Goal: Task Accomplishment & Management: Complete application form

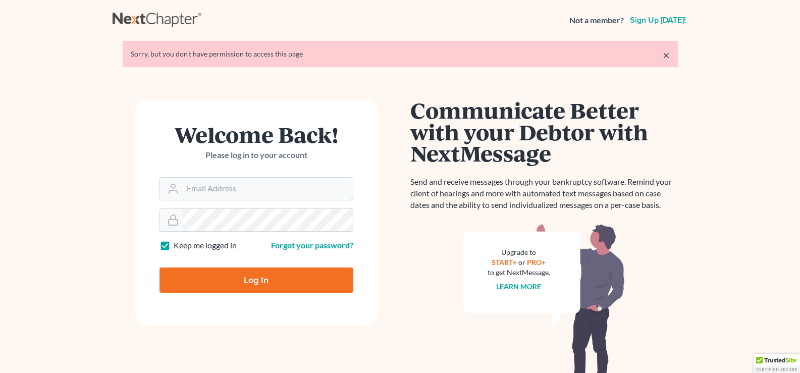
type input "drp8399@aol.com"
click at [242, 276] on input "Log In" at bounding box center [256, 279] width 194 height 25
type input "Thinking..."
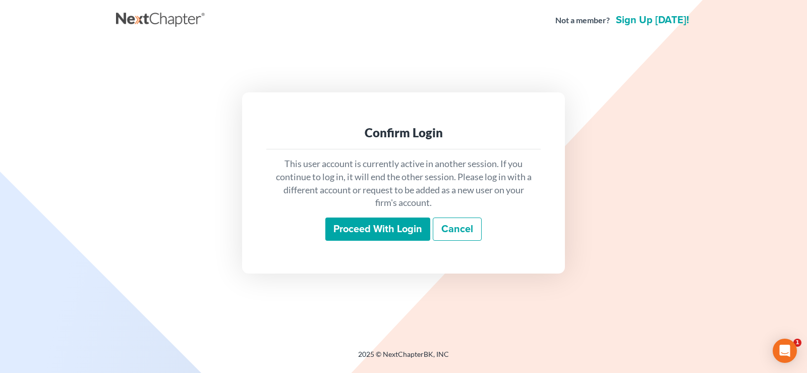
click at [393, 228] on input "Proceed with login" at bounding box center [377, 228] width 105 height 23
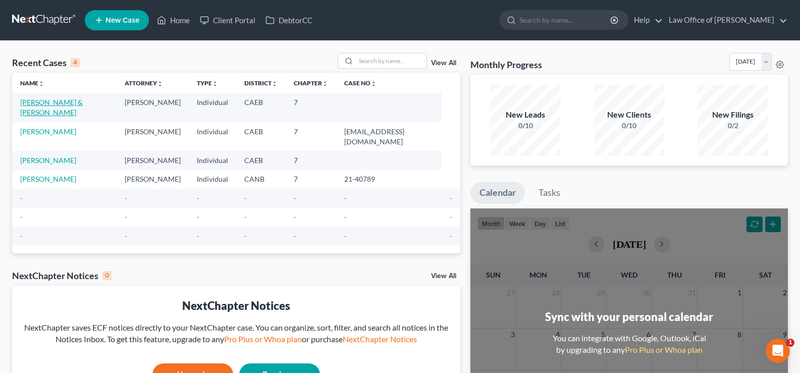
click at [77, 103] on link "[PERSON_NAME] & [PERSON_NAME]" at bounding box center [51, 107] width 63 height 19
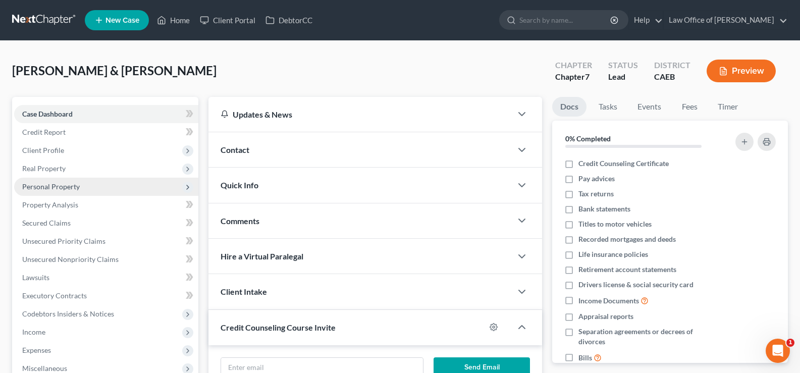
click at [59, 187] on span "Personal Property" at bounding box center [51, 186] width 58 height 9
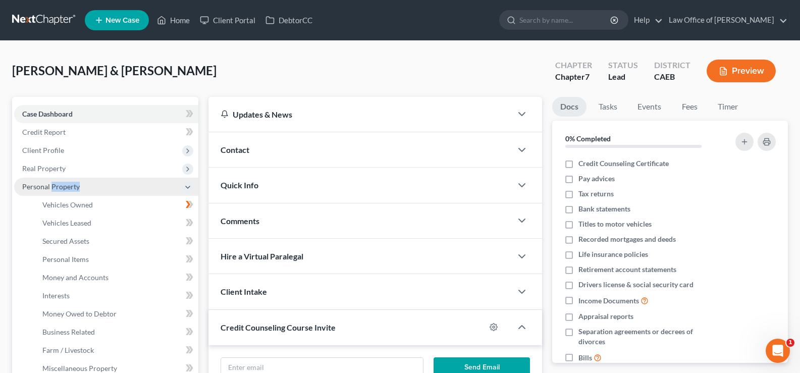
click at [59, 187] on span "Personal Property" at bounding box center [51, 186] width 58 height 9
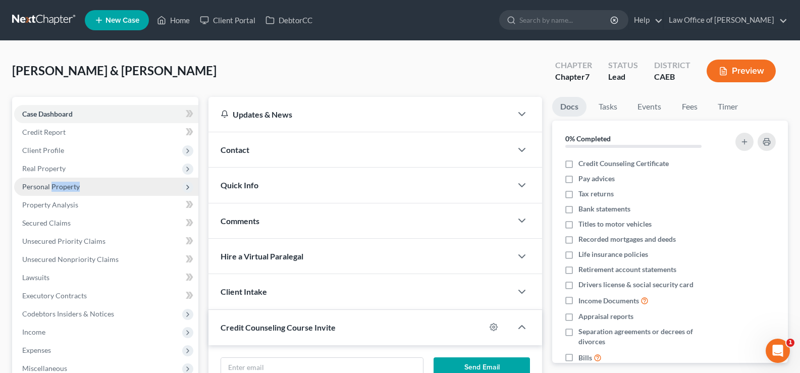
click at [61, 182] on span "Personal Property" at bounding box center [51, 186] width 58 height 9
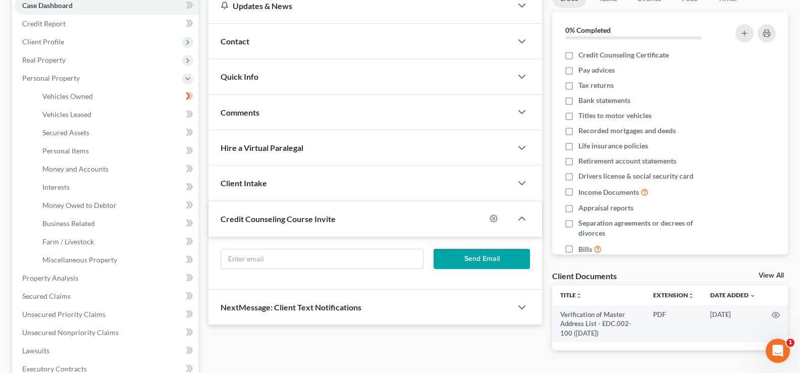
scroll to position [122, 0]
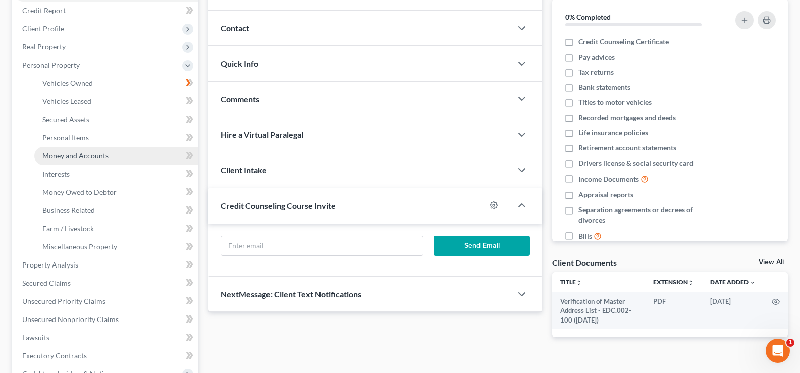
click at [61, 155] on span "Money and Accounts" at bounding box center [75, 155] width 66 height 9
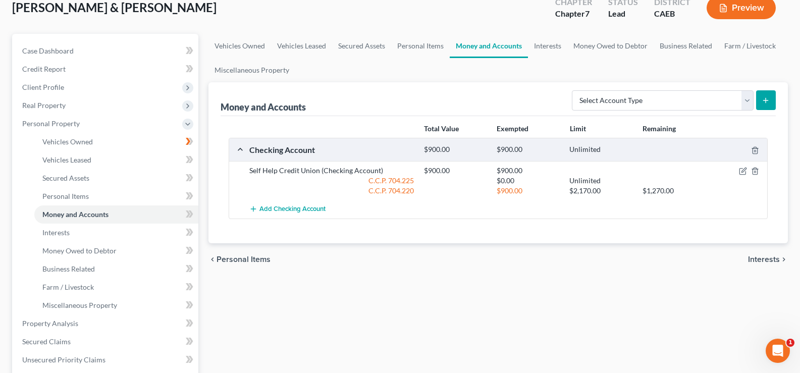
scroll to position [42, 0]
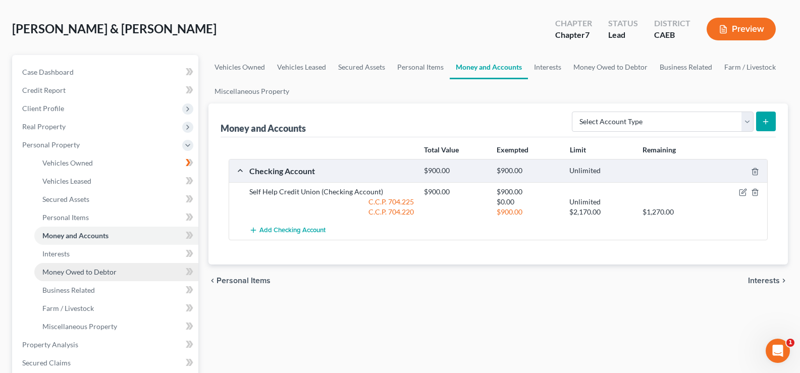
click at [57, 271] on span "Money Owed to Debtor" at bounding box center [79, 271] width 74 height 9
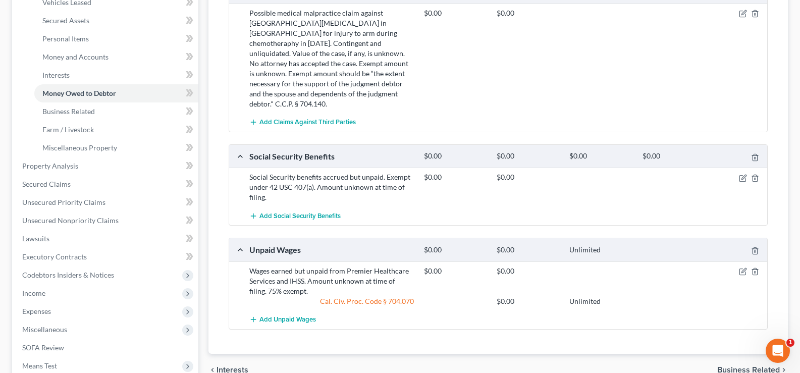
scroll to position [230, 0]
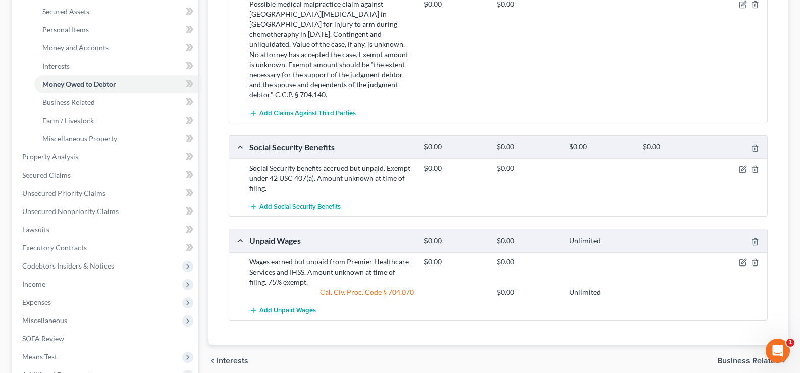
click at [287, 142] on div "Social Security Benefits" at bounding box center [331, 147] width 175 height 11
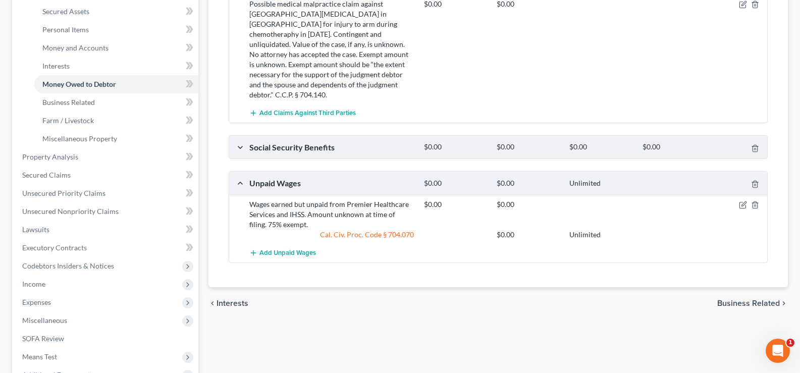
click at [287, 142] on div "Social Security Benefits" at bounding box center [331, 147] width 175 height 11
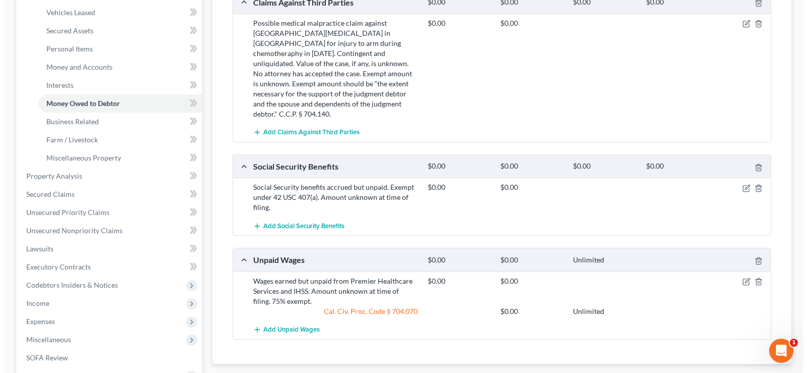
scroll to position [215, 0]
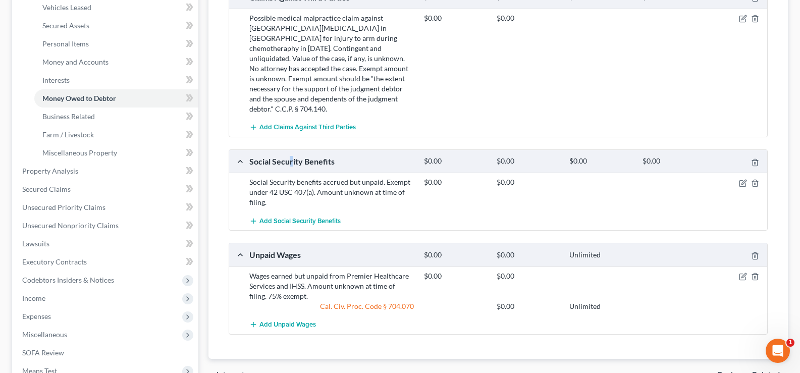
click at [291, 156] on div "Social Security Benefits" at bounding box center [331, 161] width 175 height 11
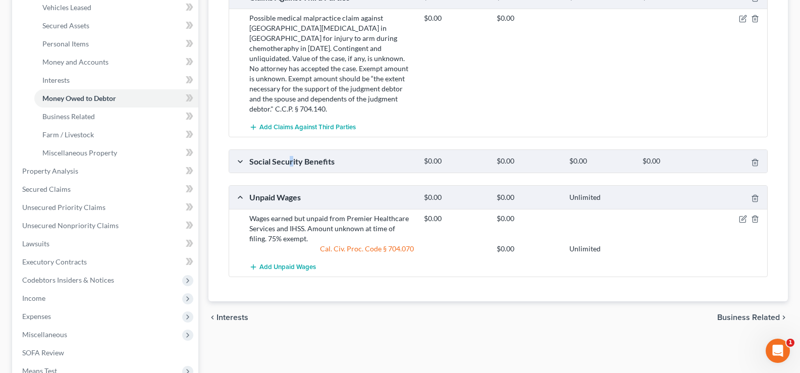
click at [291, 156] on div "Social Security Benefits" at bounding box center [331, 161] width 175 height 11
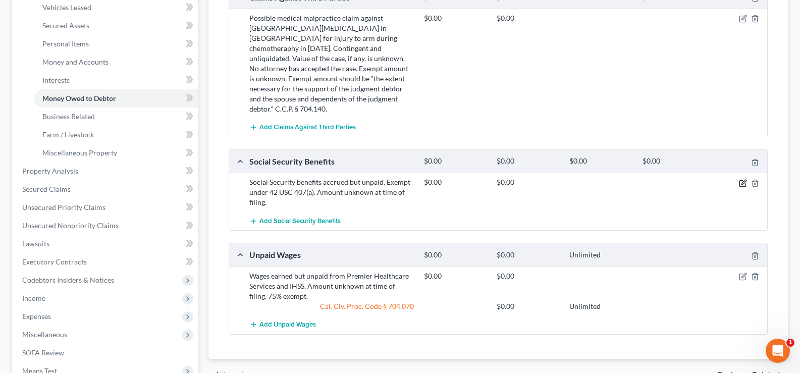
click at [742, 180] on icon "button" at bounding box center [743, 182] width 5 height 5
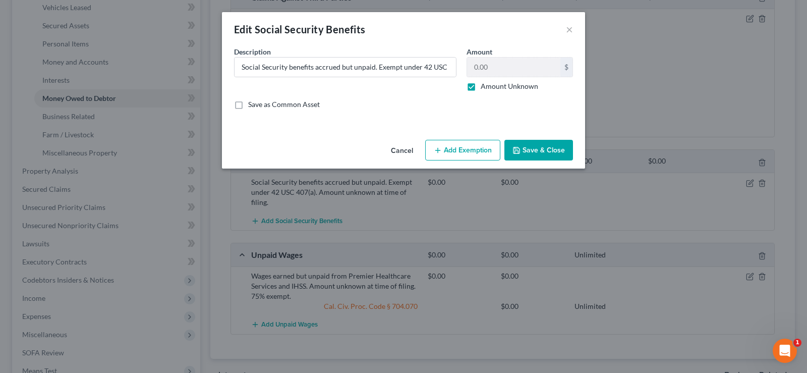
click at [470, 150] on button "Add Exemption" at bounding box center [462, 150] width 75 height 21
select select "2"
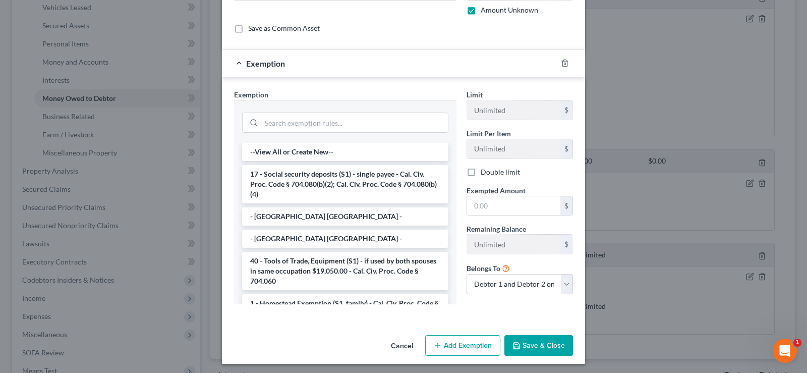
scroll to position [77, 0]
click at [317, 151] on li "--View All or Create New--" at bounding box center [345, 151] width 206 height 18
select select "5"
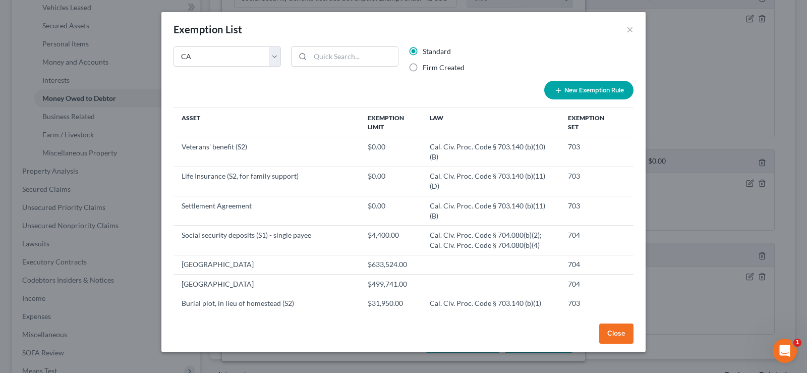
scroll to position [69, 0]
click at [571, 91] on button "New Exemption Rule" at bounding box center [588, 90] width 89 height 19
select select "5"
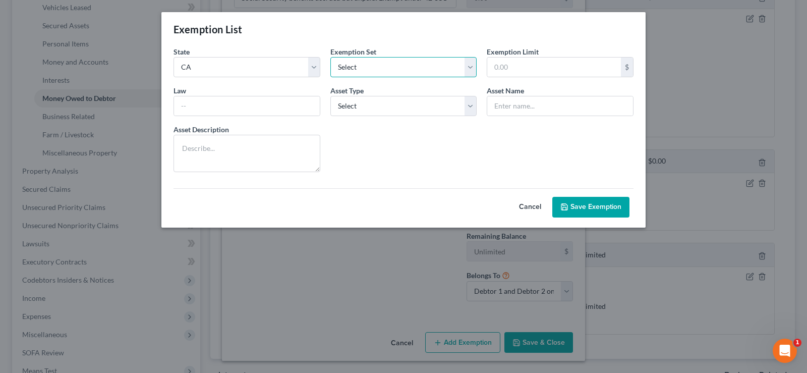
click at [351, 69] on select "Select 703 704" at bounding box center [403, 67] width 147 height 20
select select "1"
click at [330, 57] on select "Select 703 704" at bounding box center [403, 67] width 147 height 20
click at [395, 107] on select "Select Homestead Other" at bounding box center [403, 106] width 147 height 20
select select "1"
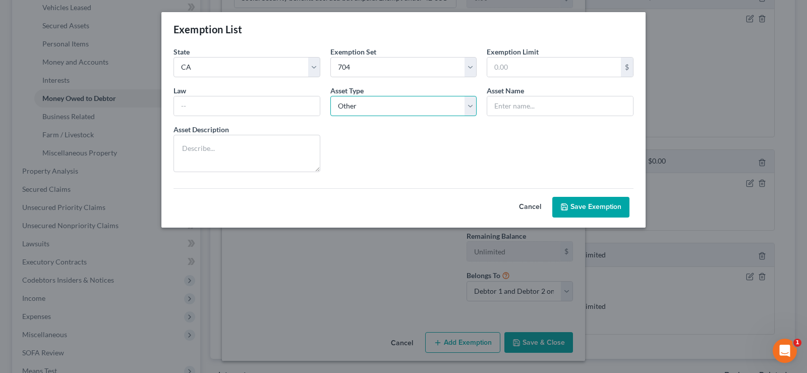
click at [330, 96] on select "Select Homestead Other" at bounding box center [403, 106] width 147 height 20
click at [275, 105] on input "text" at bounding box center [247, 105] width 146 height 19
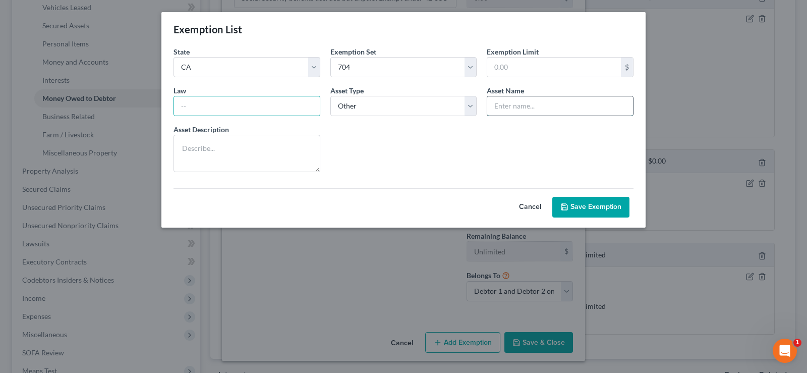
click at [514, 106] on input "text" at bounding box center [560, 105] width 146 height 19
type input "Social Security payment not yet received"
click at [212, 109] on input "text" at bounding box center [247, 105] width 146 height 19
paste input "42 U.S.C. § 407"
click at [180, 106] on input "42 U.S.C. § 407" at bounding box center [247, 105] width 146 height 19
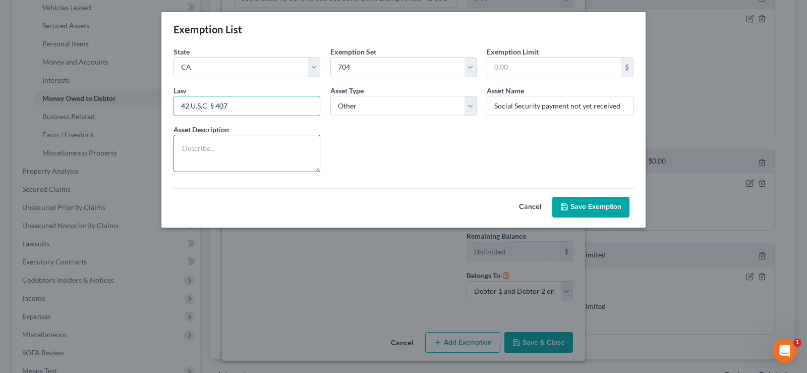
type input "42 U.S.C. § 407"
click at [218, 149] on textarea at bounding box center [247, 153] width 147 height 37
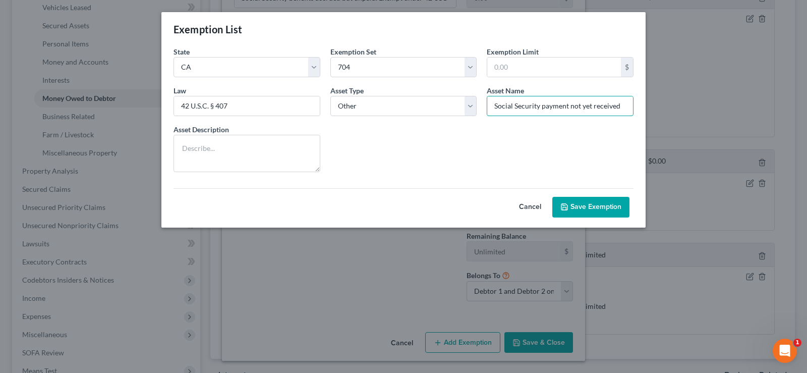
drag, startPoint x: 540, startPoint y: 104, endPoint x: 640, endPoint y: 114, distance: 100.4
click at [640, 114] on div "State State Federal AL AK AR AZ CA CO CT DE DC FL GA GU HI ID IL IN IA KS KY LA…" at bounding box center [403, 136] width 484 height 181
type input "Social Security"
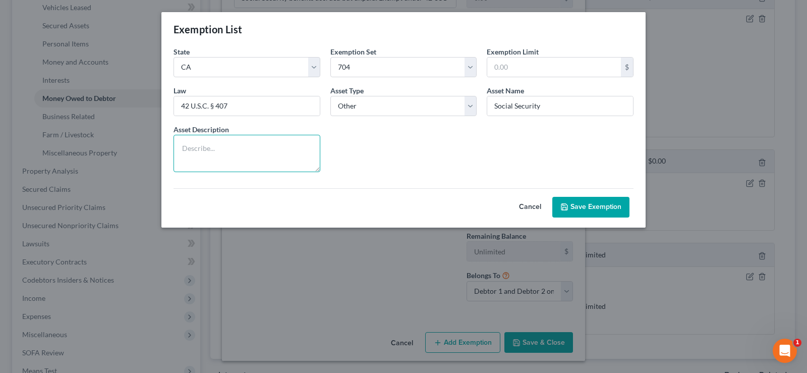
click at [220, 142] on textarea at bounding box center [247, 153] width 147 height 37
paste textarea "Social Security benefits cannot be subject to bankruptcy administration, levy, …"
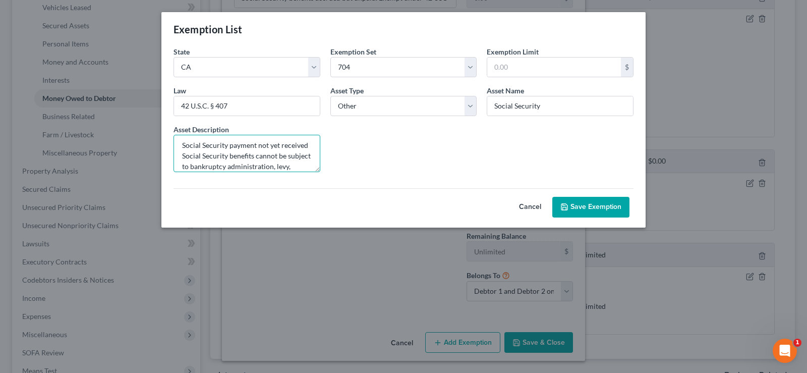
click at [281, 156] on textarea "Social Security payment not yet received Social Security benefits cannot be sub…" at bounding box center [247, 153] width 147 height 37
type textarea "Social Security payment not yet received cannot be subject to bankruptcy admini…"
click at [547, 105] on input "Social Security" at bounding box center [560, 105] width 146 height 19
type input "Social Security not yet received."
click at [211, 156] on textarea "Social Security payment not yet received cannot be subject to bankruptcy admini…" at bounding box center [247, 153] width 147 height 37
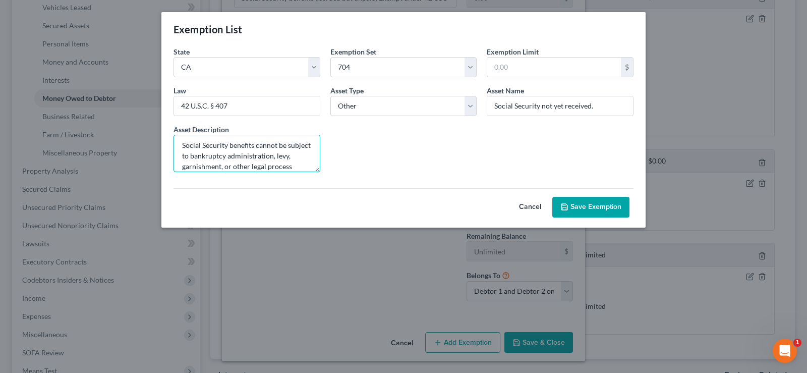
type textarea "Social Security benefits cannot be subject to bankruptcy administration, levy, …"
click at [577, 205] on button "Save Exemption" at bounding box center [590, 207] width 77 height 21
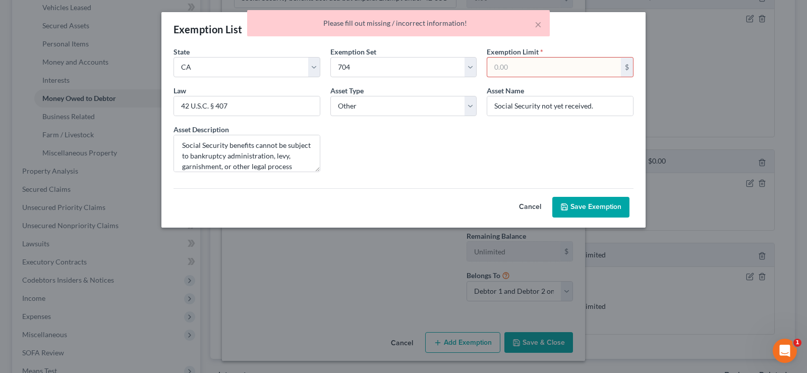
click at [535, 69] on input "text" at bounding box center [554, 67] width 134 height 19
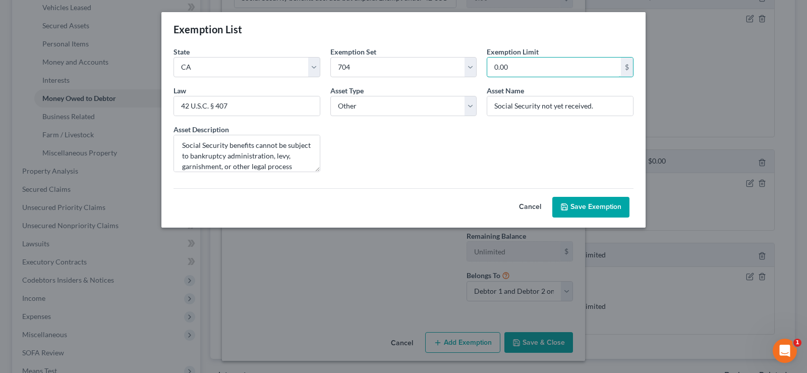
type input "0.00"
click at [595, 204] on button "Save Exemption" at bounding box center [590, 207] width 77 height 21
select select "5"
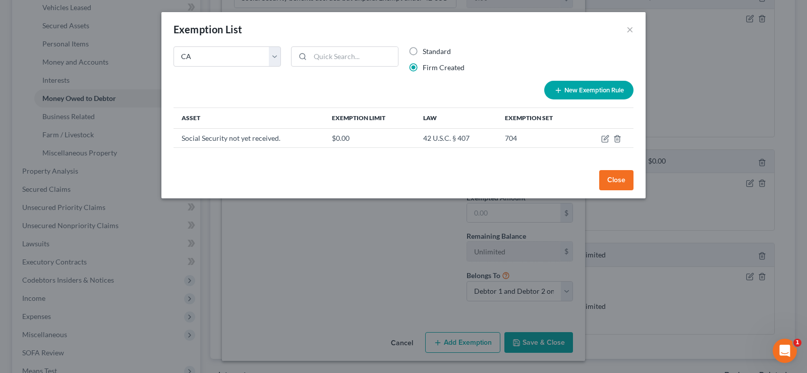
click at [596, 90] on button "New Exemption Rule" at bounding box center [588, 90] width 89 height 19
select select "5"
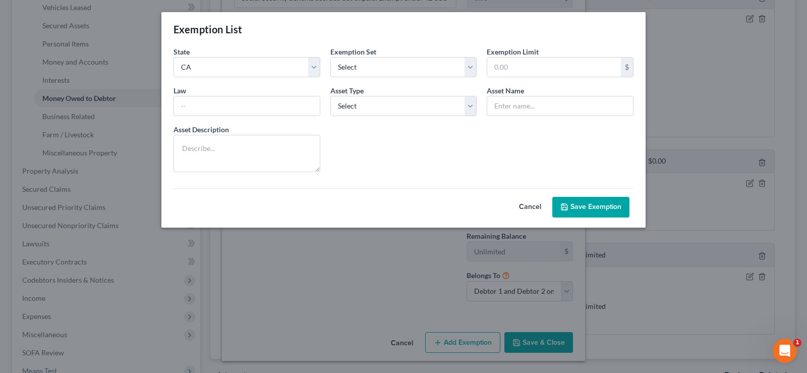
click at [529, 205] on button "Cancel" at bounding box center [530, 207] width 44 height 20
select select "5"
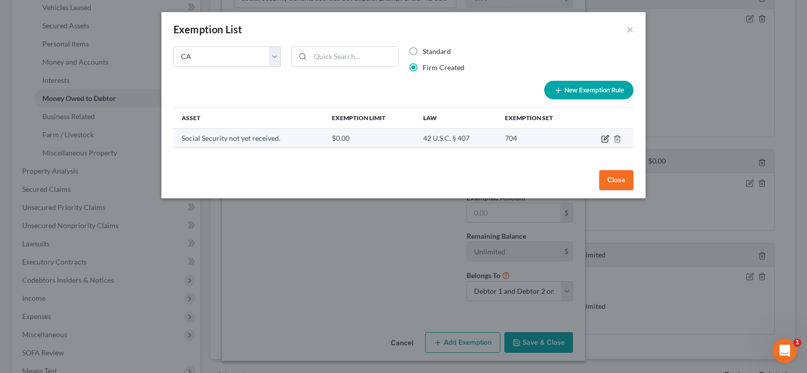
click at [605, 139] on icon "button" at bounding box center [605, 139] width 8 height 8
select select "5"
select select "1"
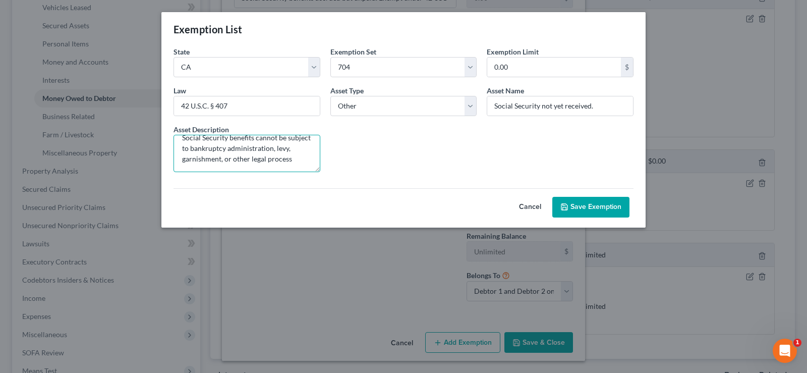
scroll to position [0, 0]
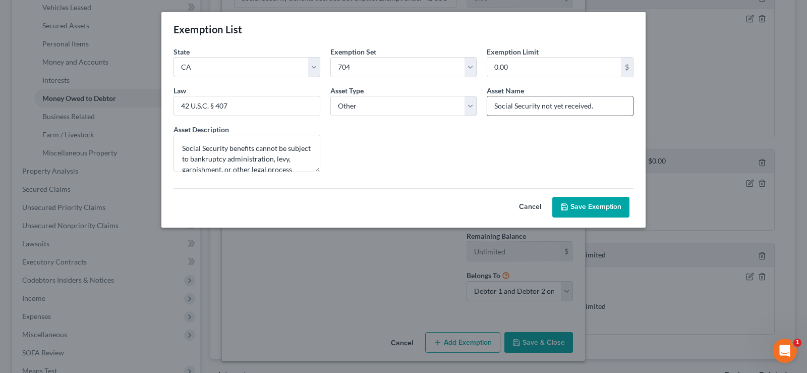
click at [593, 106] on input "Social Security not yet received." at bounding box center [560, 105] width 146 height 19
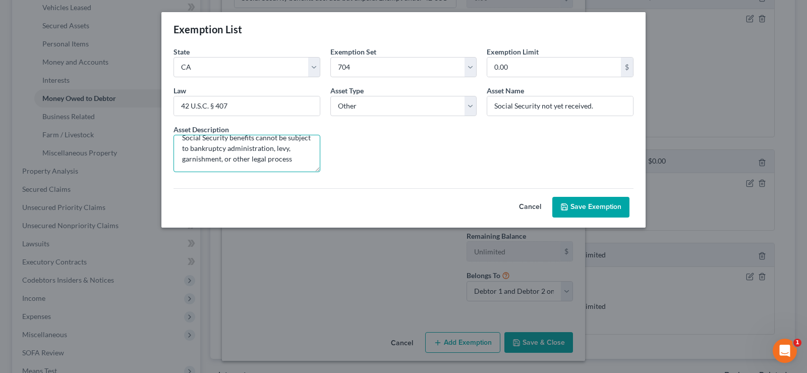
click at [233, 162] on textarea "Social Security benefits cannot be subject to bankruptcy administration, levy, …" at bounding box center [247, 153] width 147 height 37
type textarea "Social Security benefits cannot be subject to bankruptcy administration, levy, …"
click at [593, 199] on button "Save Exemption" at bounding box center [590, 207] width 77 height 21
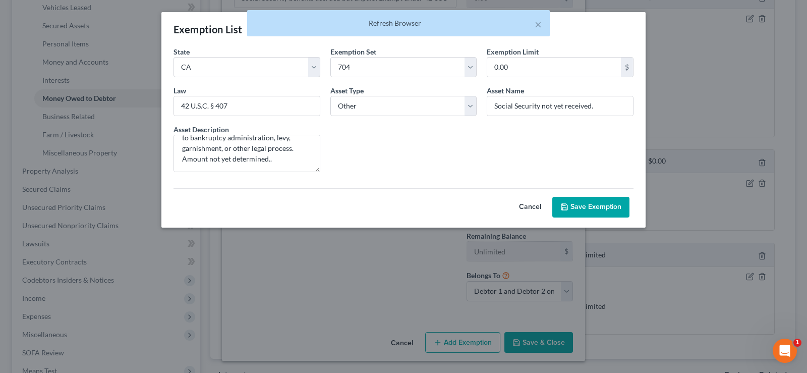
click at [594, 206] on button "Save Exemption" at bounding box center [590, 207] width 77 height 21
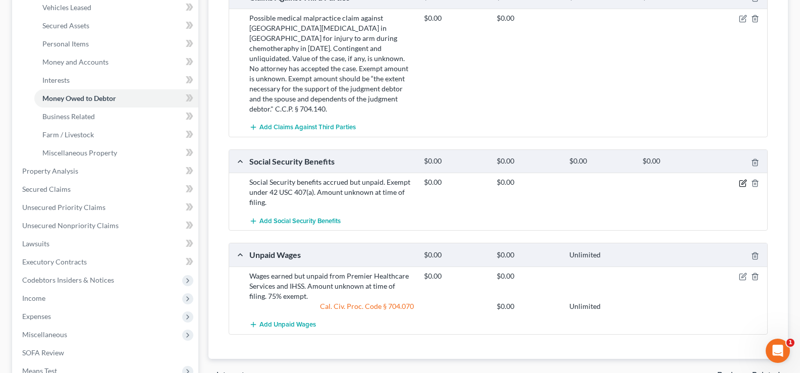
drag, startPoint x: 744, startPoint y: 172, endPoint x: 744, endPoint y: 182, distance: 10.6
click at [744, 182] on div "$0.00 $0.00" at bounding box center [593, 192] width 349 height 30
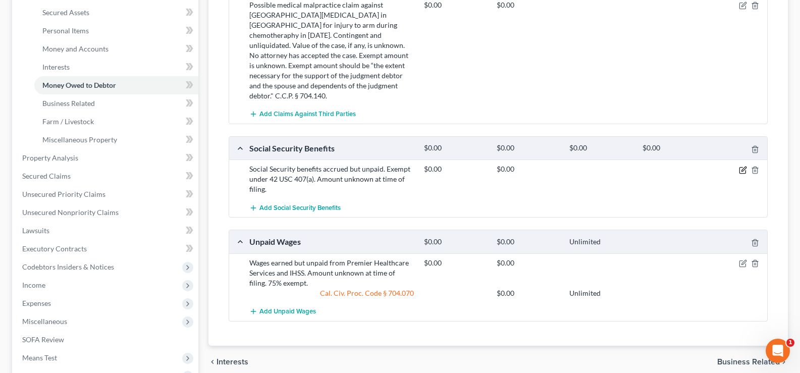
scroll to position [248, 0]
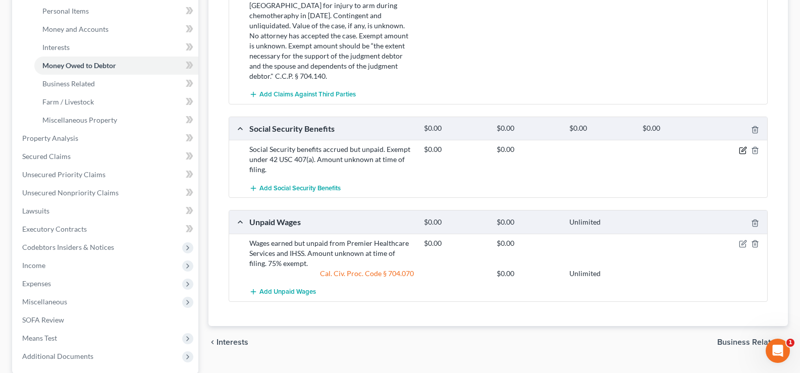
click at [740, 147] on icon "button" at bounding box center [742, 150] width 6 height 6
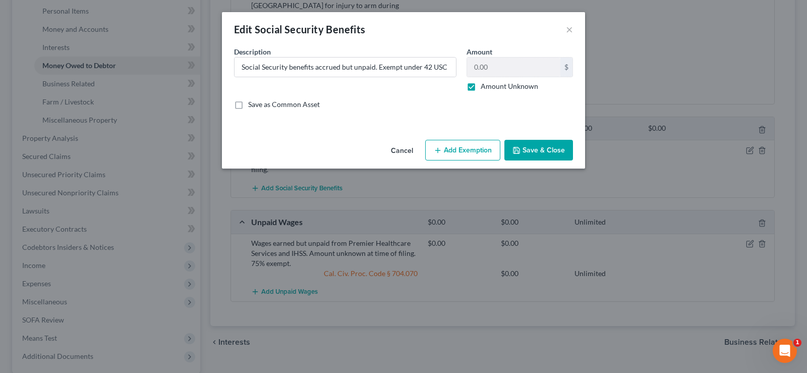
click at [547, 150] on button "Save & Close" at bounding box center [539, 150] width 69 height 21
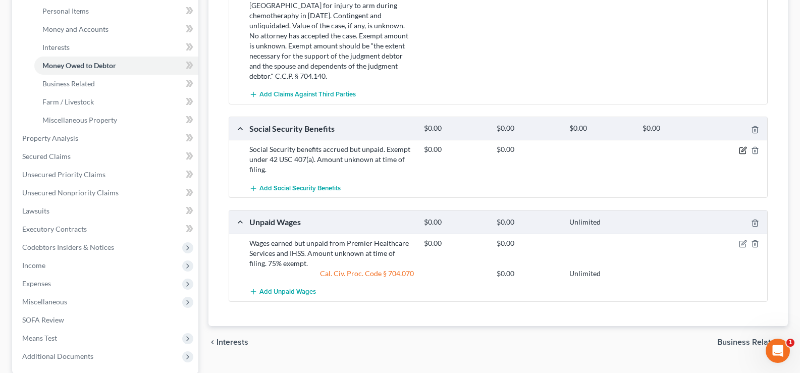
click at [745, 146] on icon "button" at bounding box center [743, 150] width 8 height 8
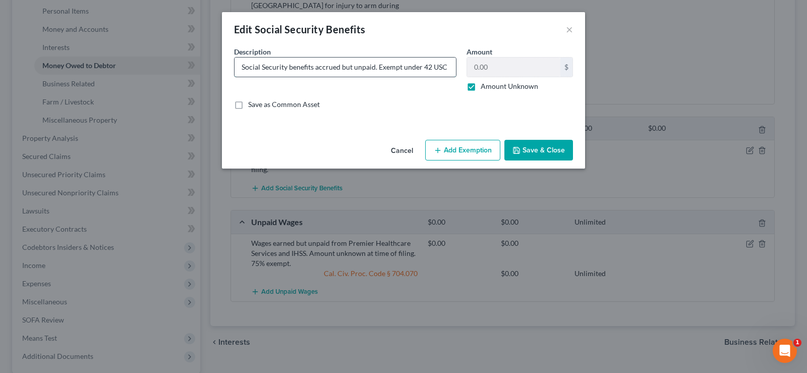
click at [378, 65] on input "Social Security benefits accrued but unpaid. Exempt under 42 USC 407(a). Amount…" at bounding box center [345, 67] width 221 height 19
type input "Social Security benefits accrued but unpaid exempt under 42 USC 407(a). Amount …"
click at [536, 149] on button "Save & Close" at bounding box center [539, 150] width 69 height 21
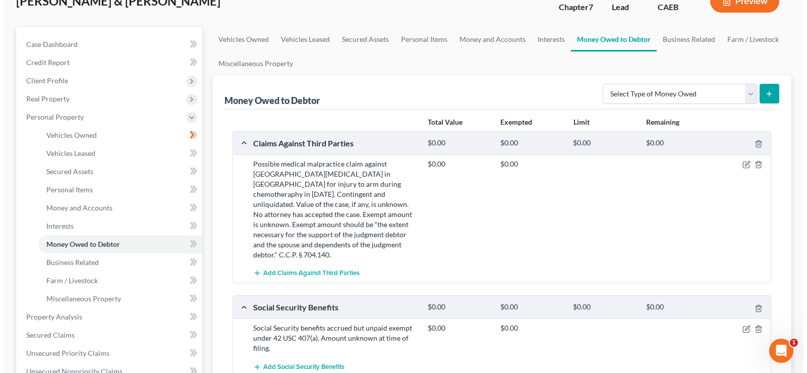
scroll to position [0, 0]
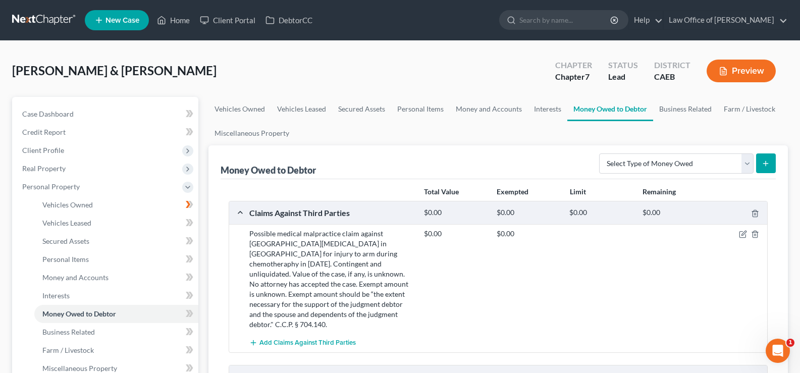
click at [735, 71] on button "Preview" at bounding box center [740, 71] width 69 height 23
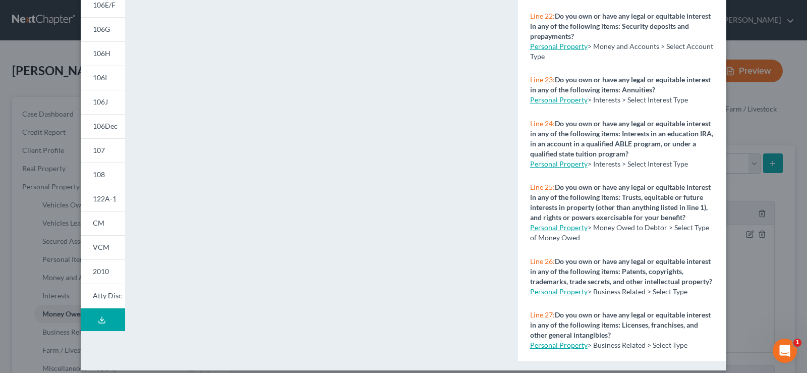
scroll to position [196, 0]
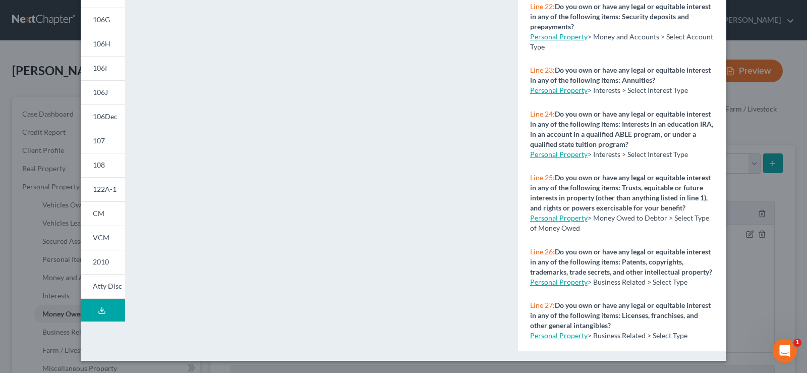
drag, startPoint x: 805, startPoint y: 218, endPoint x: 6, endPoint y: 12, distance: 825.4
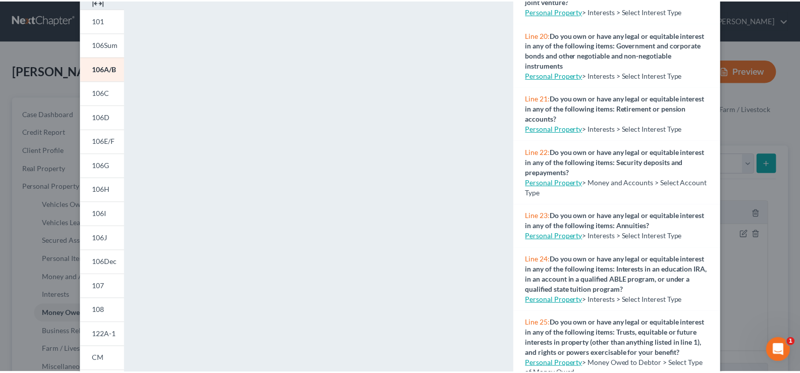
scroll to position [109, 0]
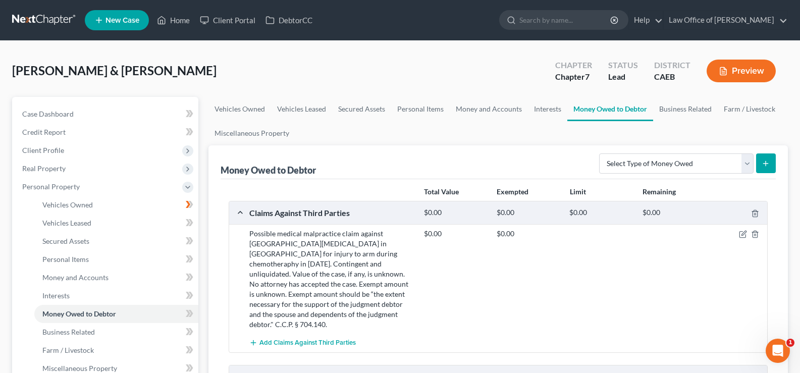
drag, startPoint x: 800, startPoint y: 185, endPoint x: 799, endPoint y: 271, distance: 86.3
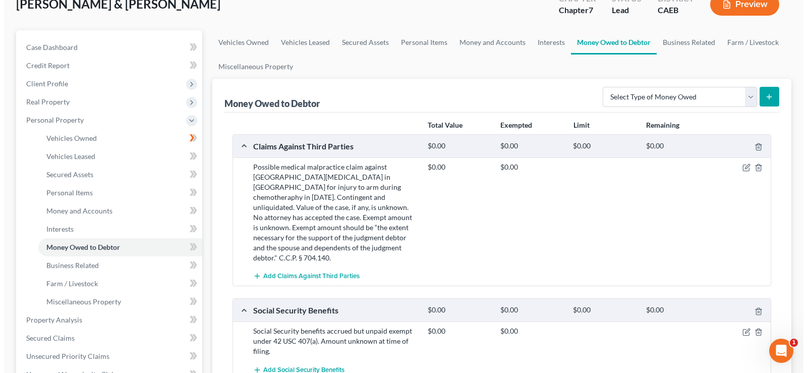
scroll to position [0, 0]
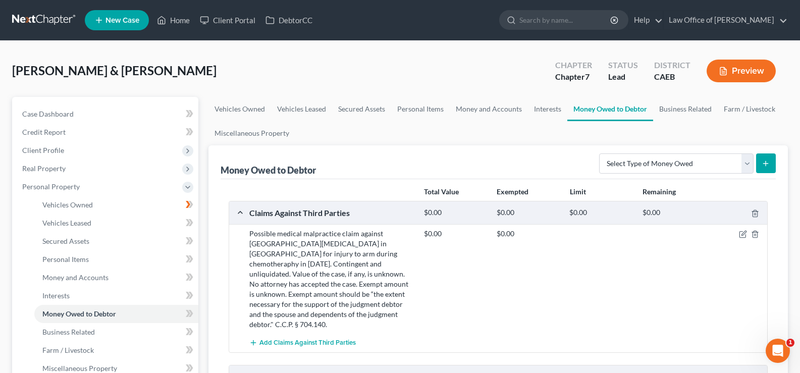
click at [720, 68] on icon "button" at bounding box center [723, 72] width 6 height 8
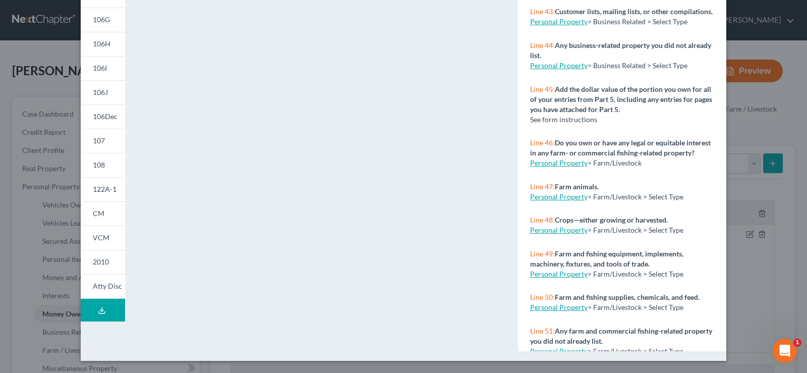
scroll to position [2281, 0]
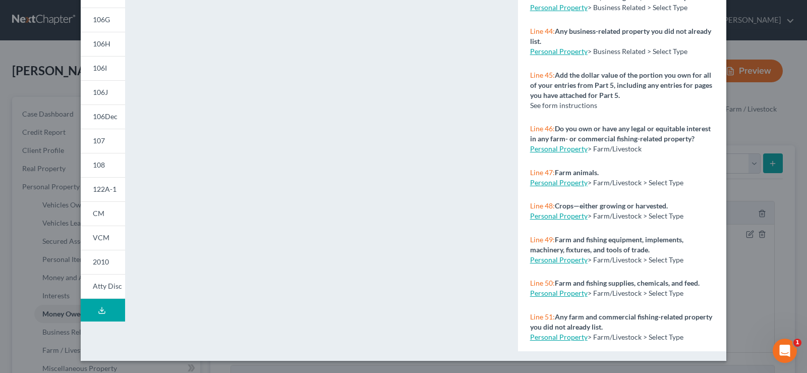
click at [507, 62] on div "<object ng-attr-data='[URL][DOMAIN_NAME]' type='application/pdf' width='100%' h…" at bounding box center [321, 105] width 382 height 511
click at [499, 54] on div "<object ng-attr-data='[URL][DOMAIN_NAME]' type='application/pdf' width='100%' h…" at bounding box center [321, 105] width 372 height 511
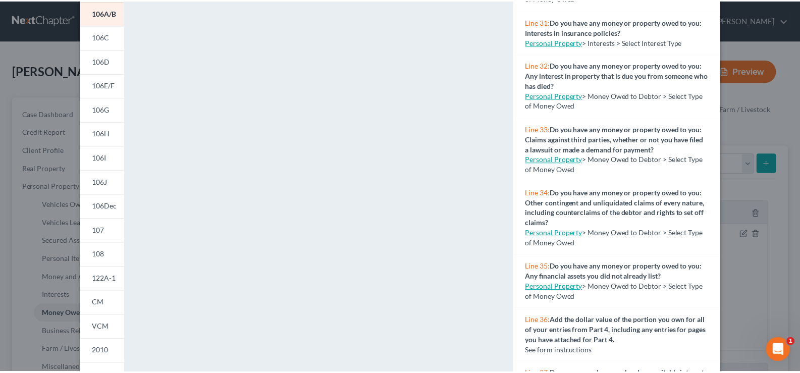
scroll to position [0, 0]
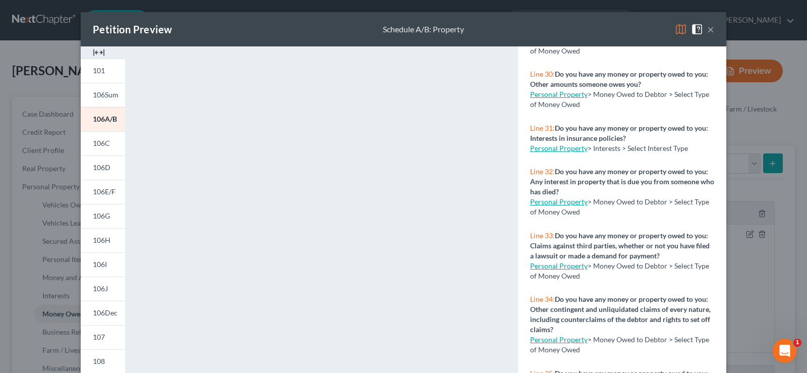
click at [707, 28] on button "×" at bounding box center [710, 29] width 7 height 12
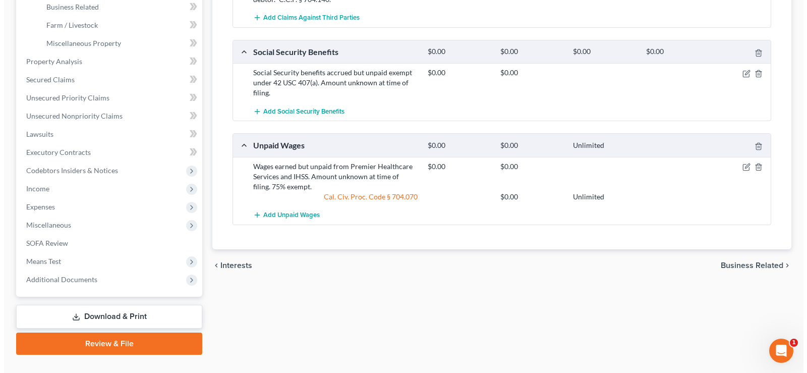
scroll to position [335, 0]
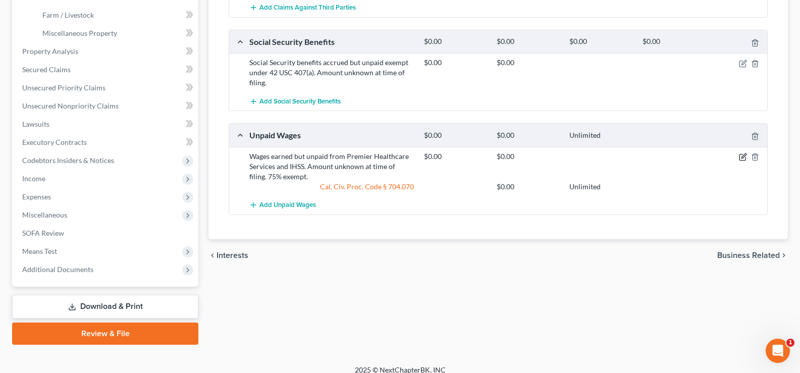
click at [742, 153] on icon "button" at bounding box center [743, 157] width 8 height 8
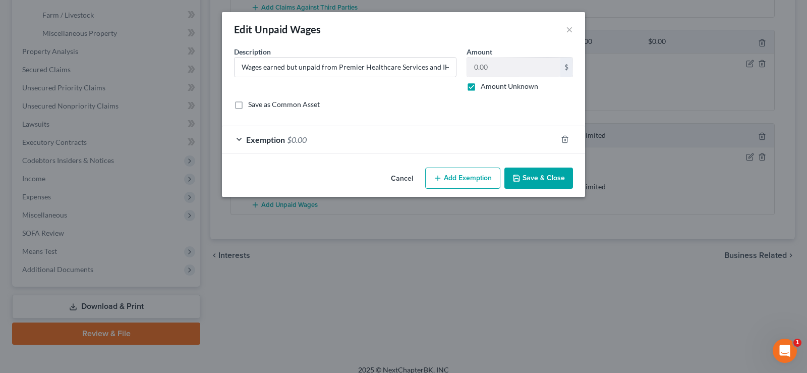
click at [452, 174] on button "Add Exemption" at bounding box center [462, 178] width 75 height 21
select select "2"
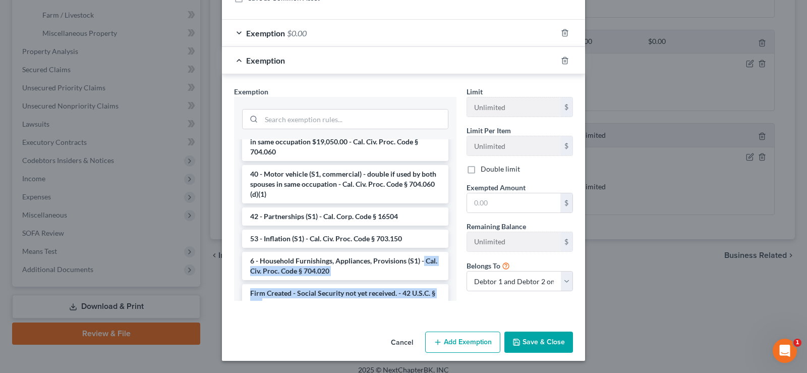
scroll to position [1502, 0]
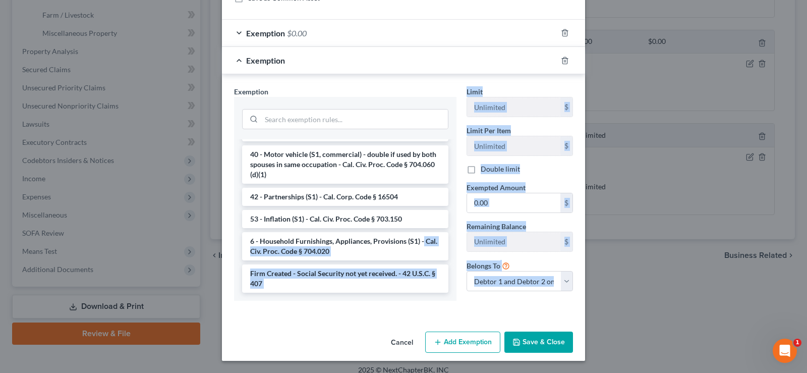
drag, startPoint x: 443, startPoint y: 280, endPoint x: 451, endPoint y: 318, distance: 38.7
click at [451, 318] on div "An exemption set must first be selected from the Filing Information section. Co…" at bounding box center [403, 133] width 363 height 387
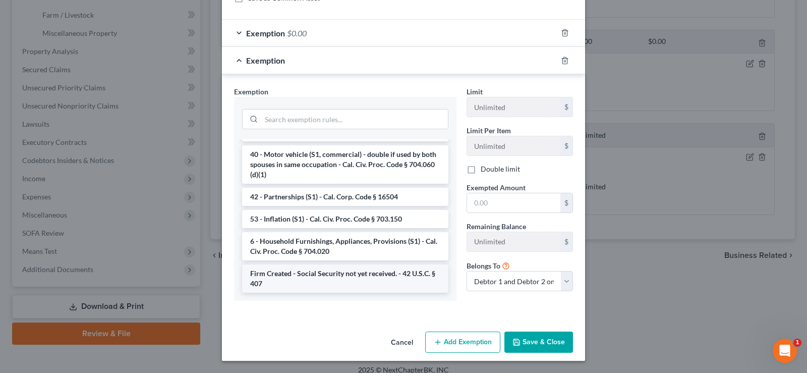
click at [362, 273] on li "Firm Created - Social Security not yet received. - 42 U.S.C. § 407" at bounding box center [345, 278] width 206 height 28
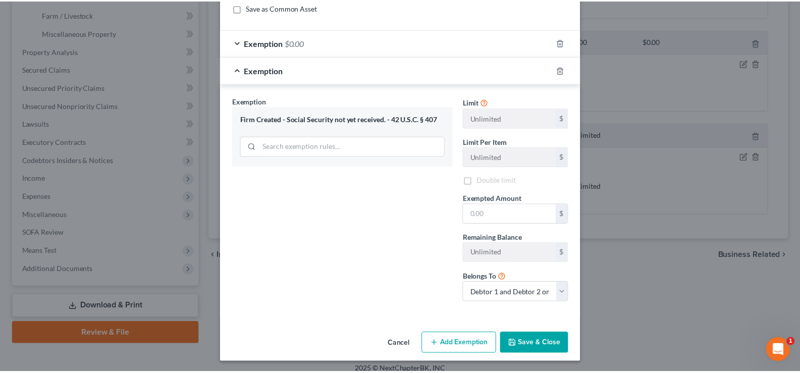
scroll to position [98, 0]
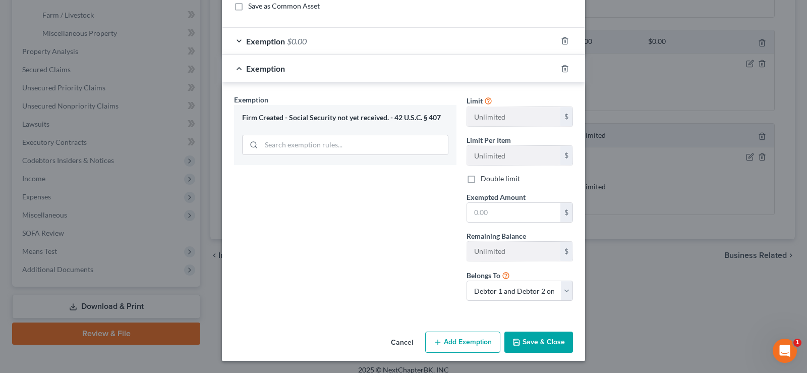
click at [539, 342] on button "Save & Close" at bounding box center [539, 341] width 69 height 21
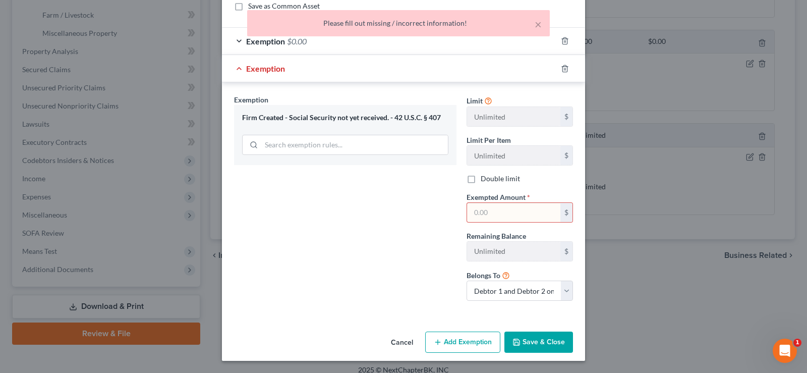
click at [539, 342] on button "Save & Close" at bounding box center [539, 341] width 69 height 21
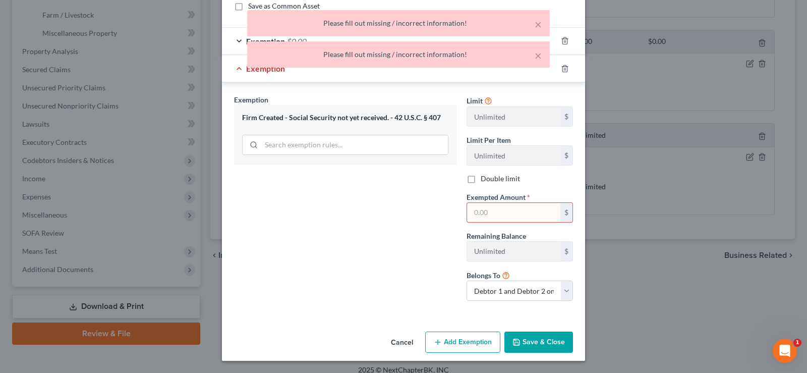
click at [539, 341] on button "Save & Close" at bounding box center [539, 341] width 69 height 21
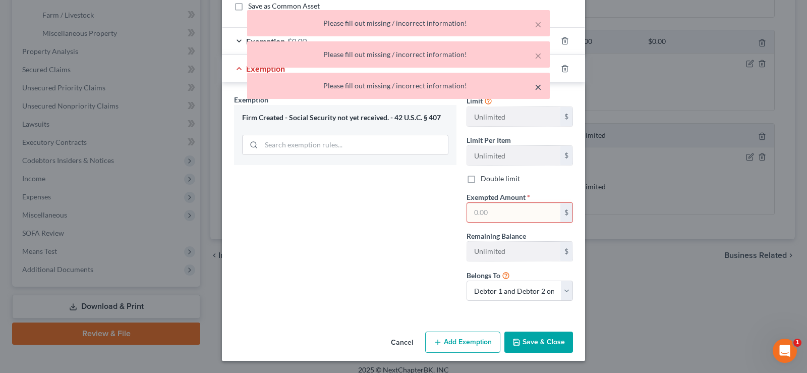
click at [537, 85] on button "×" at bounding box center [538, 87] width 7 height 12
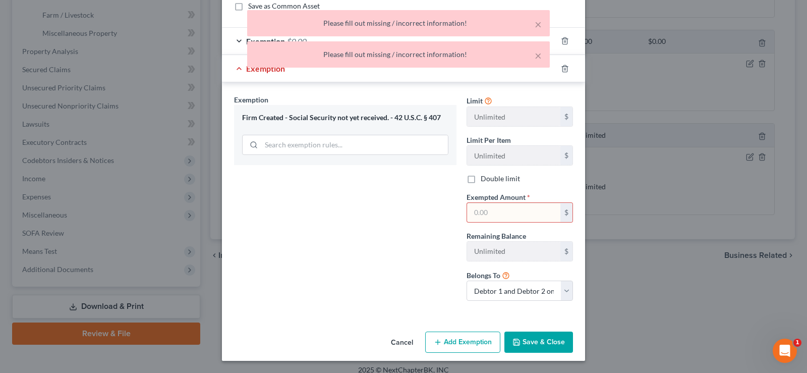
click at [534, 55] on body "Home New Case Client Portal DebtorCC Law Office of Dennis R Poll drp8399@aol.co…" at bounding box center [403, 24] width 807 height 718
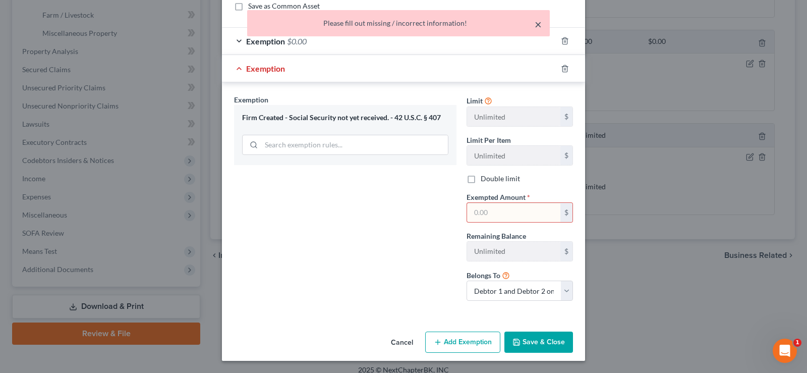
click at [538, 24] on button "×" at bounding box center [538, 24] width 7 height 12
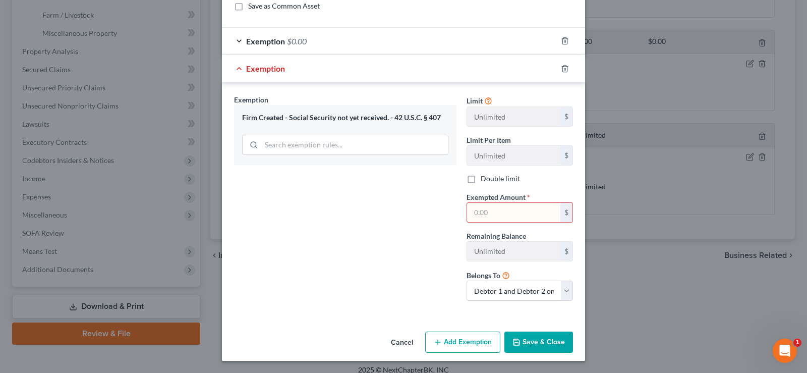
click at [491, 211] on input "text" at bounding box center [513, 212] width 93 height 19
type input "0.00"
click at [532, 343] on button "Save & Close" at bounding box center [539, 341] width 69 height 21
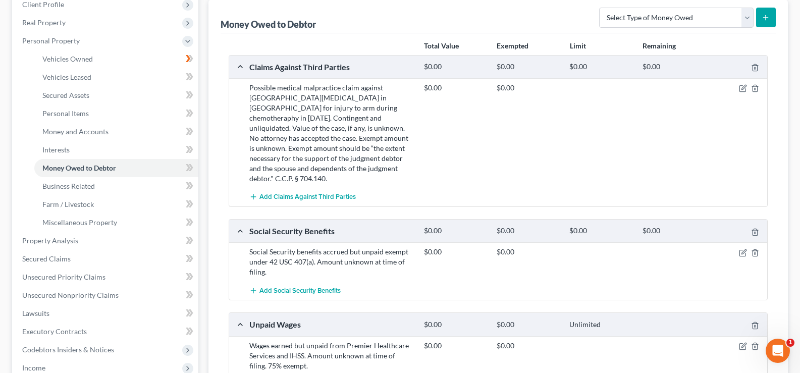
scroll to position [280, 0]
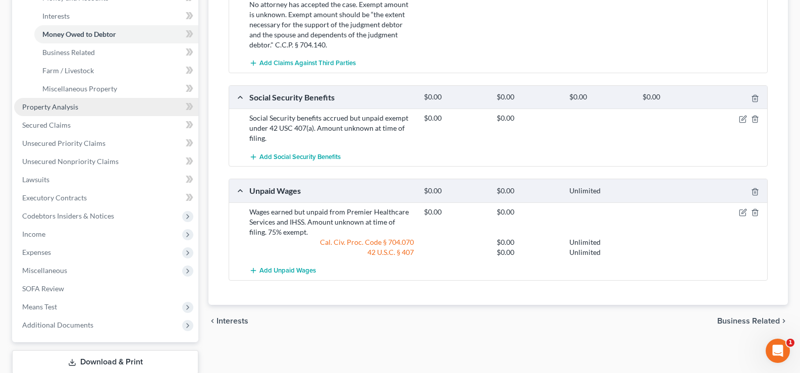
click at [69, 109] on span "Property Analysis" at bounding box center [50, 106] width 56 height 9
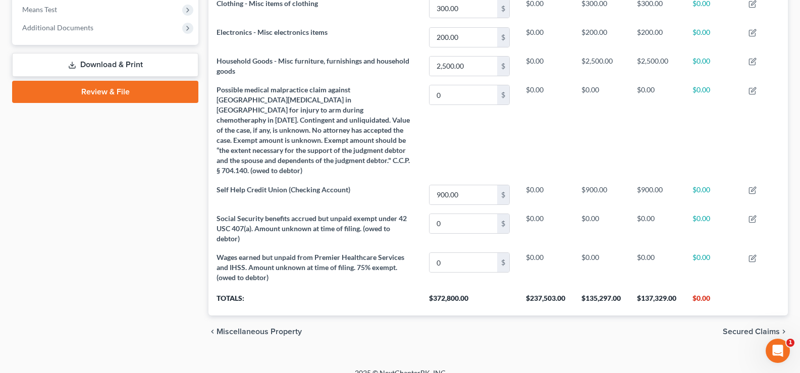
scroll to position [397, 0]
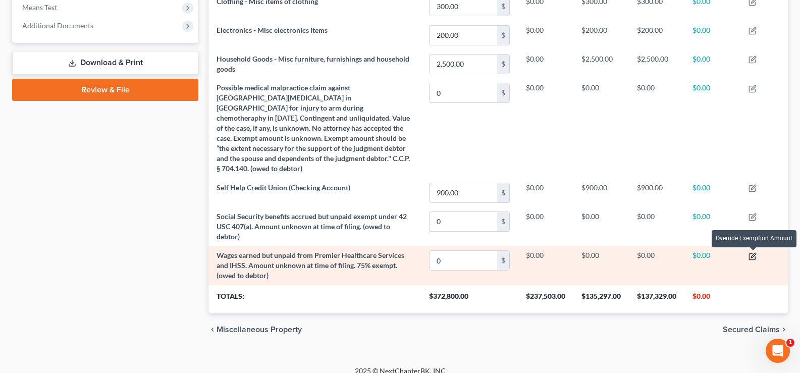
click at [750, 256] on icon "button" at bounding box center [752, 256] width 8 height 8
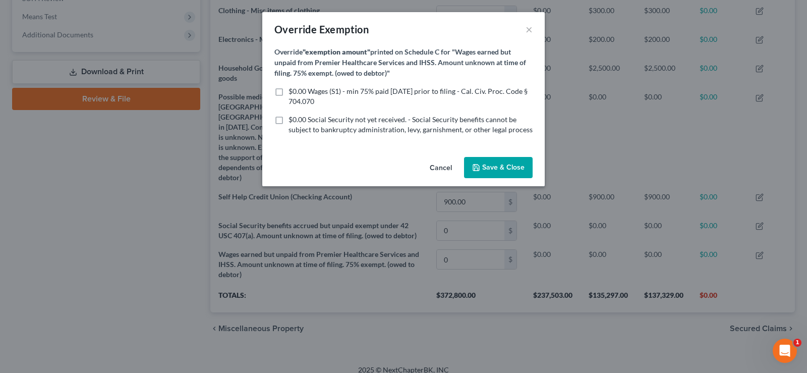
scroll to position [176, 585]
click at [439, 164] on button "Cancel" at bounding box center [441, 168] width 38 height 20
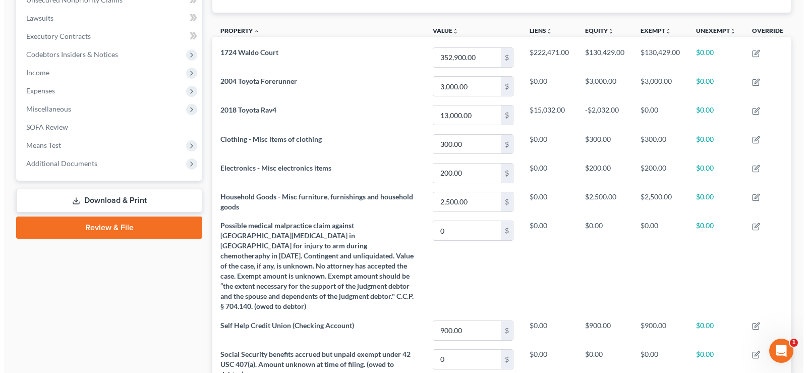
scroll to position [211, 0]
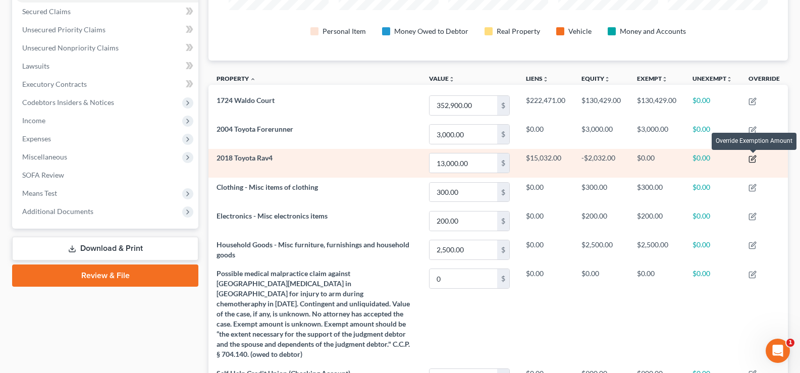
click at [751, 157] on icon "button" at bounding box center [752, 159] width 8 height 8
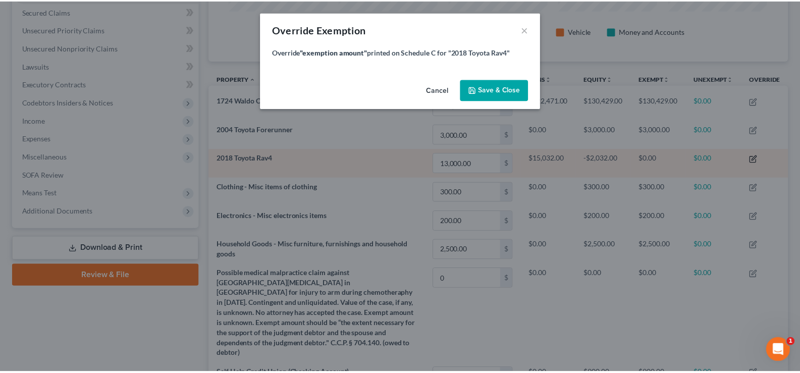
scroll to position [176, 585]
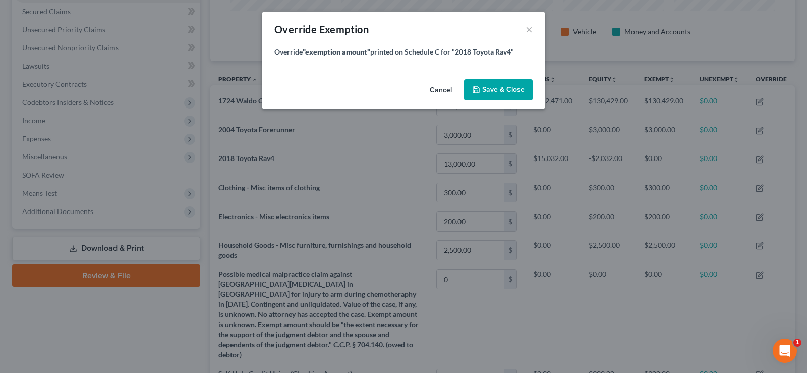
click at [447, 90] on button "Cancel" at bounding box center [441, 90] width 38 height 20
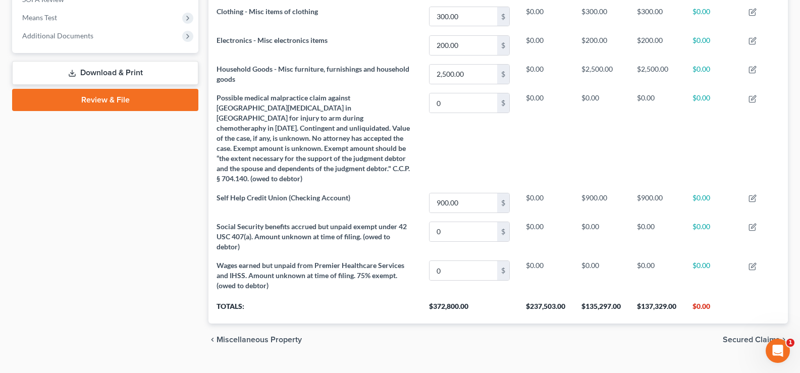
scroll to position [397, 0]
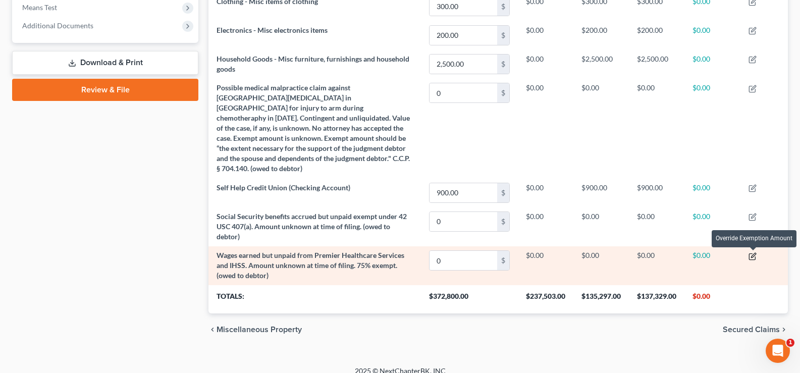
click at [753, 255] on icon "button" at bounding box center [753, 255] width 5 height 5
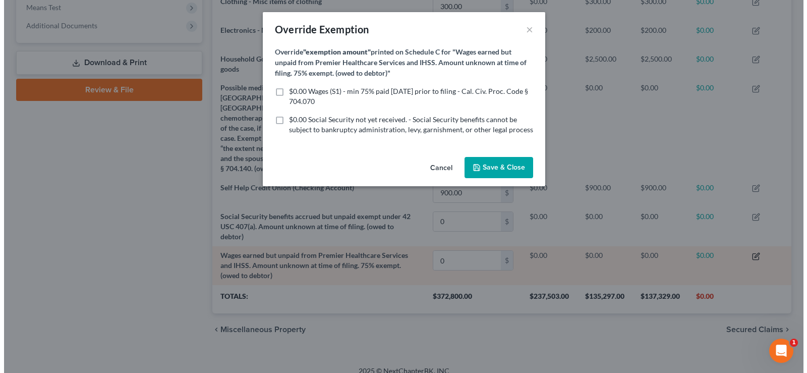
scroll to position [504369, 503960]
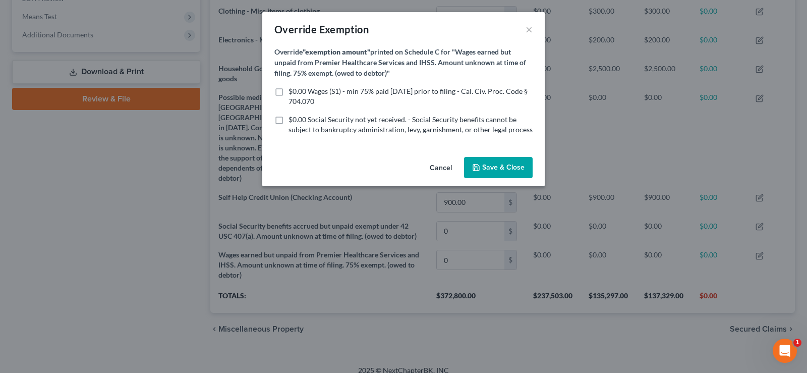
click at [289, 91] on label "$0.00 Wages (S1) - min 75% paid within 30 days prior to filing - Cal. Civ. Proc…" at bounding box center [411, 96] width 244 height 20
click at [293, 91] on input "$0.00 Wages (S1) - min 75% paid within 30 days prior to filing - Cal. Civ. Proc…" at bounding box center [296, 89] width 7 height 7
checkbox input "true"
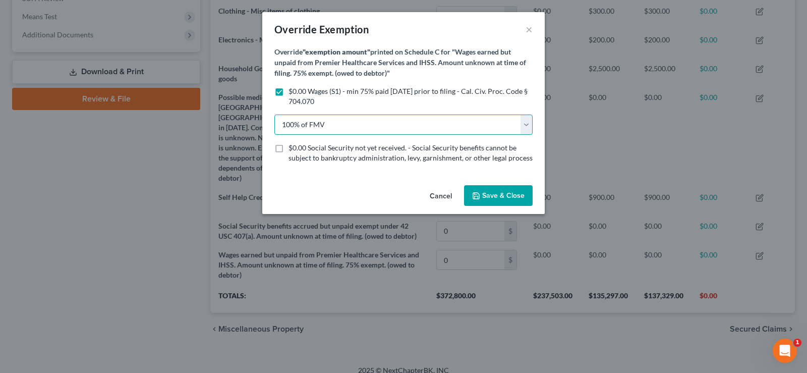
click at [362, 124] on select "100% of FMV Unknown Other" at bounding box center [403, 125] width 258 height 20
select select "1"
click at [274, 115] on select "100% of FMV Unknown Other" at bounding box center [403, 125] width 258 height 20
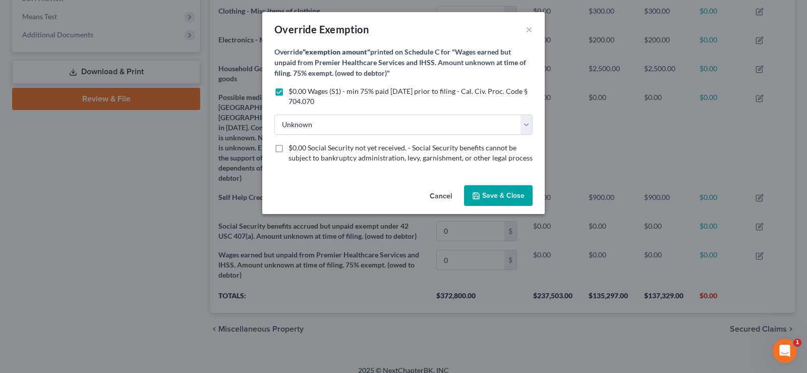
click at [513, 197] on span "Save & Close" at bounding box center [503, 195] width 42 height 9
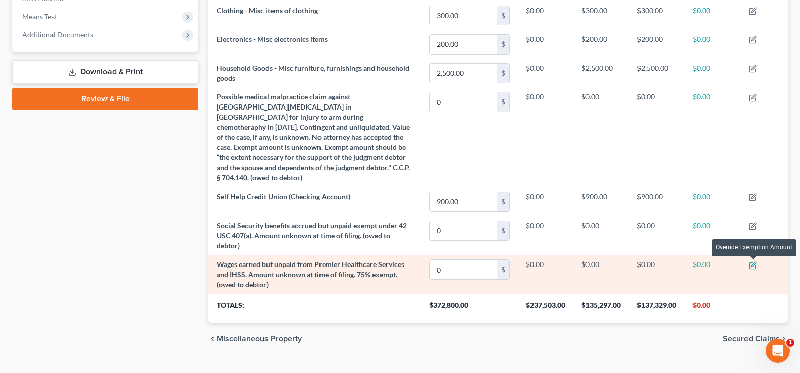
click at [752, 265] on icon "button" at bounding box center [753, 264] width 5 height 5
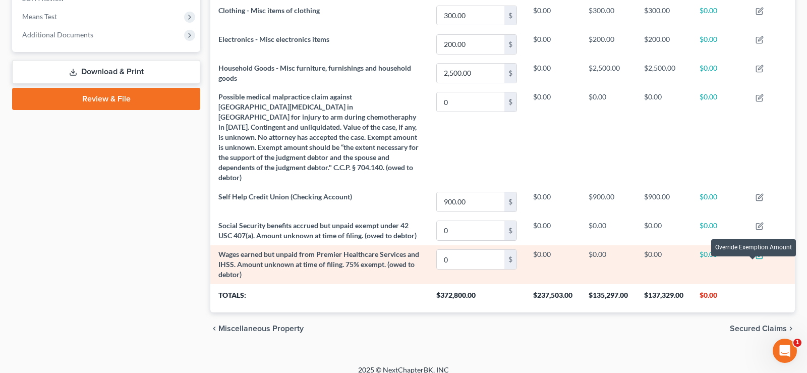
select select "1"
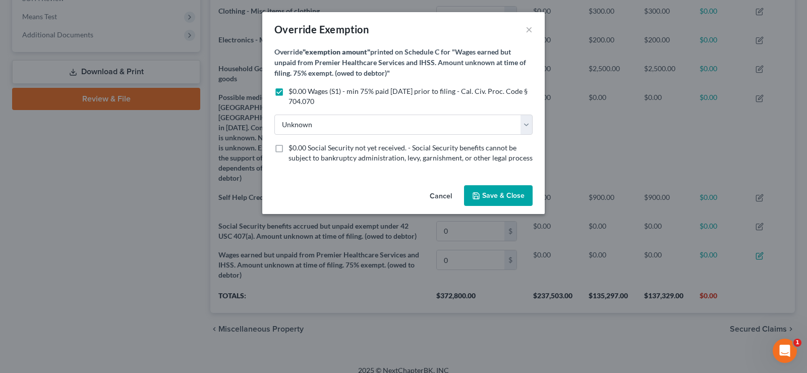
click at [289, 148] on label "$0.00 Social Security not yet received. - Social Security benefits cannot be su…" at bounding box center [411, 153] width 244 height 20
click at [293, 148] on input "$0.00 Social Security not yet received. - Social Security benefits cannot be su…" at bounding box center [296, 146] width 7 height 7
checkbox input "true"
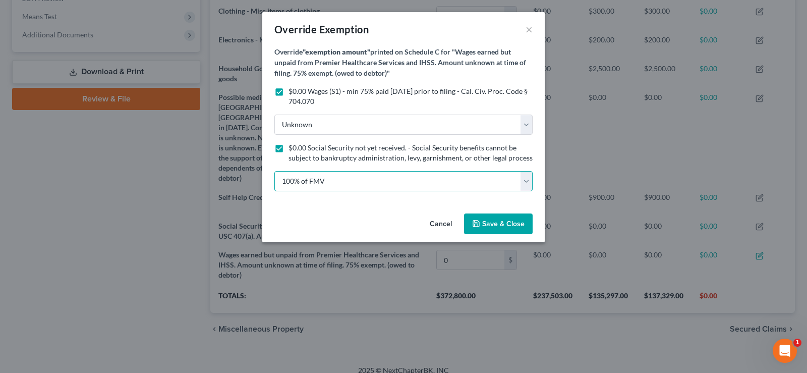
click at [297, 179] on select "100% of FMV Unknown Other" at bounding box center [403, 181] width 258 height 20
select select "1"
click at [274, 171] on select "100% of FMV Unknown Other" at bounding box center [403, 181] width 258 height 20
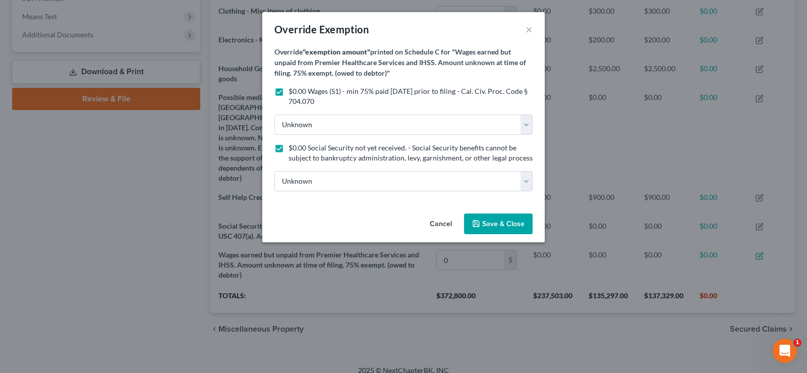
click at [495, 225] on span "Save & Close" at bounding box center [503, 223] width 42 height 9
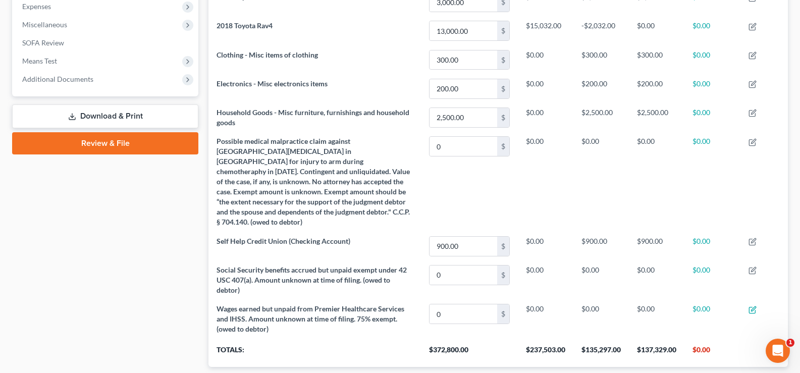
scroll to position [408, 0]
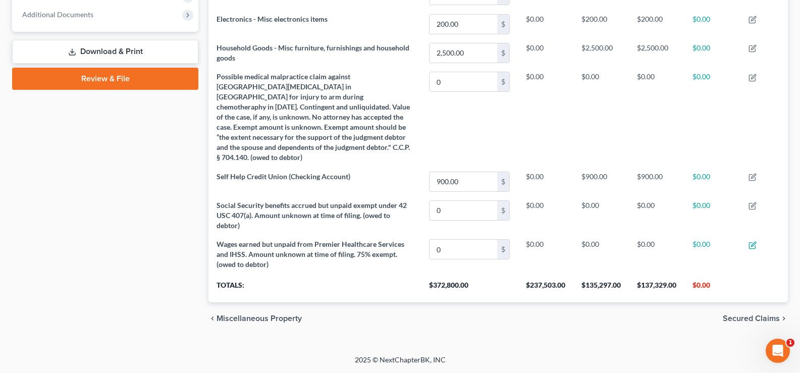
click at [171, 211] on div "Case Dashboard Payments Invoices Payments Payments Credit Report Client Profile" at bounding box center [105, 12] width 196 height 646
click at [168, 217] on div "Case Dashboard Payments Invoices Payments Payments Credit Report Client Profile" at bounding box center [105, 12] width 196 height 646
click at [167, 133] on div "Case Dashboard Payments Invoices Payments Payments Credit Report Client Profile" at bounding box center [105, 12] width 196 height 646
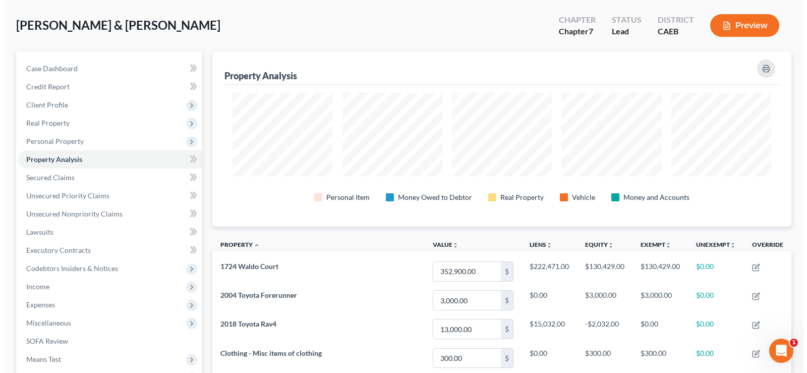
scroll to position [0, 0]
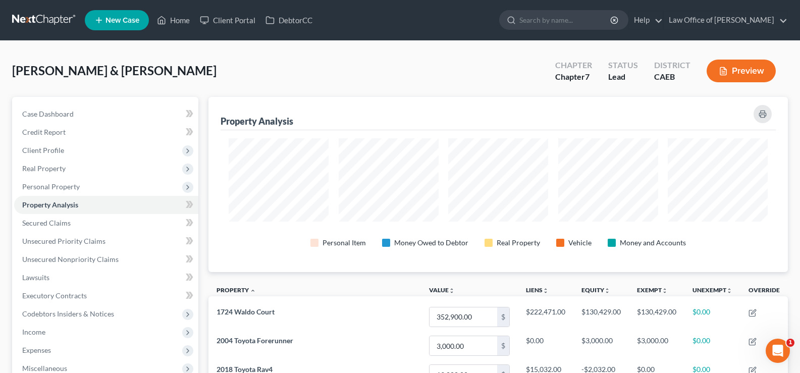
click at [735, 72] on button "Preview" at bounding box center [740, 71] width 69 height 23
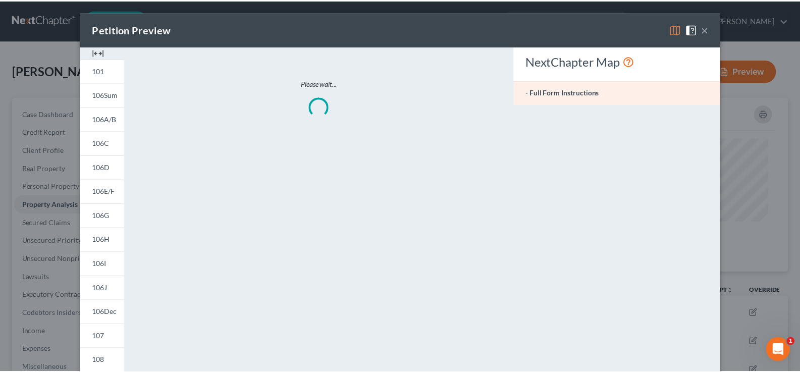
scroll to position [176, 585]
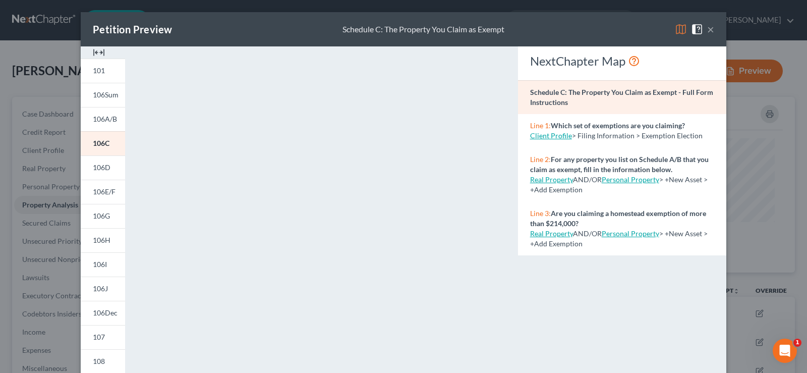
click at [709, 31] on button "×" at bounding box center [710, 29] width 7 height 12
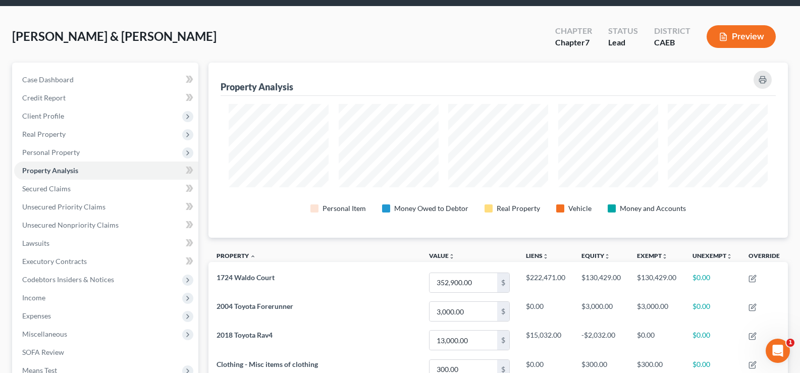
scroll to position [24, 0]
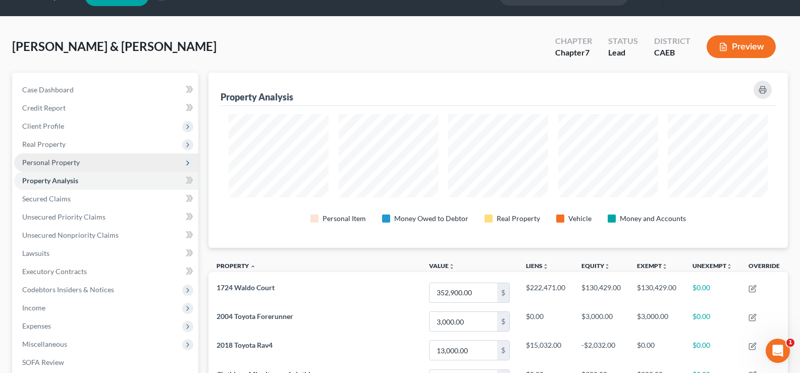
click at [61, 160] on span "Personal Property" at bounding box center [51, 162] width 58 height 9
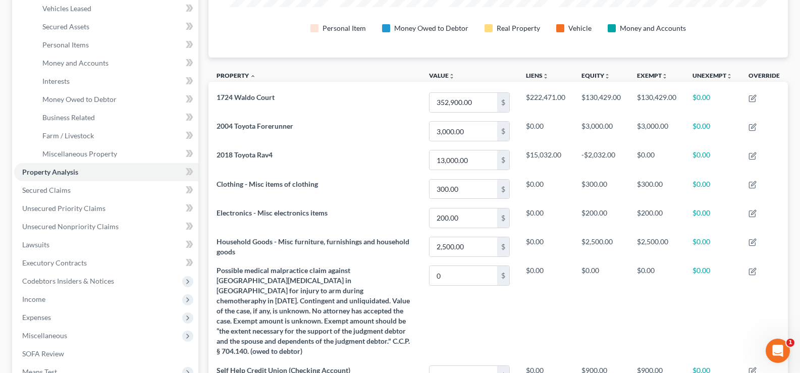
scroll to position [216, 0]
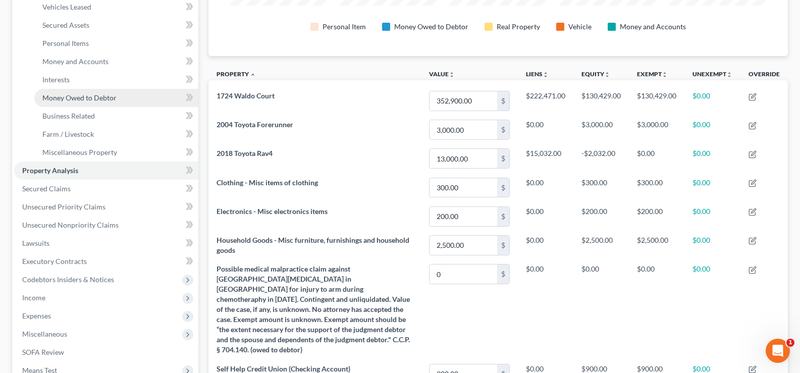
click at [116, 97] on link "Money Owed to Debtor" at bounding box center [116, 98] width 164 height 18
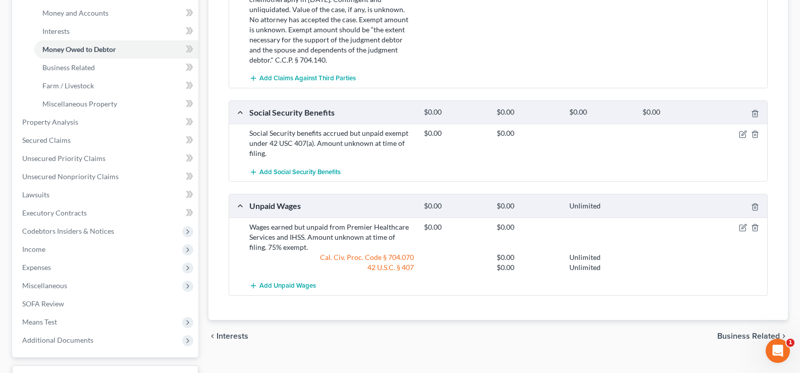
scroll to position [325, 0]
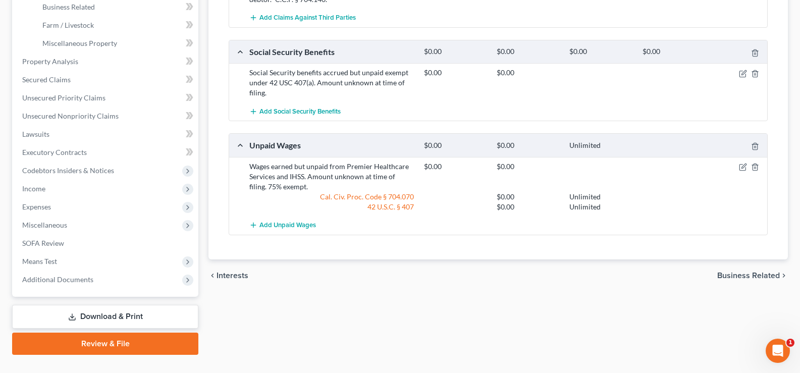
click at [280, 140] on div "Unpaid Wages" at bounding box center [331, 145] width 175 height 11
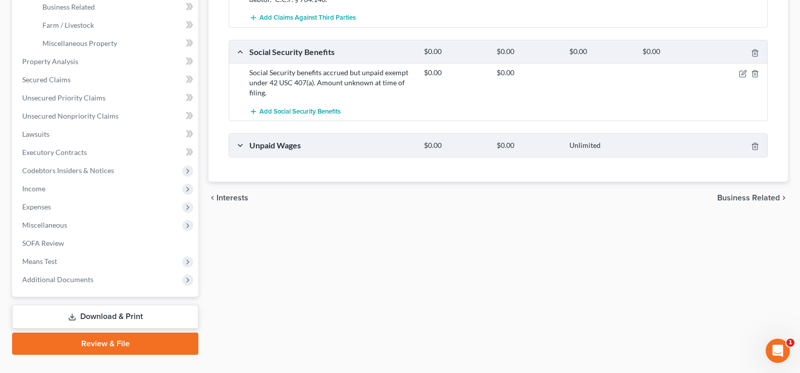
click at [280, 140] on div "Unpaid Wages" at bounding box center [331, 145] width 175 height 11
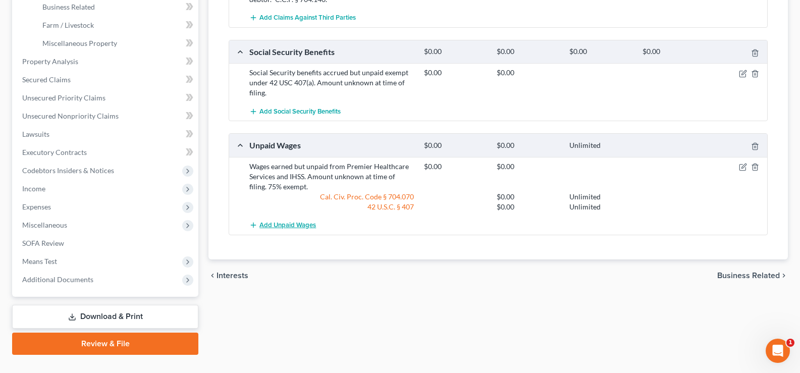
click at [284, 221] on span "Add Unpaid Wages" at bounding box center [287, 225] width 57 height 8
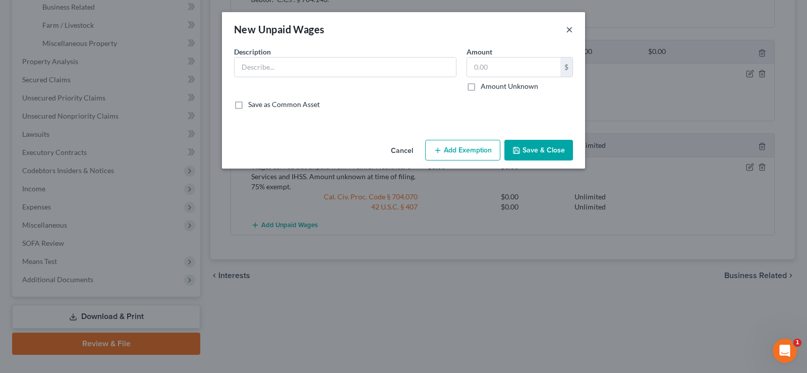
click at [572, 30] on button "×" at bounding box center [569, 29] width 7 height 12
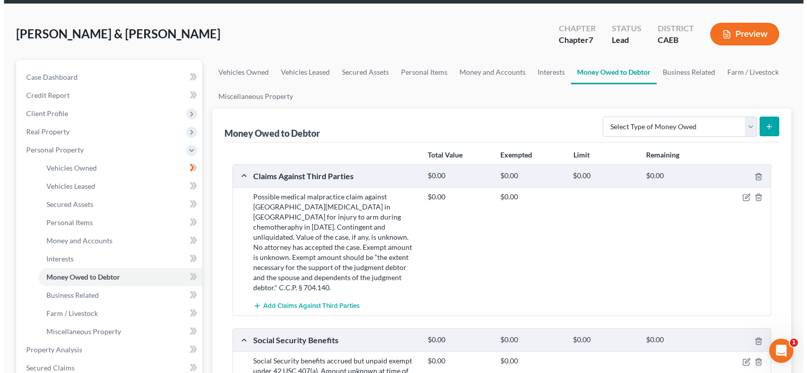
scroll to position [35, 0]
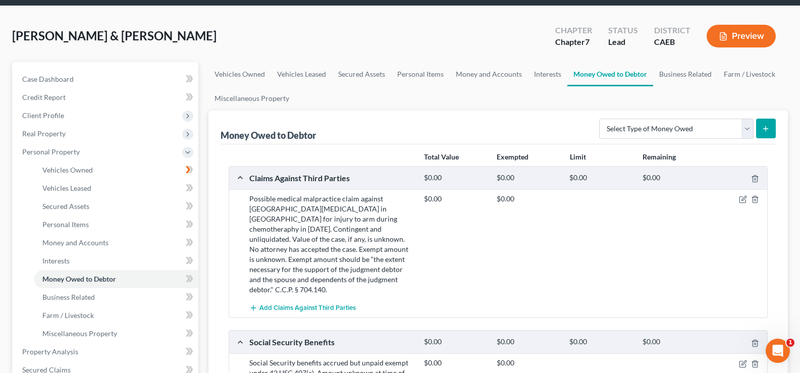
click at [742, 34] on button "Preview" at bounding box center [740, 36] width 69 height 23
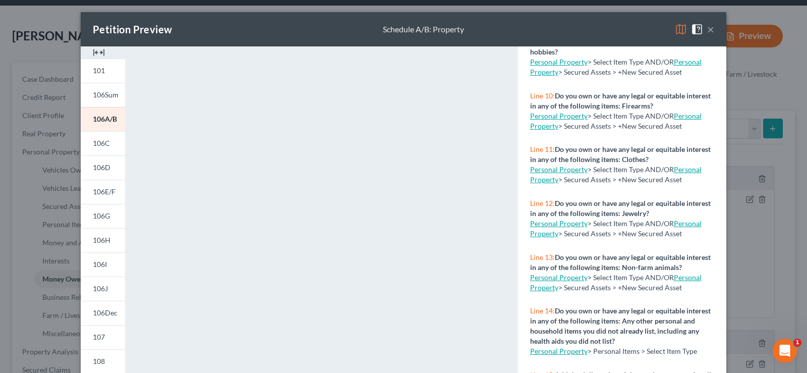
scroll to position [29, 0]
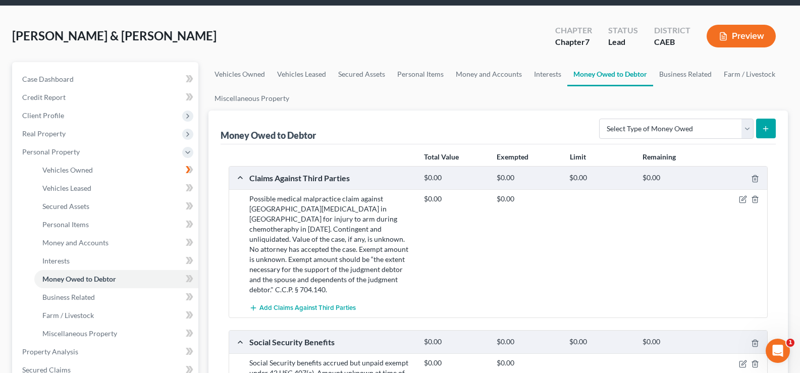
drag, startPoint x: 801, startPoint y: 189, endPoint x: 795, endPoint y: 260, distance: 71.4
click at [739, 35] on button "Preview" at bounding box center [740, 36] width 69 height 23
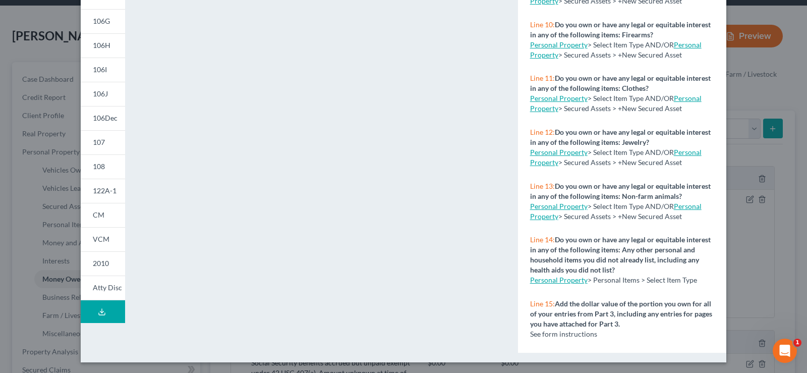
scroll to position [196, 0]
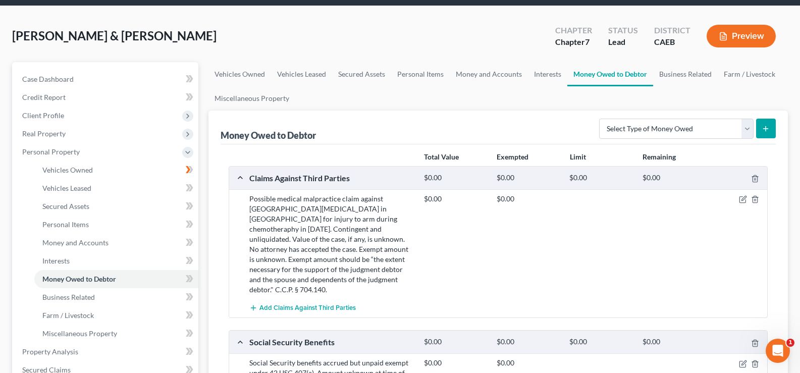
drag, startPoint x: 801, startPoint y: 198, endPoint x: 801, endPoint y: 251, distance: 53.0
click at [732, 29] on button "Preview" at bounding box center [740, 36] width 69 height 23
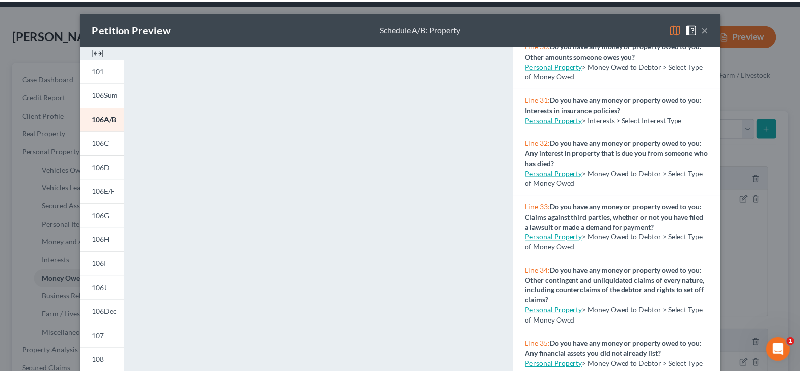
scroll to position [1777, 0]
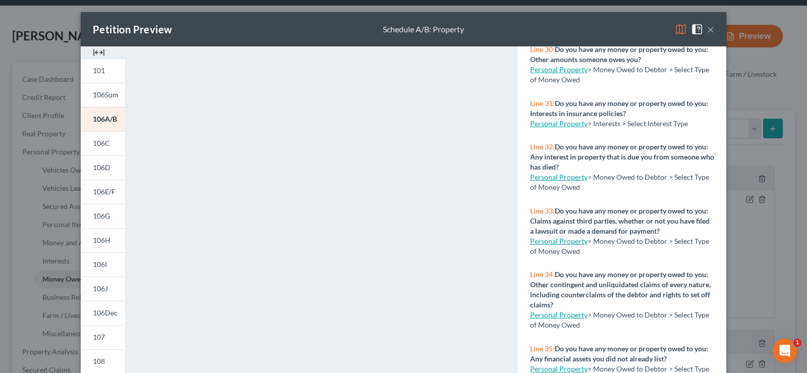
click at [568, 74] on link "Personal Property" at bounding box center [559, 69] width 58 height 9
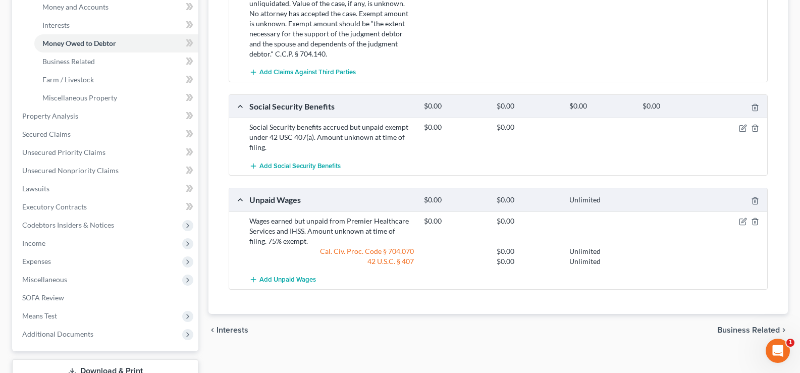
scroll to position [328, 0]
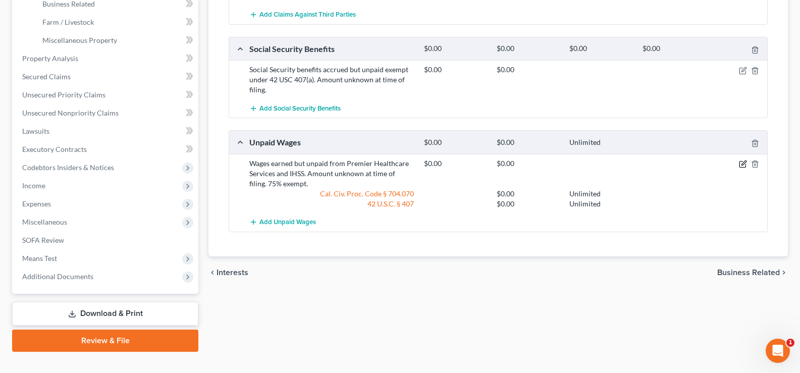
click at [743, 160] on icon "button" at bounding box center [743, 162] width 5 height 5
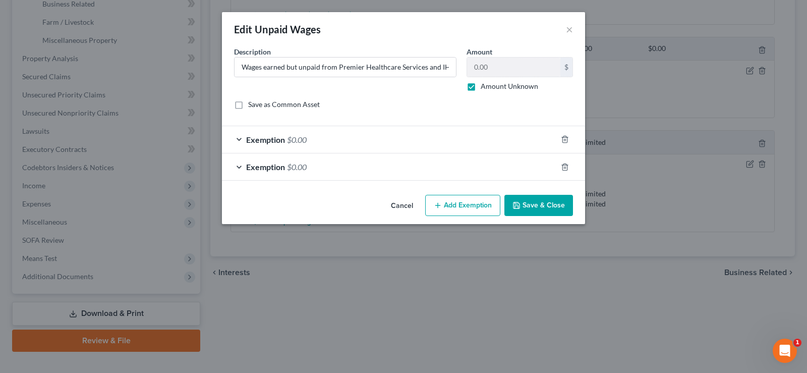
click at [535, 206] on button "Save & Close" at bounding box center [539, 205] width 69 height 21
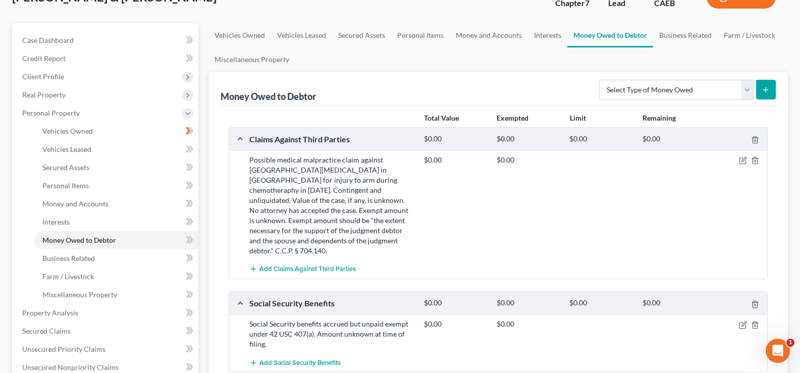
scroll to position [0, 0]
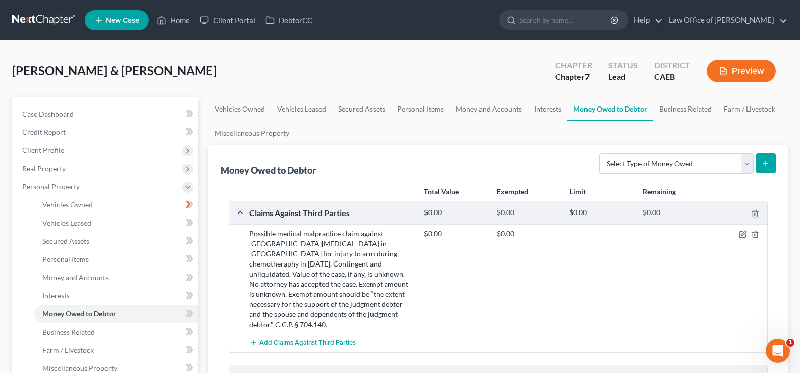
click at [732, 68] on button "Preview" at bounding box center [740, 71] width 69 height 23
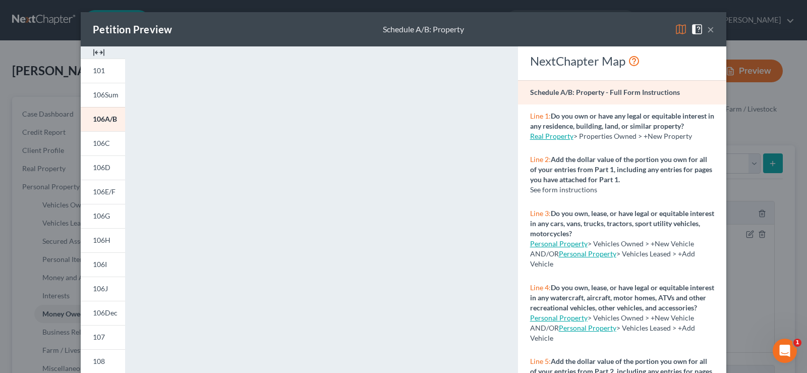
click at [710, 31] on button "×" at bounding box center [710, 29] width 7 height 12
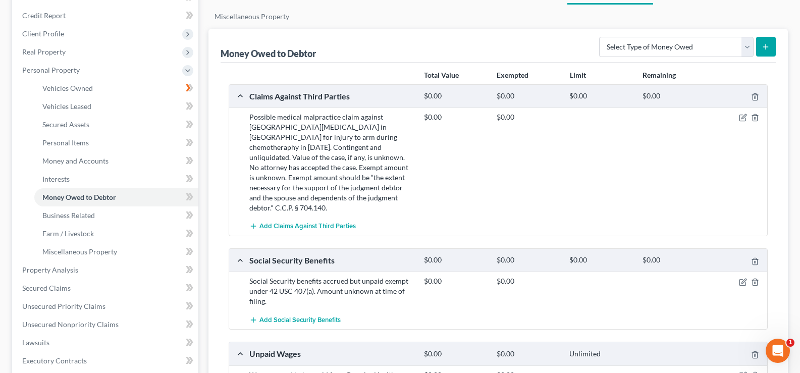
scroll to position [153, 0]
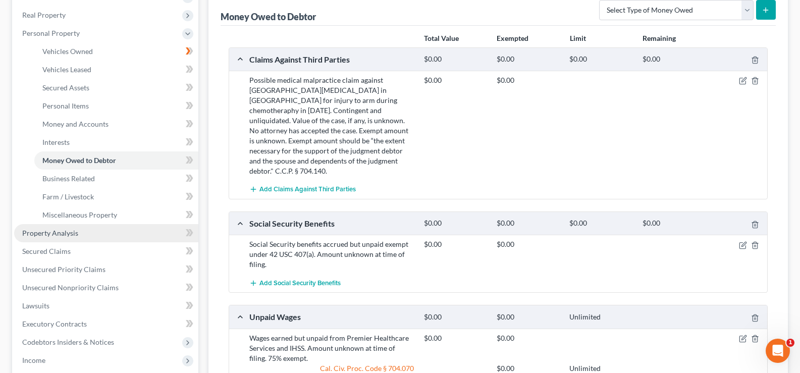
click at [54, 230] on span "Property Analysis" at bounding box center [50, 233] width 56 height 9
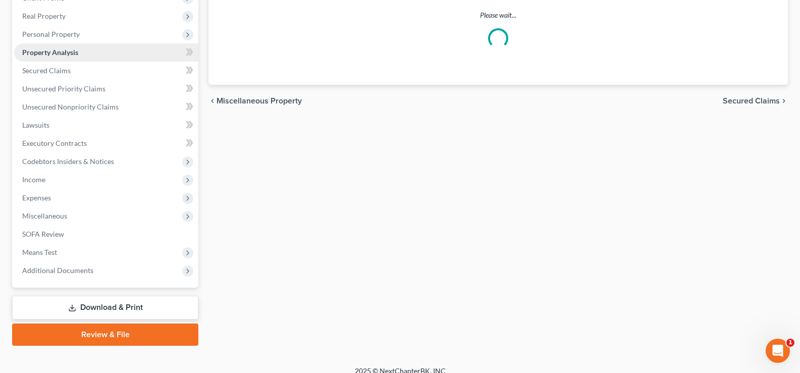
click at [55, 230] on ul "Case Dashboard Payments Invoices Payments Payments Credit Report Client Profile" at bounding box center [106, 116] width 184 height 327
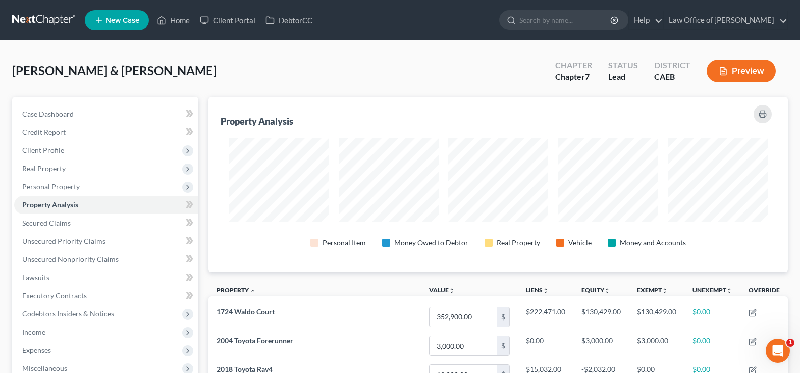
click at [741, 67] on button "Preview" at bounding box center [740, 71] width 69 height 23
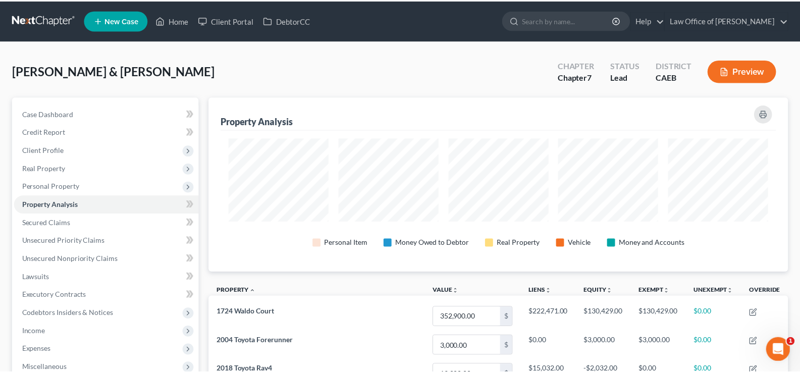
scroll to position [175, 579]
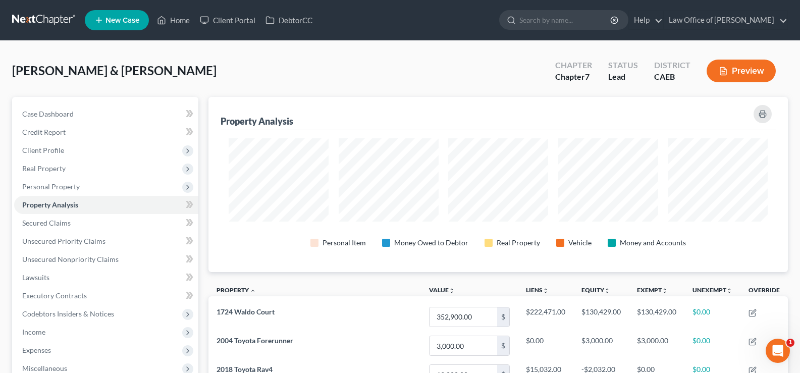
drag, startPoint x: 801, startPoint y: 85, endPoint x: 807, endPoint y: 228, distance: 142.4
click at [751, 70] on button "Preview" at bounding box center [740, 71] width 69 height 23
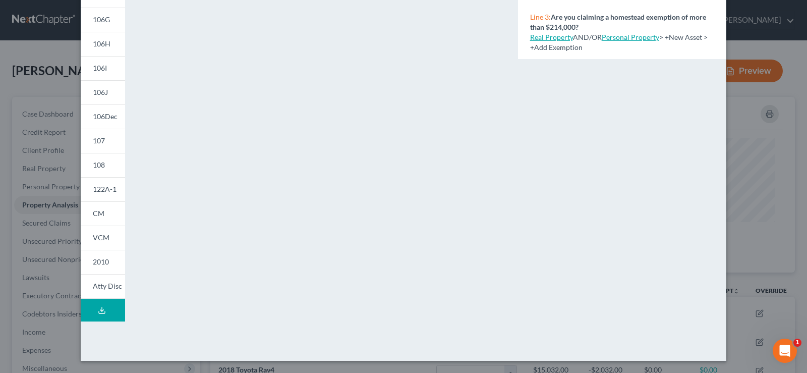
click at [630, 266] on div "NextChapter Map Schedule C: The Property You Claim as Exempt - Full Form Instru…" at bounding box center [622, 100] width 218 height 501
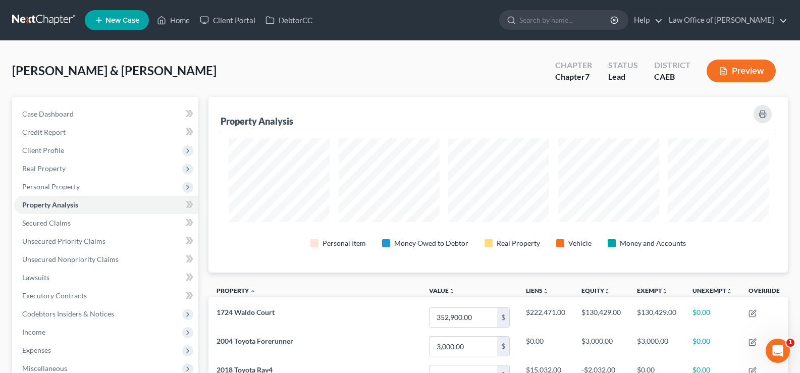
scroll to position [504370, 503966]
drag, startPoint x: 801, startPoint y: 318, endPoint x: 807, endPoint y: 114, distance: 204.4
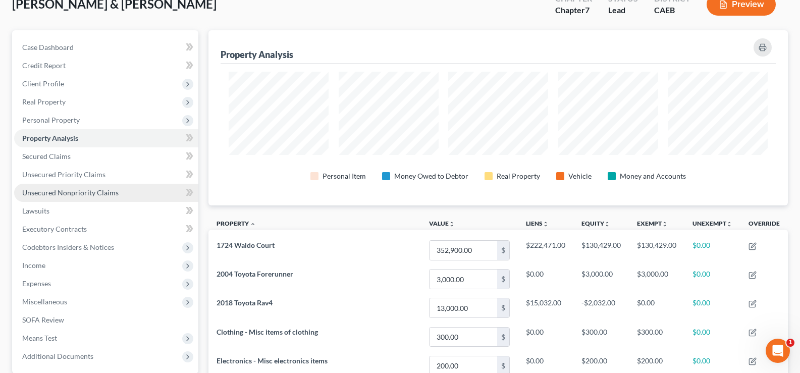
click at [45, 192] on span "Unsecured Nonpriority Claims" at bounding box center [70, 192] width 96 height 9
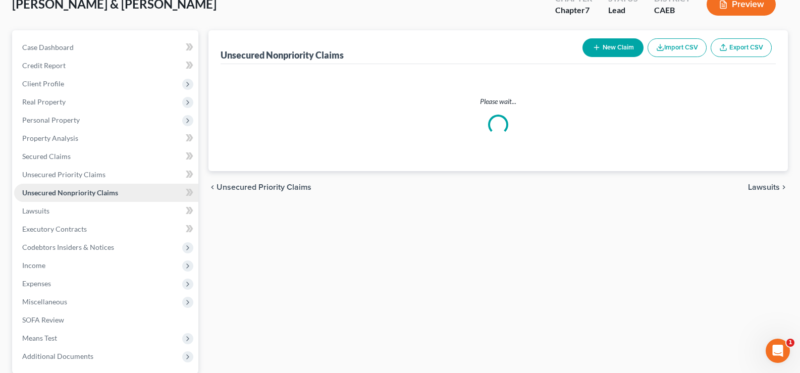
scroll to position [1, 0]
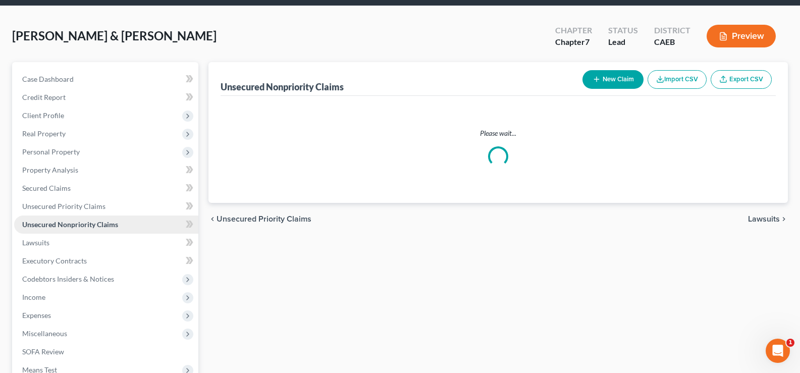
click at [45, 192] on ul "Case Dashboard Payments Invoices Payments Payments Credit Report Client Profile" at bounding box center [106, 233] width 184 height 327
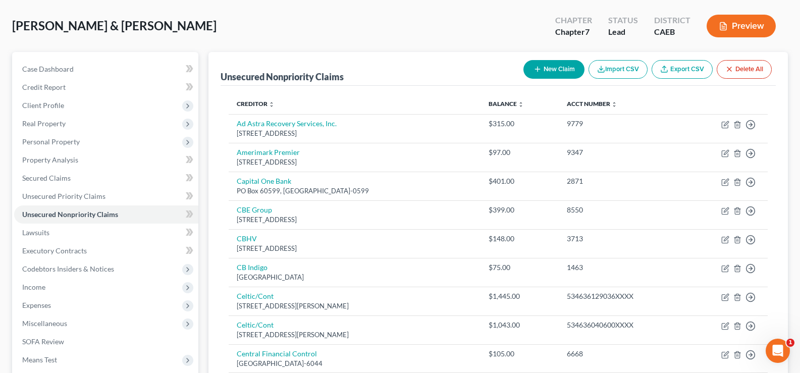
scroll to position [36, 0]
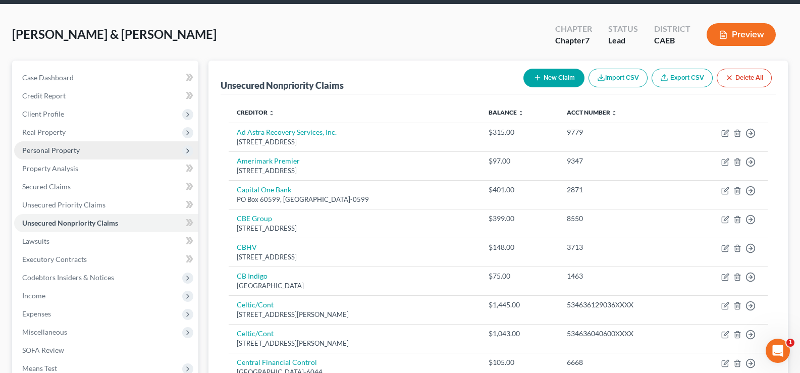
click at [50, 151] on span "Personal Property" at bounding box center [51, 150] width 58 height 9
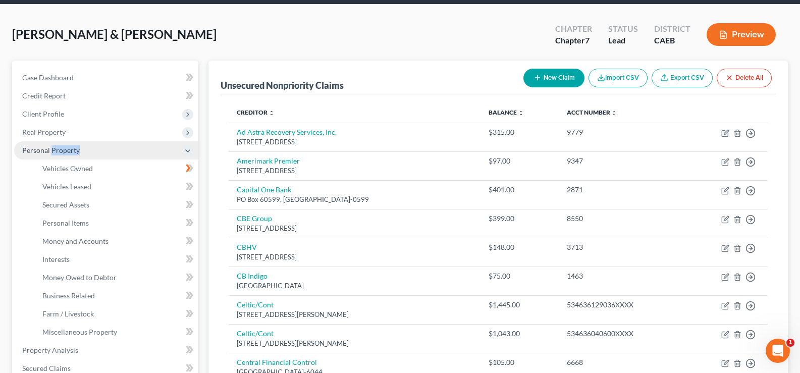
click at [50, 151] on span "Personal Property" at bounding box center [51, 150] width 58 height 9
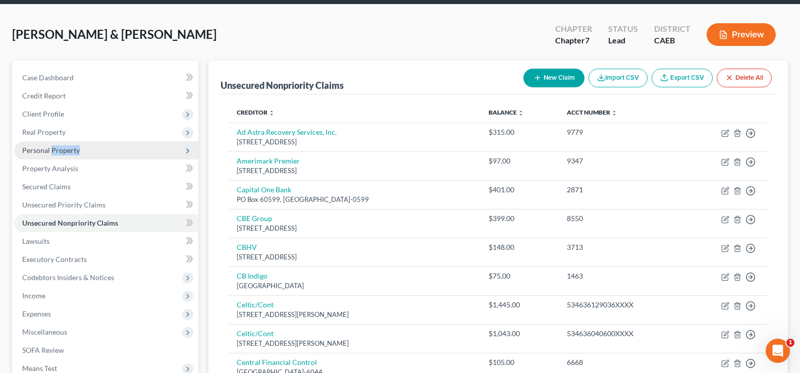
click at [50, 151] on span "Personal Property" at bounding box center [51, 150] width 58 height 9
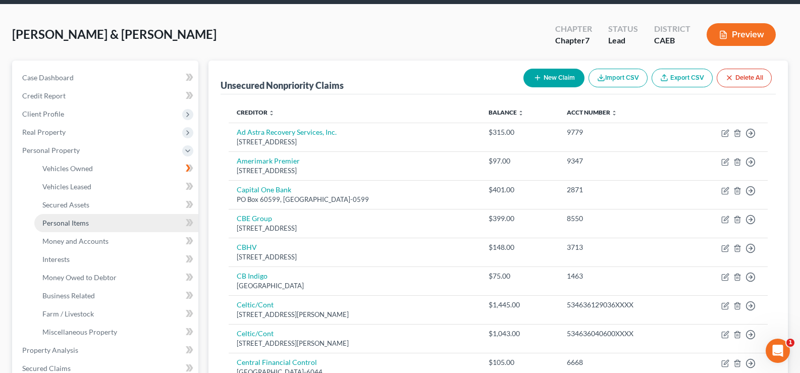
click at [53, 222] on span "Personal Items" at bounding box center [65, 222] width 46 height 9
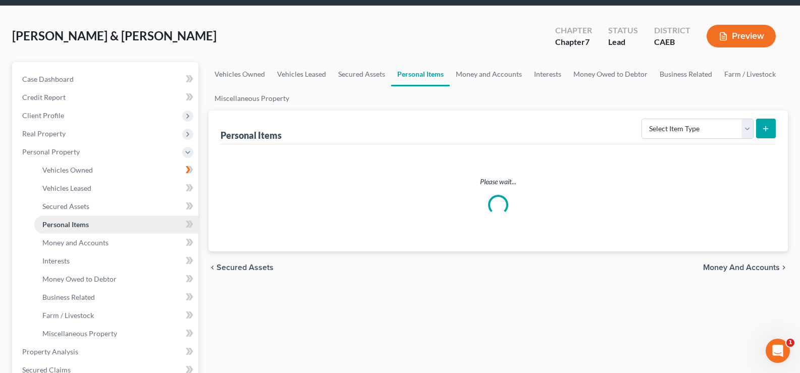
click at [53, 222] on span "Personal Items" at bounding box center [65, 224] width 46 height 9
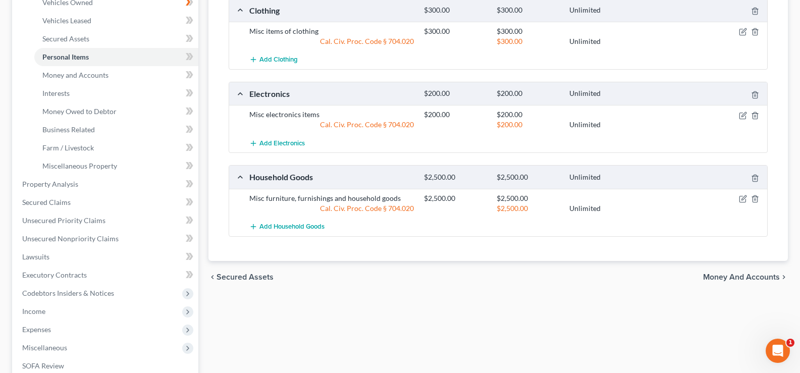
scroll to position [204, 0]
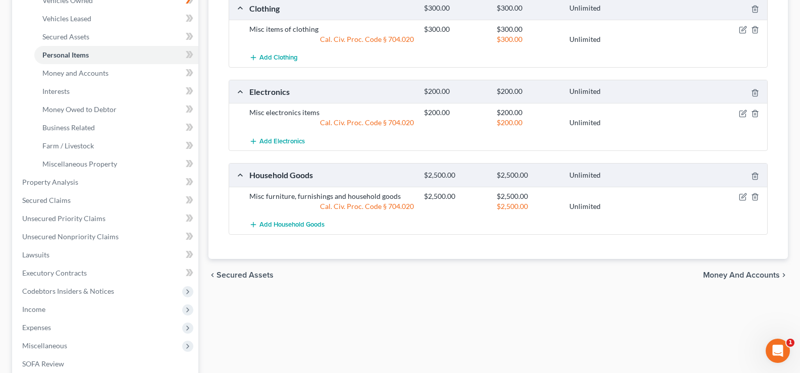
click at [725, 271] on span "Money and Accounts" at bounding box center [741, 275] width 77 height 8
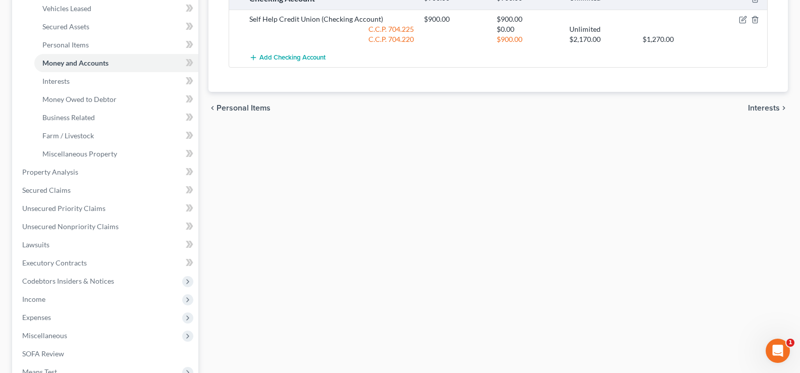
scroll to position [162, 0]
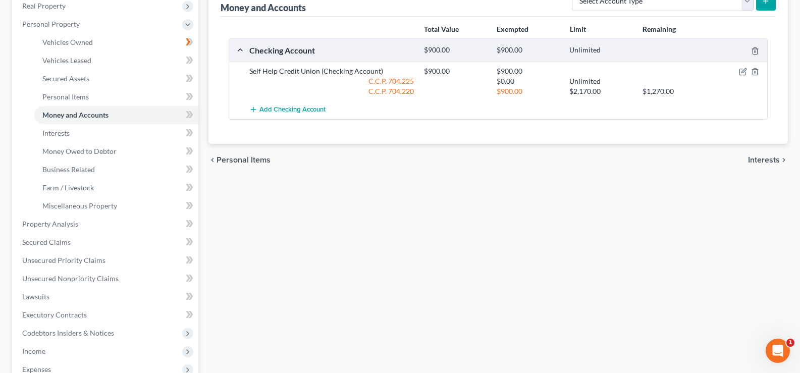
click at [763, 159] on span "Interests" at bounding box center [764, 160] width 32 height 8
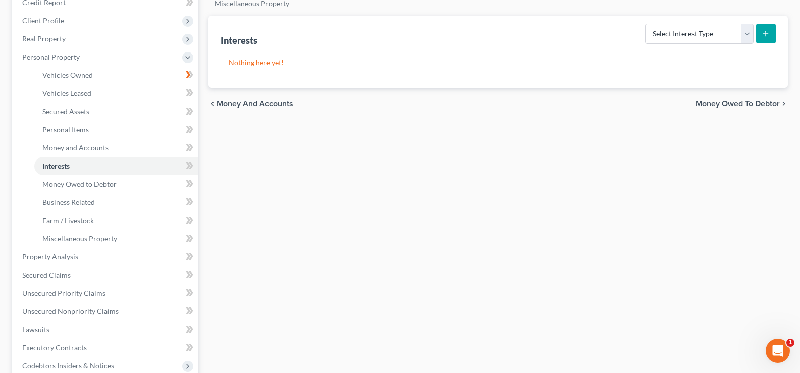
scroll to position [127, 0]
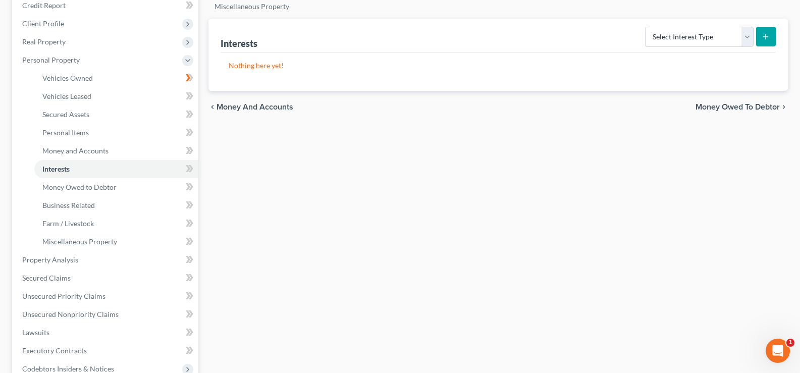
click at [720, 106] on span "Money Owed to Debtor" at bounding box center [737, 107] width 84 height 8
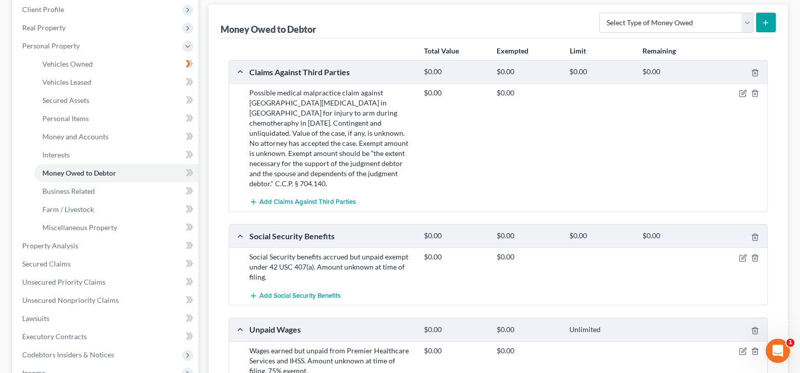
scroll to position [174, 0]
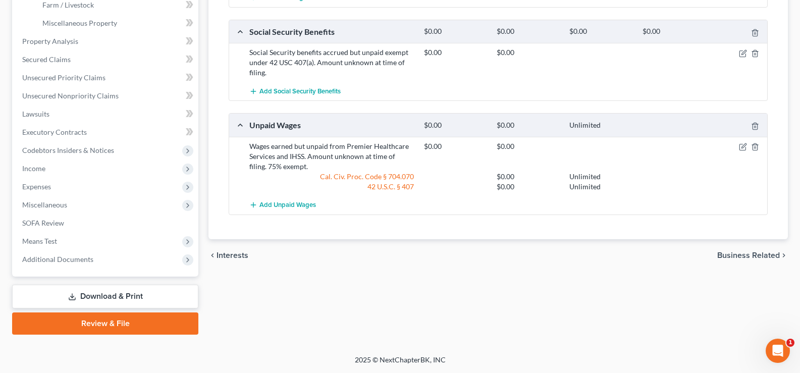
click at [738, 251] on span "Business Related" at bounding box center [748, 255] width 63 height 8
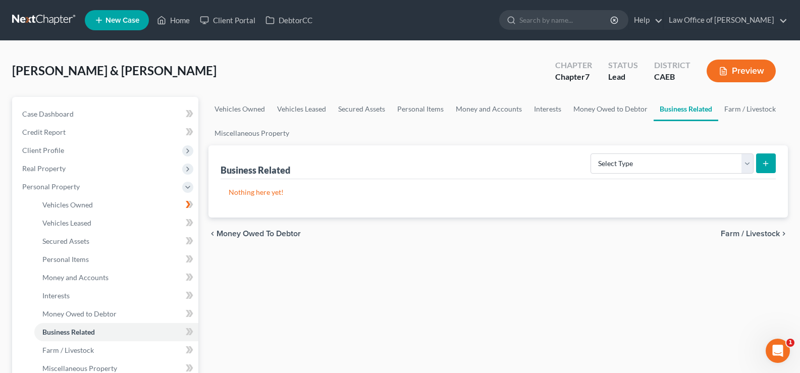
click at [727, 69] on icon "button" at bounding box center [722, 71] width 9 height 9
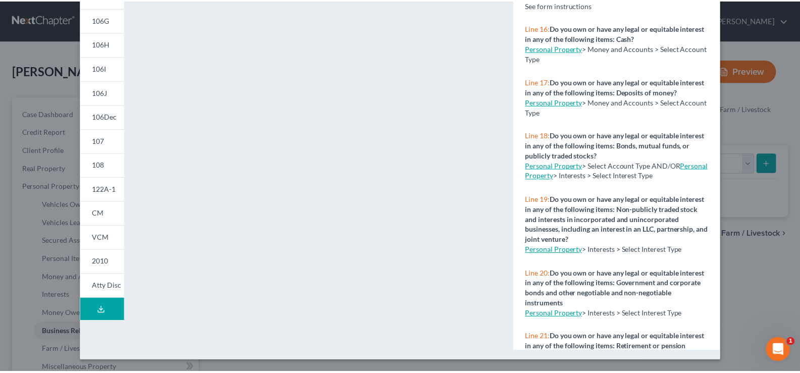
scroll to position [141, 0]
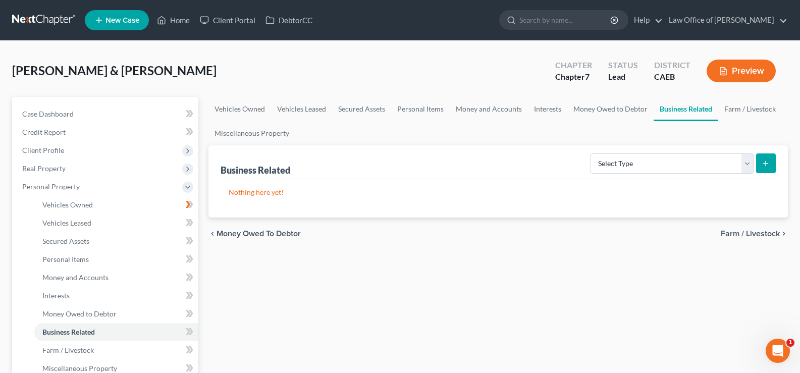
drag, startPoint x: 801, startPoint y: 177, endPoint x: 807, endPoint y: 50, distance: 127.3
click at [247, 233] on span "Money Owed to Debtor" at bounding box center [258, 234] width 84 height 8
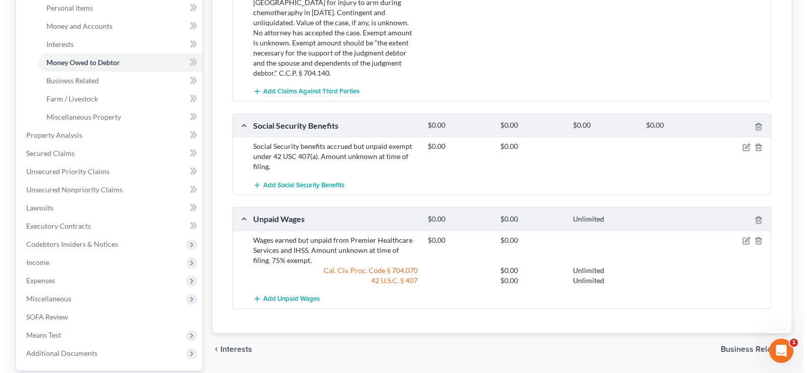
scroll to position [265, 0]
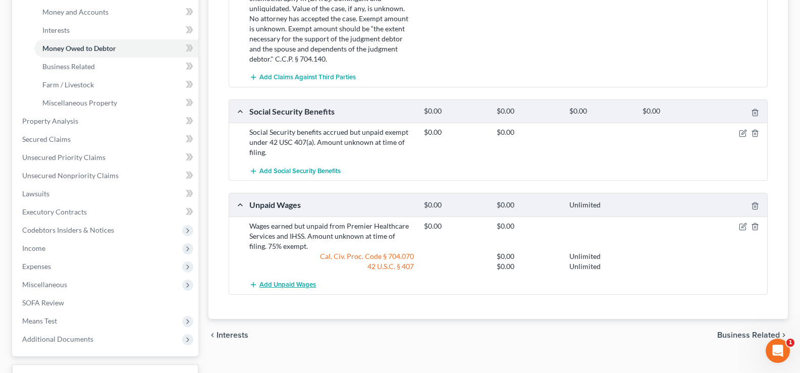
click at [275, 281] on span "Add Unpaid Wages" at bounding box center [287, 285] width 57 height 8
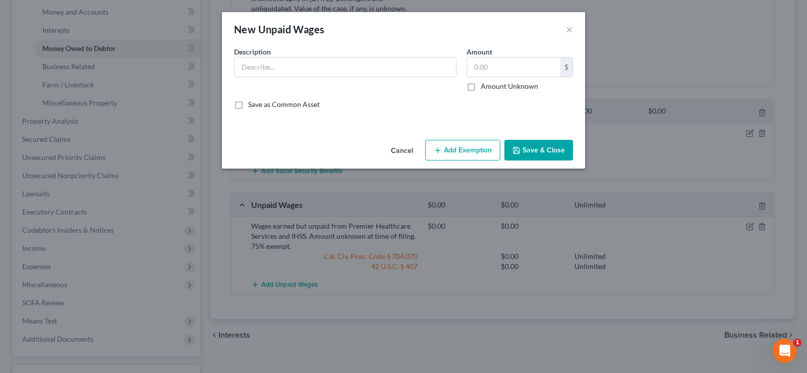
click at [414, 151] on button "Cancel" at bounding box center [402, 151] width 38 height 20
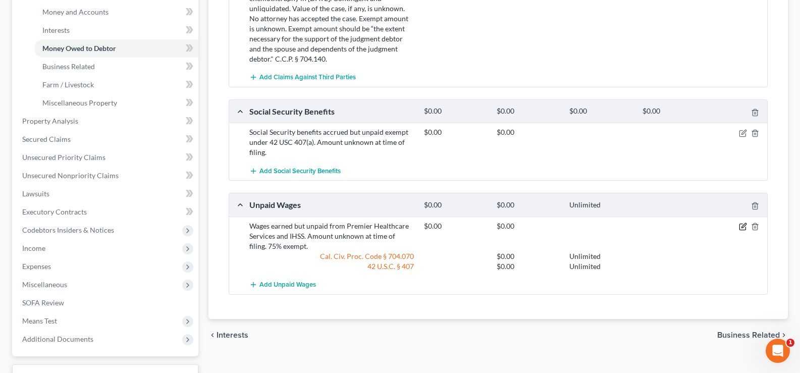
click at [744, 223] on icon "button" at bounding box center [743, 227] width 8 height 8
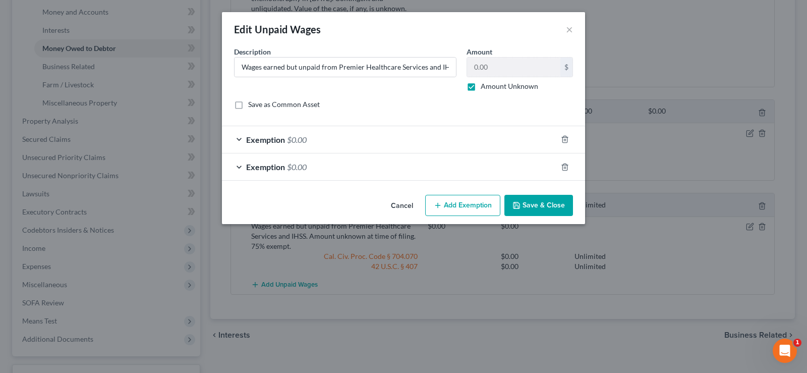
click at [460, 205] on button "Add Exemption" at bounding box center [462, 205] width 75 height 21
select select "2"
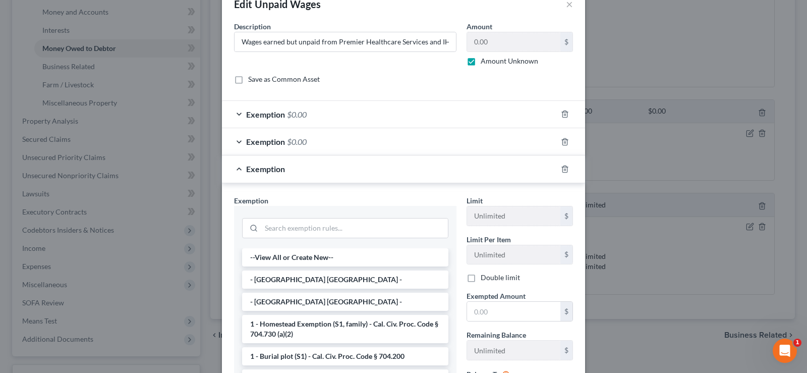
scroll to position [17, 0]
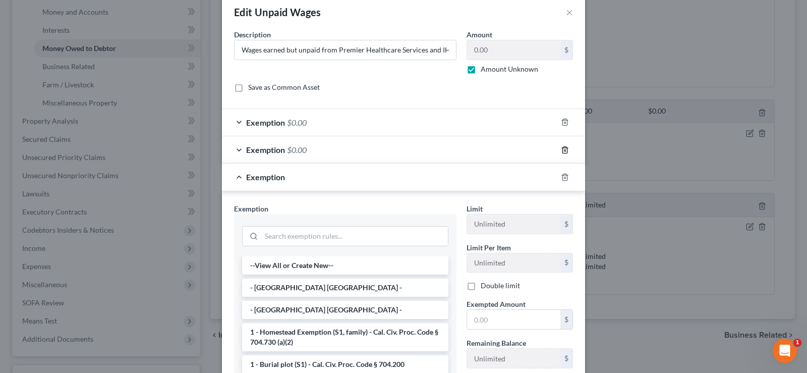
click at [561, 151] on icon "button" at bounding box center [565, 150] width 8 height 8
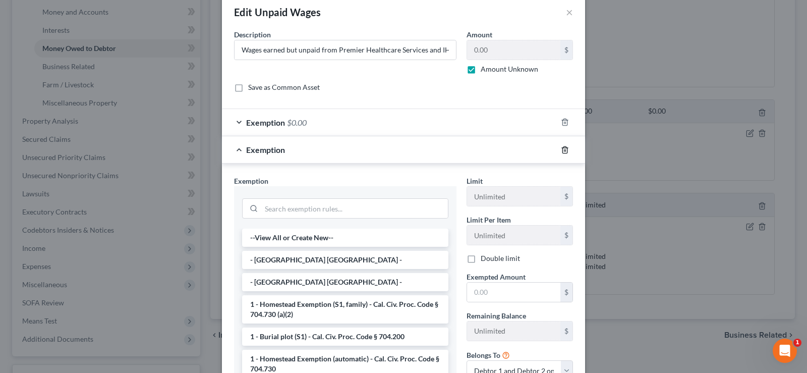
click at [563, 148] on icon "button" at bounding box center [565, 149] width 5 height 7
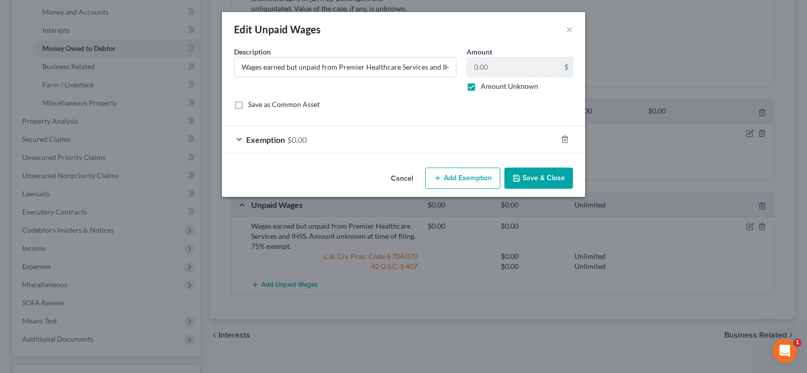
click at [534, 180] on button "Save & Close" at bounding box center [539, 178] width 69 height 21
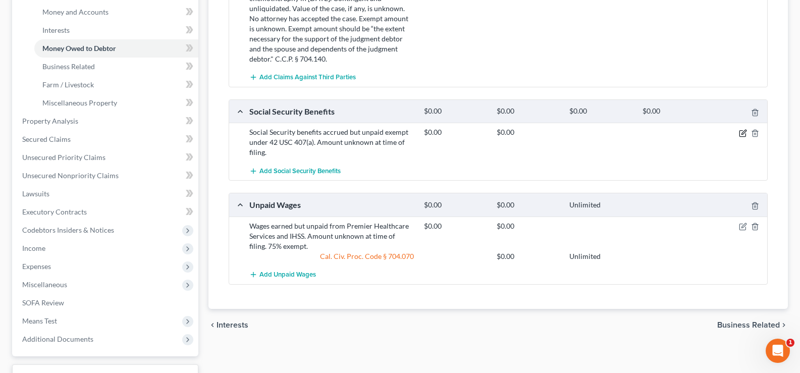
click at [743, 129] on icon "button" at bounding box center [743, 133] width 8 height 8
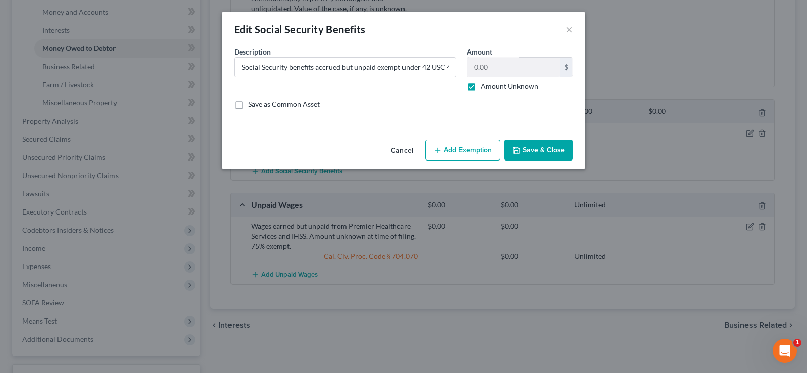
click at [476, 151] on button "Add Exemption" at bounding box center [462, 150] width 75 height 21
select select "2"
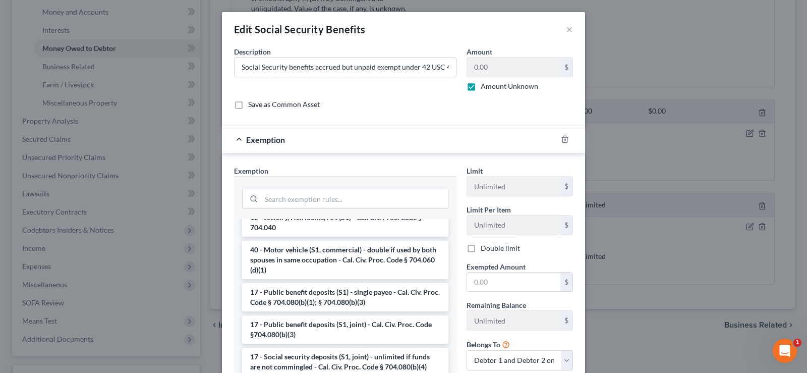
scroll to position [1502, 0]
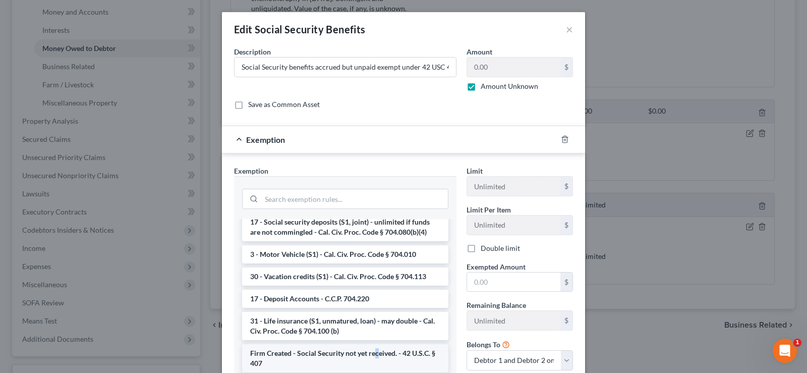
click at [374, 352] on li "Firm Created - Social Security not yet received. - 42 U.S.C. § 407" at bounding box center [345, 358] width 206 height 28
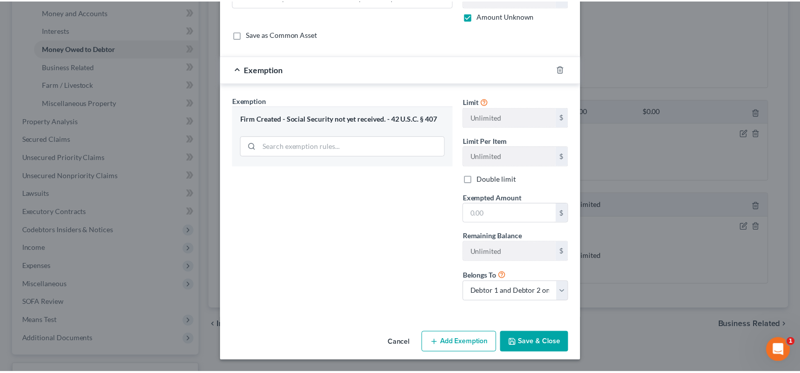
scroll to position [71, 0]
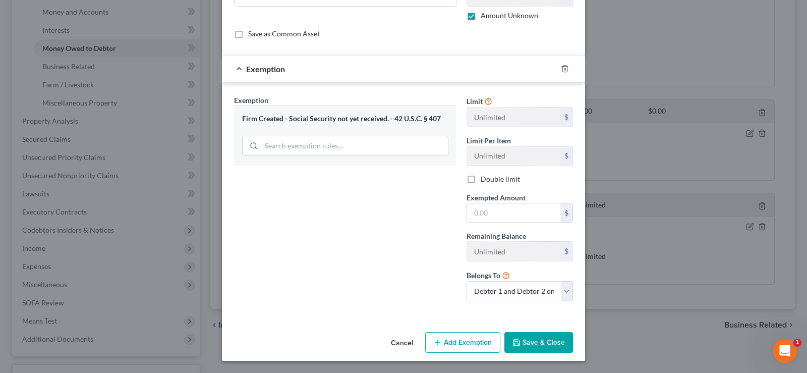
drag, startPoint x: 536, startPoint y: 341, endPoint x: 541, endPoint y: 341, distance: 5.1
click at [541, 341] on button "Save & Close" at bounding box center [539, 342] width 69 height 21
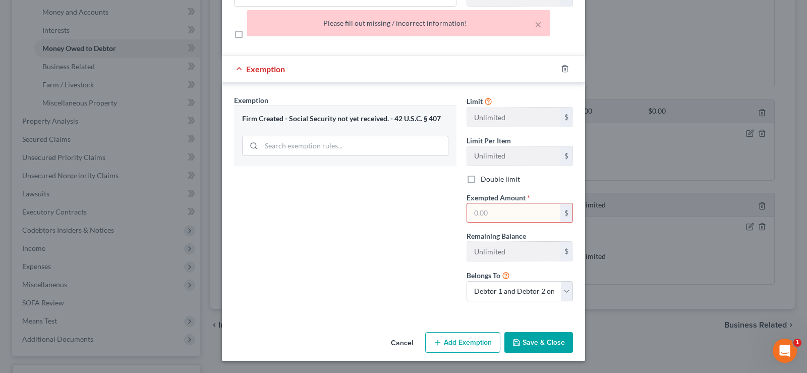
click at [484, 211] on input "text" at bounding box center [513, 212] width 93 height 19
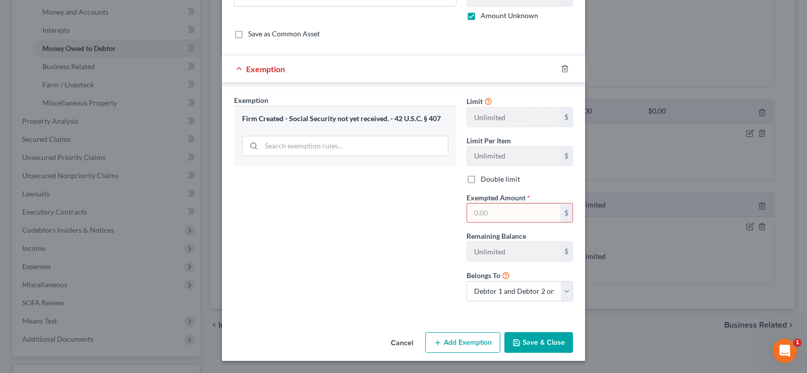
type input "00.00"
click at [536, 342] on button "Save & Close" at bounding box center [539, 342] width 69 height 21
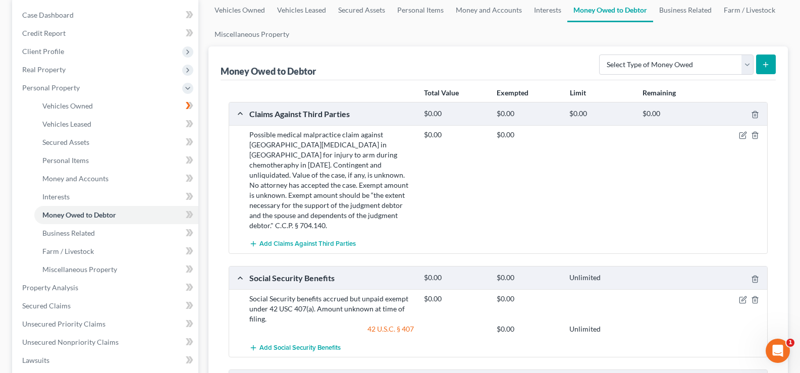
scroll to position [0, 0]
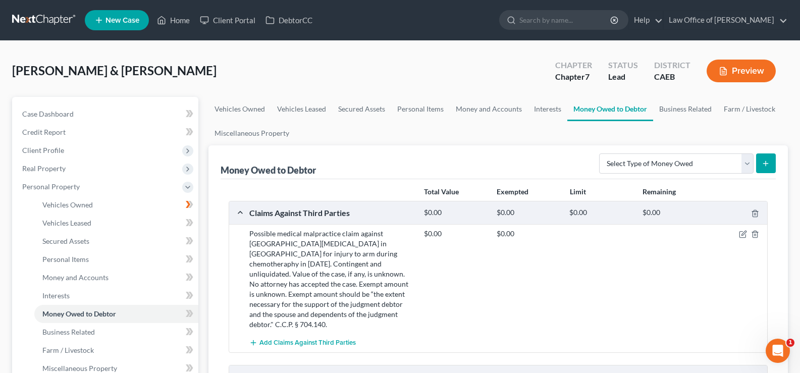
click at [738, 74] on button "Preview" at bounding box center [740, 71] width 69 height 23
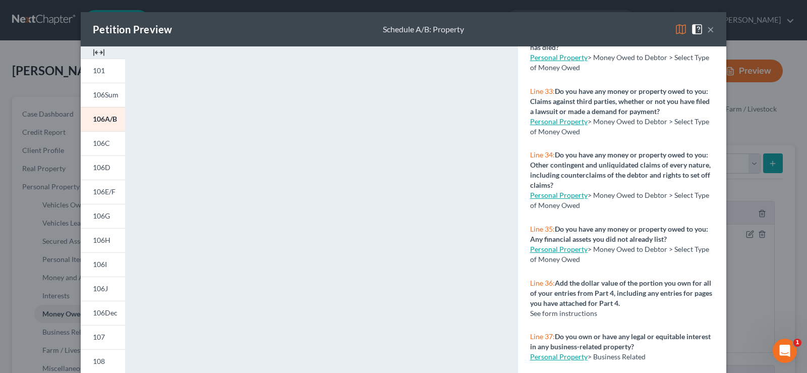
click at [707, 30] on button "×" at bounding box center [710, 29] width 7 height 12
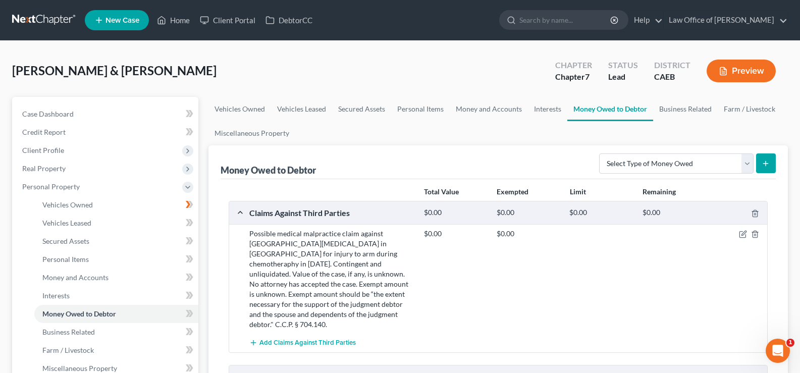
click at [745, 72] on button "Preview" at bounding box center [740, 71] width 69 height 23
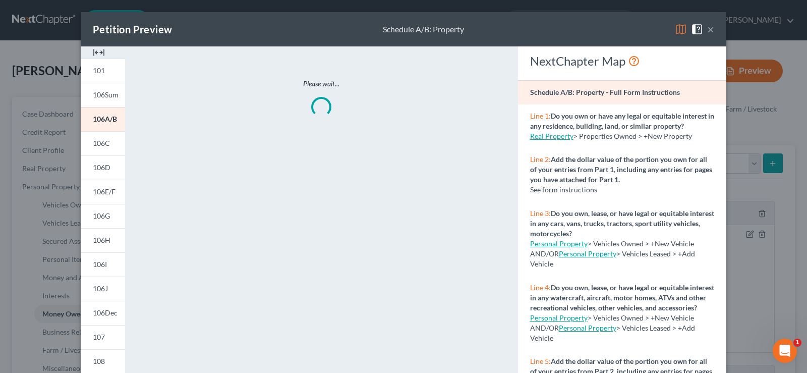
click at [707, 28] on button "×" at bounding box center [710, 29] width 7 height 12
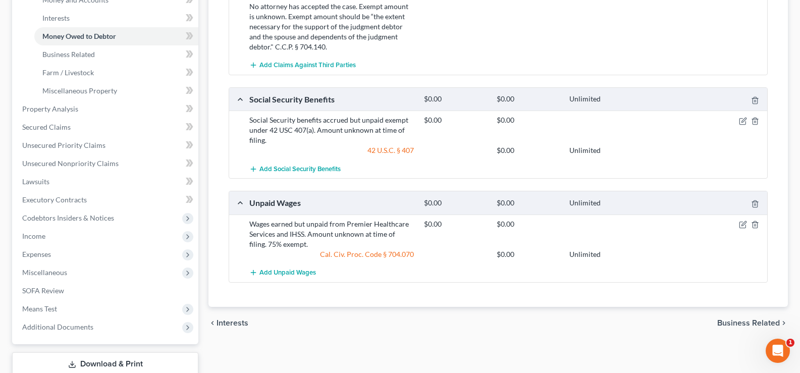
scroll to position [319, 0]
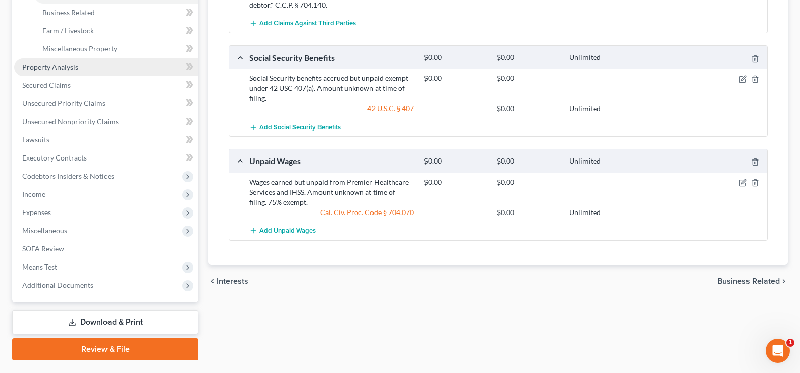
click at [66, 68] on span "Property Analysis" at bounding box center [50, 67] width 56 height 9
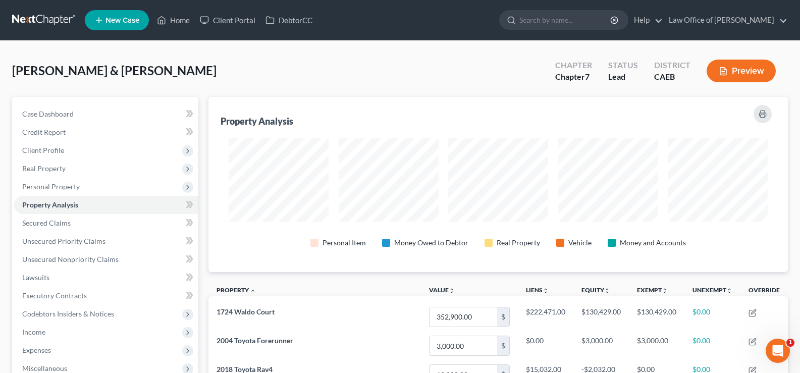
click at [754, 65] on button "Preview" at bounding box center [740, 71] width 69 height 23
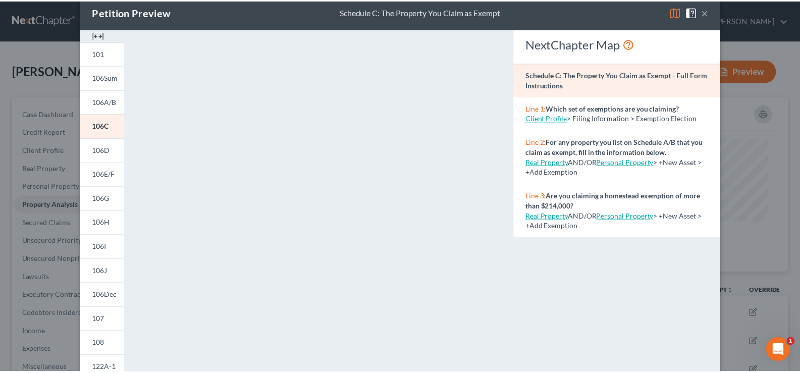
scroll to position [42, 0]
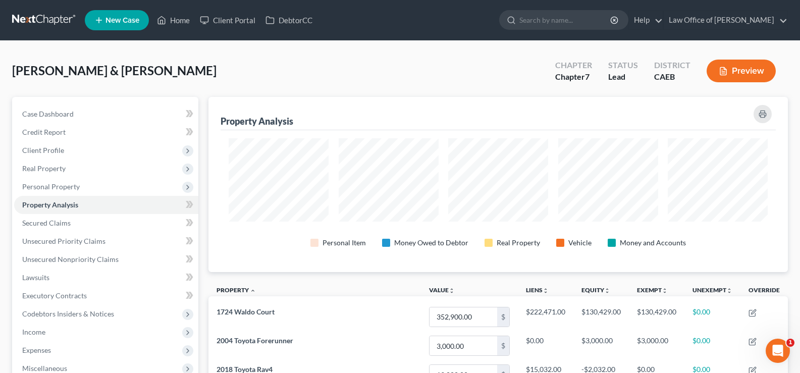
drag, startPoint x: 801, startPoint y: 109, endPoint x: 806, endPoint y: 243, distance: 133.3
click at [728, 68] on button "Preview" at bounding box center [740, 71] width 69 height 23
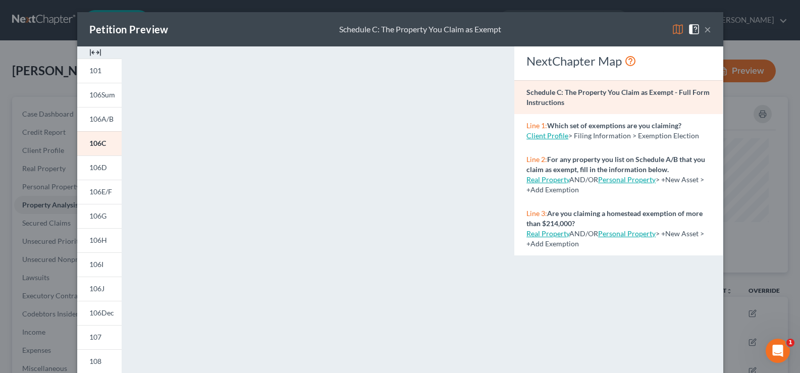
scroll to position [504370, 503966]
drag, startPoint x: 801, startPoint y: 146, endPoint x: 807, endPoint y: 10, distance: 136.4
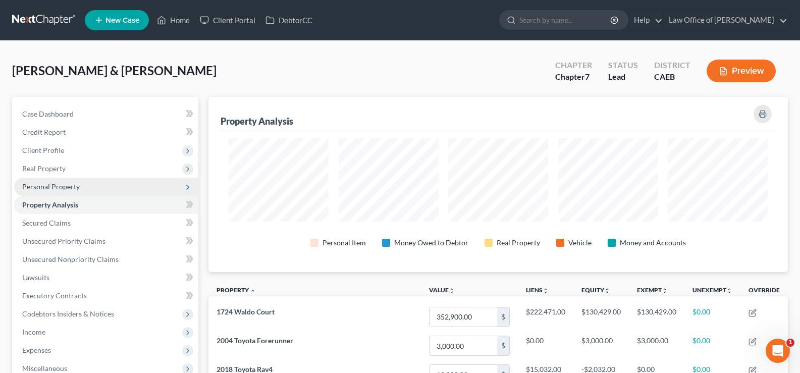
click at [76, 186] on span "Personal Property" at bounding box center [51, 186] width 58 height 9
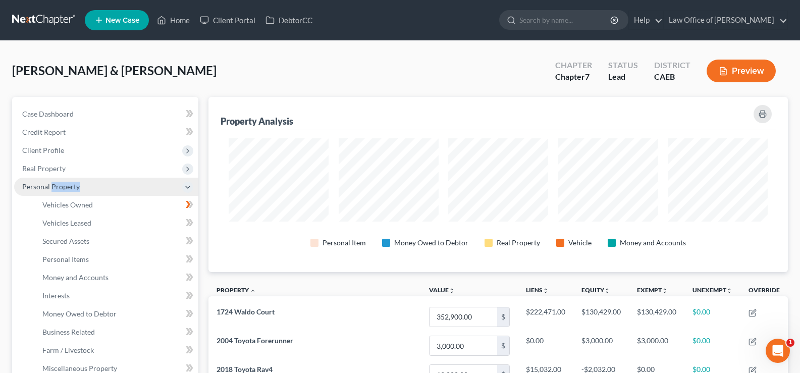
click at [76, 186] on span "Personal Property" at bounding box center [51, 186] width 58 height 9
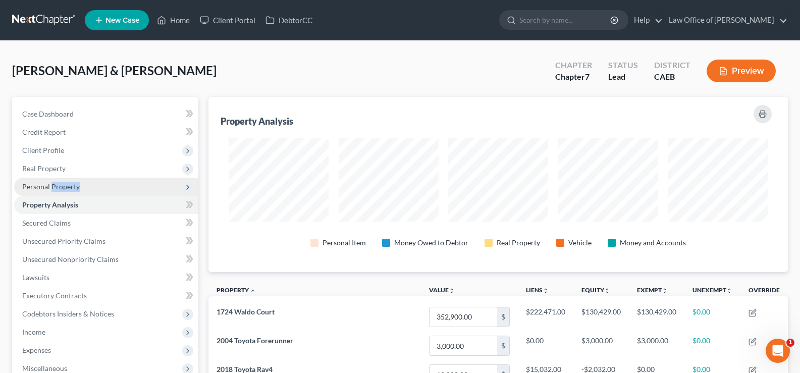
click at [76, 186] on span "Personal Property" at bounding box center [51, 186] width 58 height 9
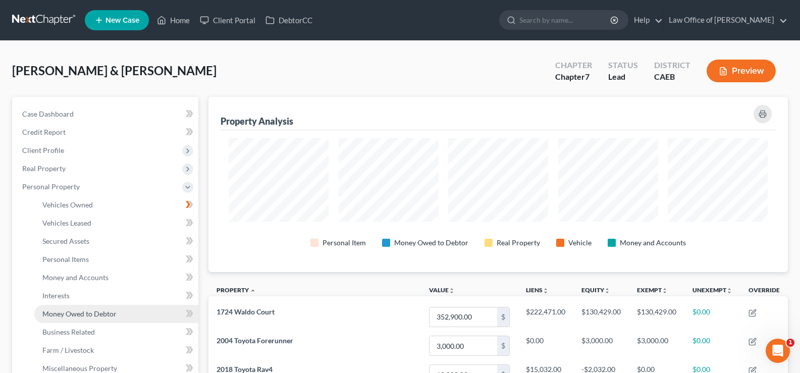
click at [73, 313] on span "Money Owed to Debtor" at bounding box center [79, 313] width 74 height 9
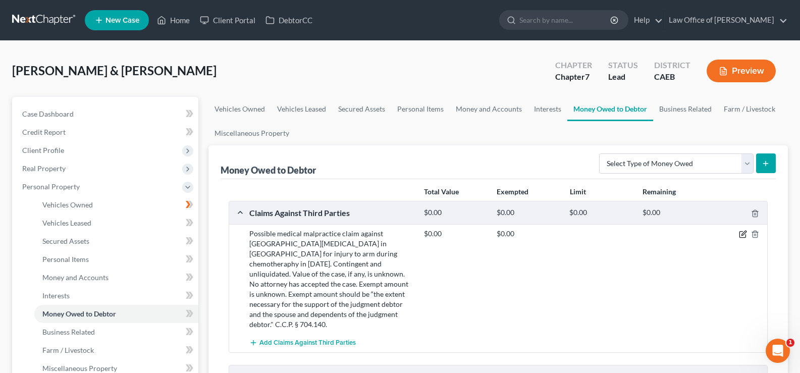
click at [743, 233] on icon "button" at bounding box center [743, 233] width 5 height 5
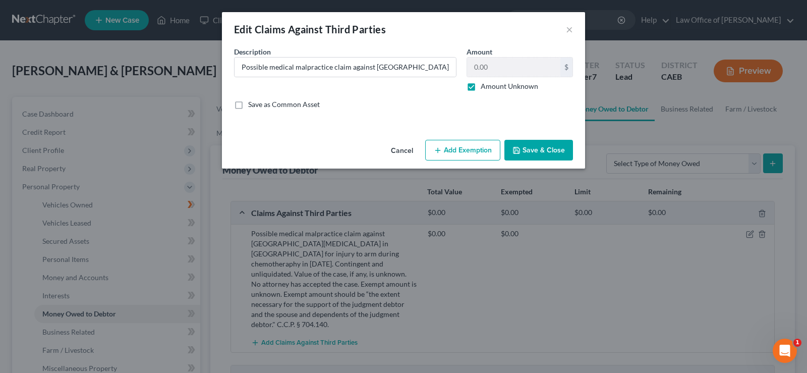
click at [475, 148] on button "Add Exemption" at bounding box center [462, 150] width 75 height 21
select select "2"
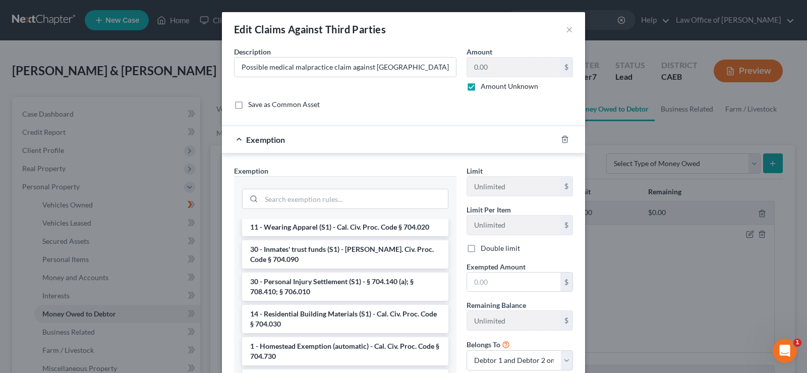
scroll to position [1079, 0]
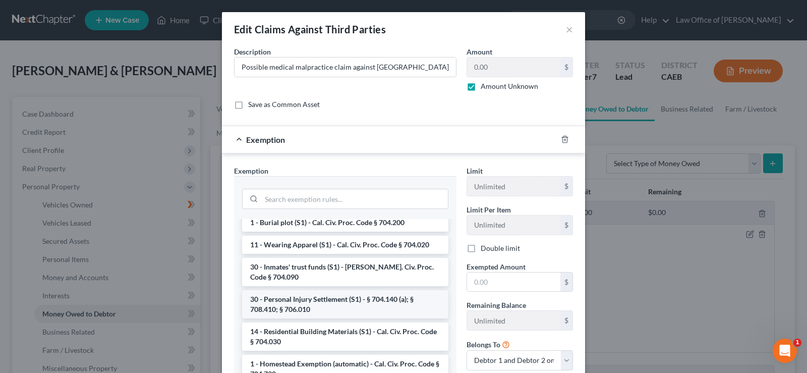
click at [338, 308] on li "30 - Personal Injury Settlement (S1) - § 704.140 (a); § 708.410; § 706.010" at bounding box center [345, 304] width 206 height 28
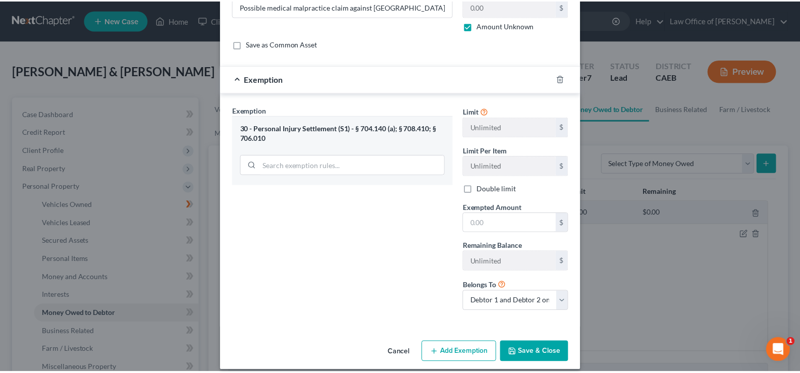
scroll to position [71, 0]
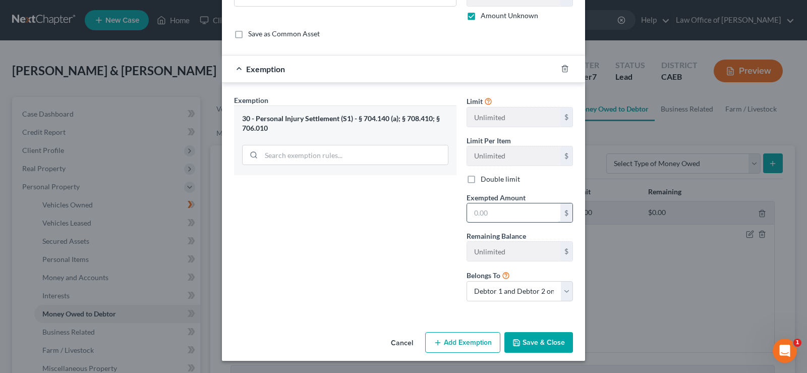
click at [485, 212] on input "text" at bounding box center [513, 212] width 93 height 19
type input "0"
click at [533, 344] on button "Save & Close" at bounding box center [539, 342] width 69 height 21
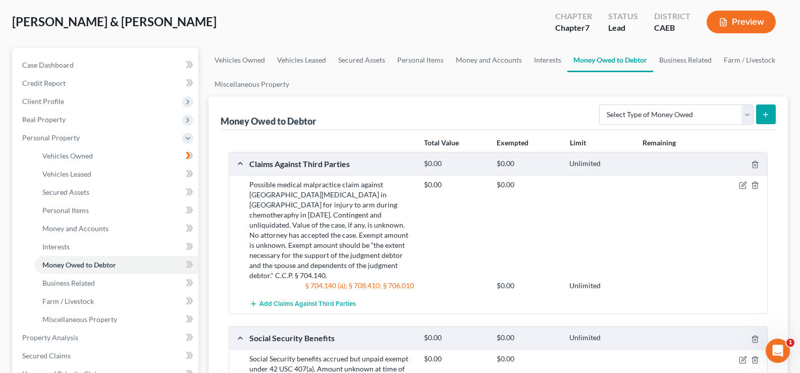
scroll to position [0, 0]
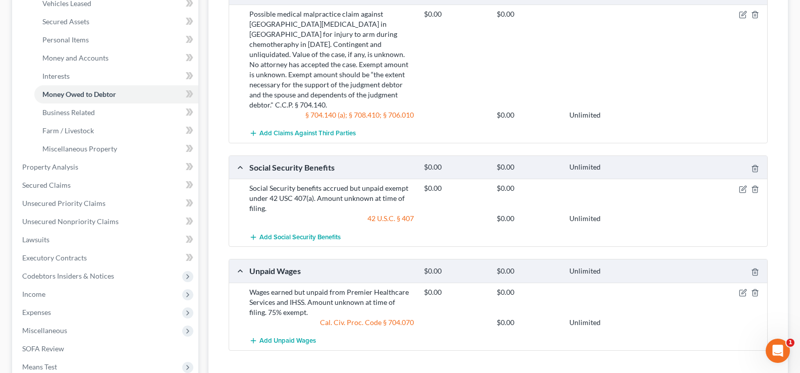
scroll to position [227, 0]
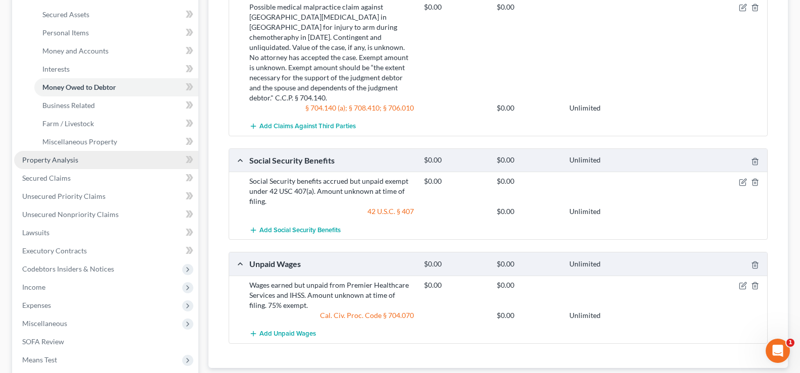
click at [76, 158] on span "Property Analysis" at bounding box center [50, 159] width 56 height 9
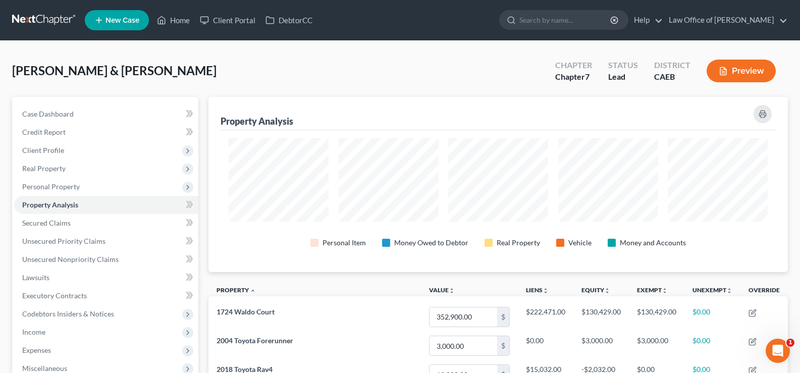
click at [736, 70] on button "Preview" at bounding box center [740, 71] width 69 height 23
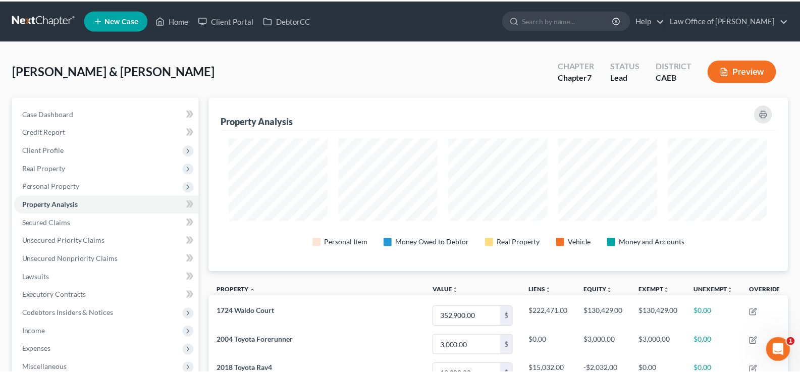
scroll to position [175, 579]
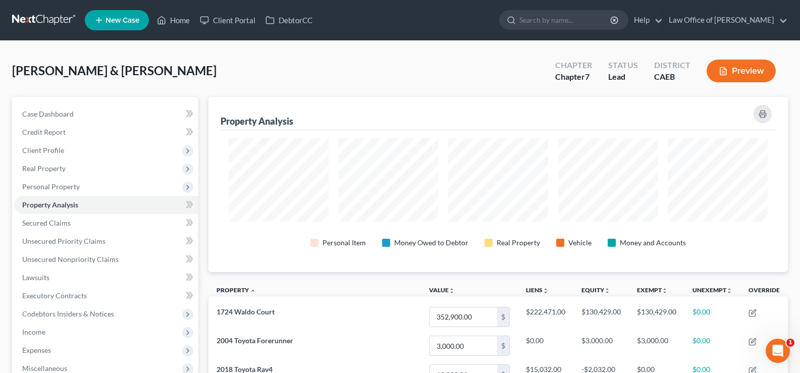
drag, startPoint x: 800, startPoint y: 64, endPoint x: 801, endPoint y: 139, distance: 74.7
click at [739, 73] on button "Preview" at bounding box center [740, 71] width 69 height 23
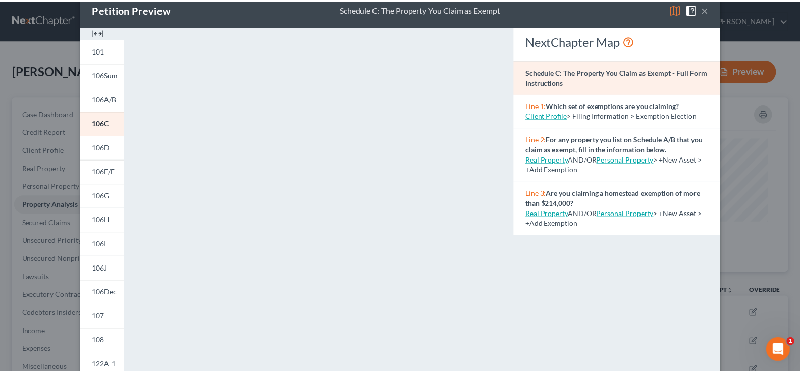
scroll to position [0, 0]
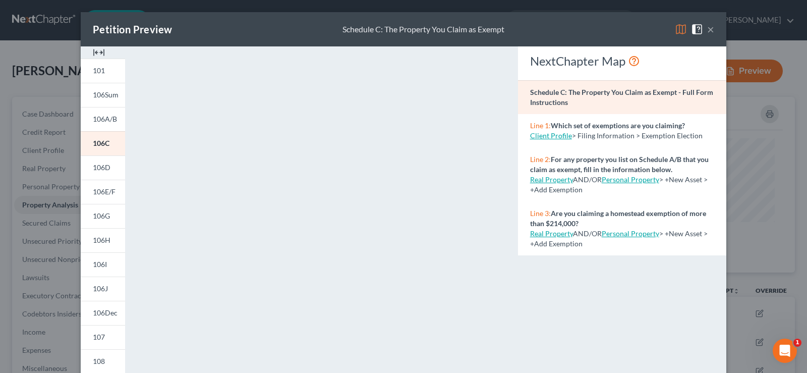
click at [709, 29] on button "×" at bounding box center [710, 29] width 7 height 12
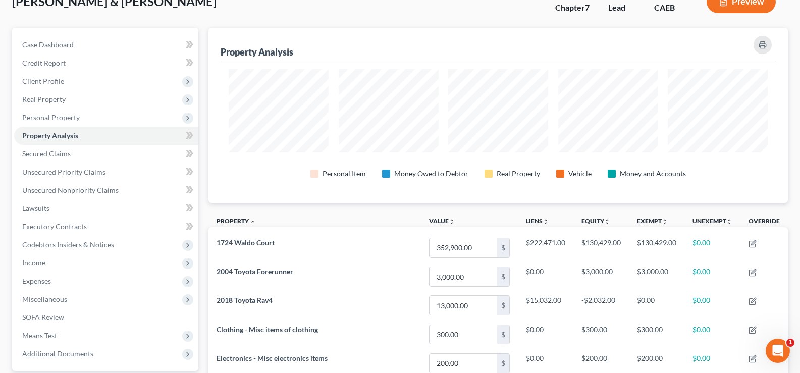
scroll to position [101, 0]
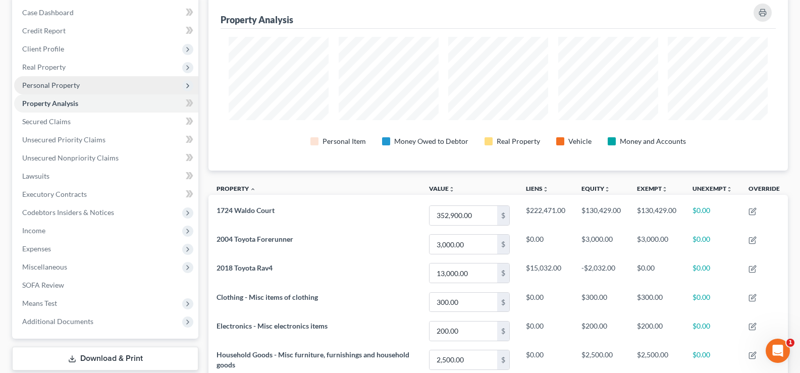
click at [66, 86] on span "Personal Property" at bounding box center [51, 85] width 58 height 9
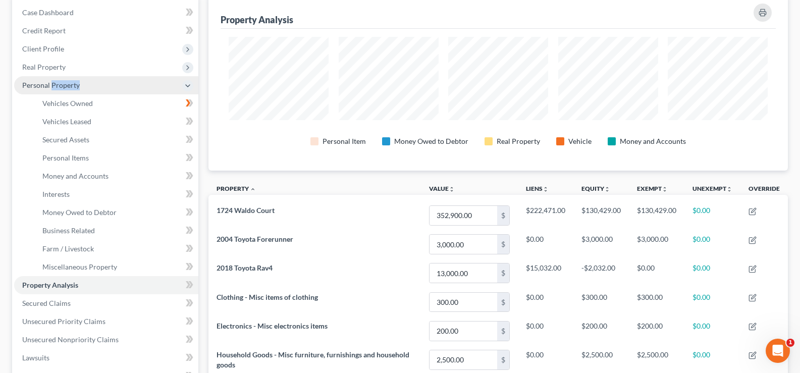
click at [66, 86] on span "Personal Property" at bounding box center [51, 85] width 58 height 9
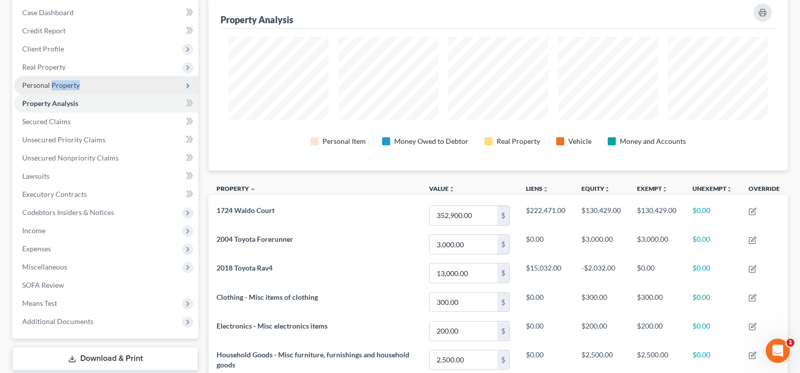
click at [66, 86] on span "Personal Property" at bounding box center [51, 85] width 58 height 9
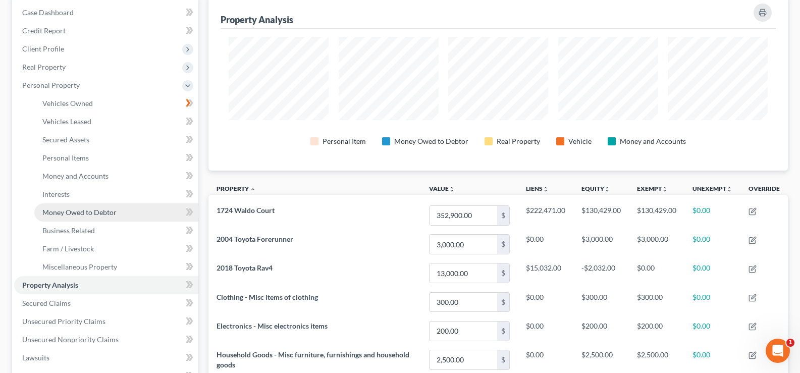
click at [62, 211] on span "Money Owed to Debtor" at bounding box center [79, 212] width 74 height 9
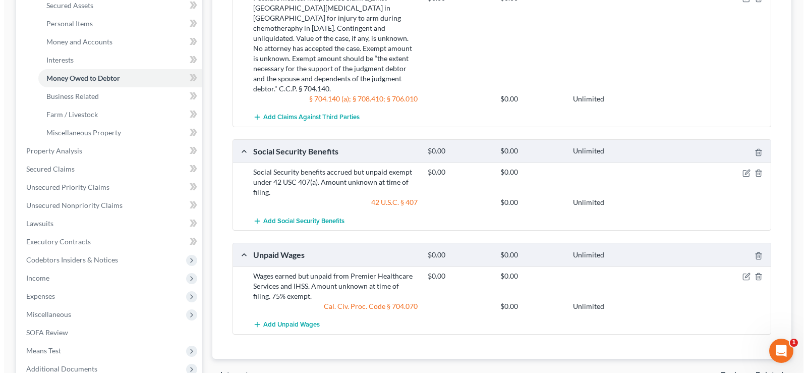
scroll to position [252, 0]
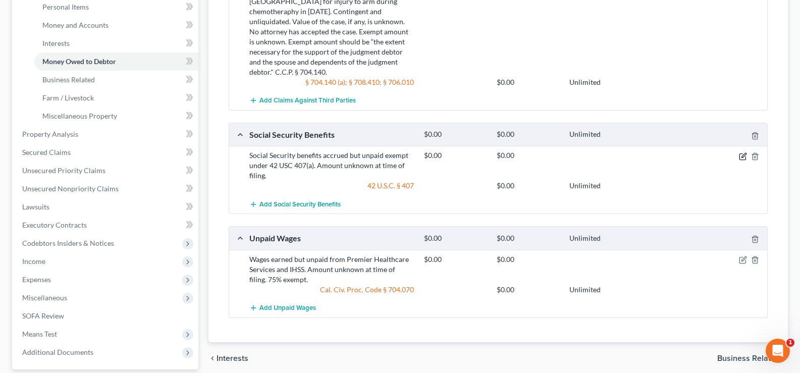
click at [740, 153] on icon "button" at bounding box center [742, 156] width 6 height 6
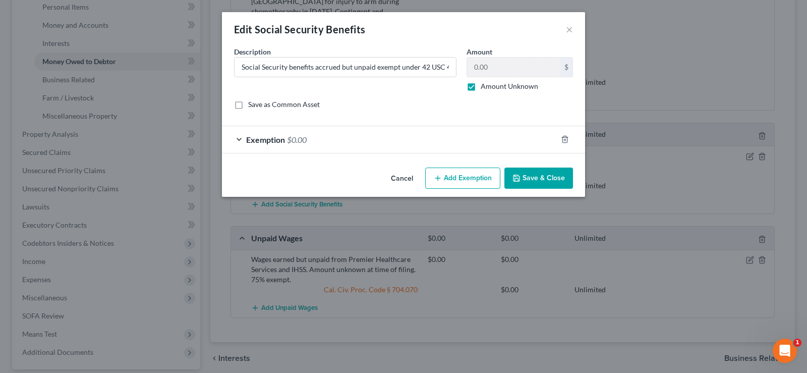
click at [281, 140] on span "Exemption" at bounding box center [265, 140] width 39 height 10
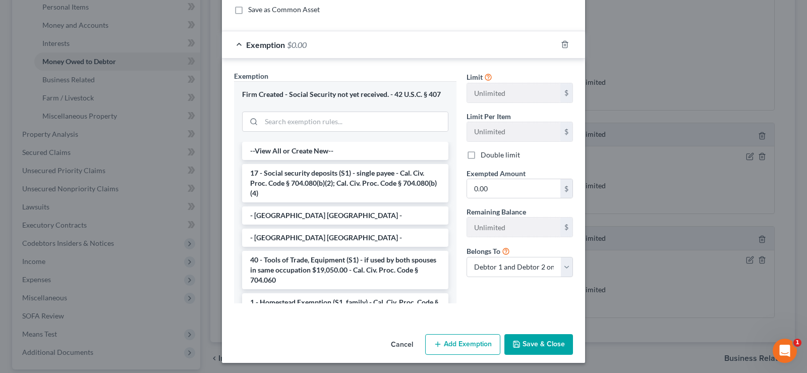
scroll to position [97, 0]
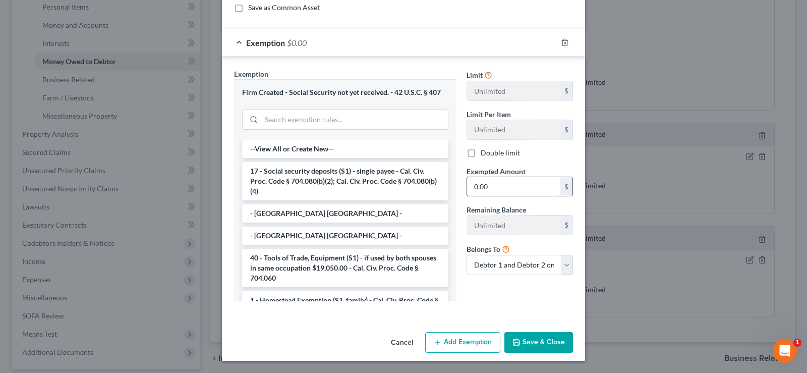
click at [522, 187] on input "0.00" at bounding box center [513, 186] width 93 height 19
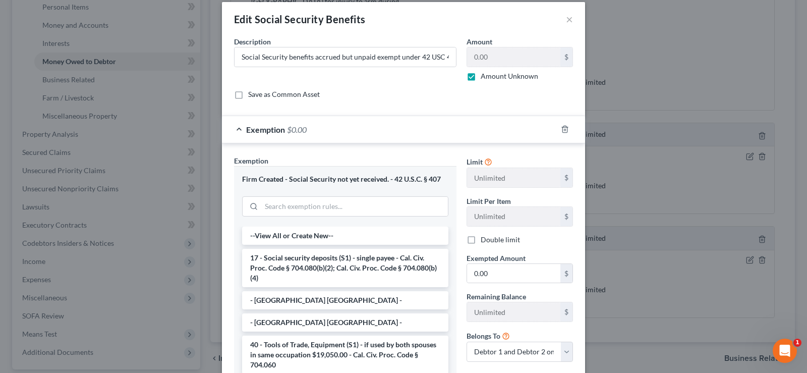
scroll to position [0, 0]
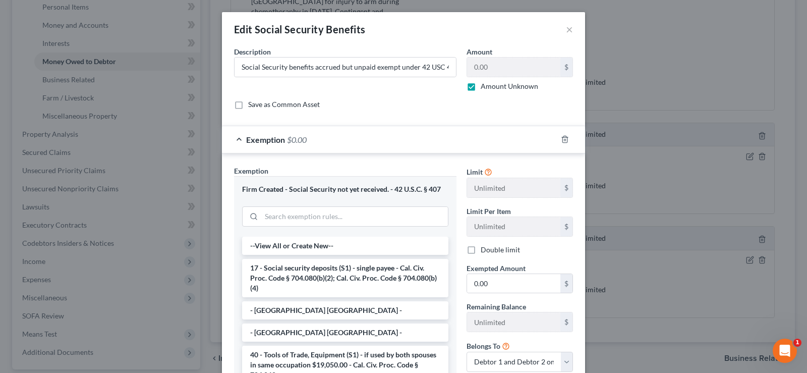
click at [481, 88] on label "Amount Unknown" at bounding box center [510, 86] width 58 height 10
click at [485, 88] on input "Amount Unknown" at bounding box center [488, 84] width 7 height 7
click at [481, 88] on label "Amount Unknown" at bounding box center [510, 86] width 58 height 10
click at [485, 88] on input "Amount Unknown" at bounding box center [488, 84] width 7 height 7
checkbox input "true"
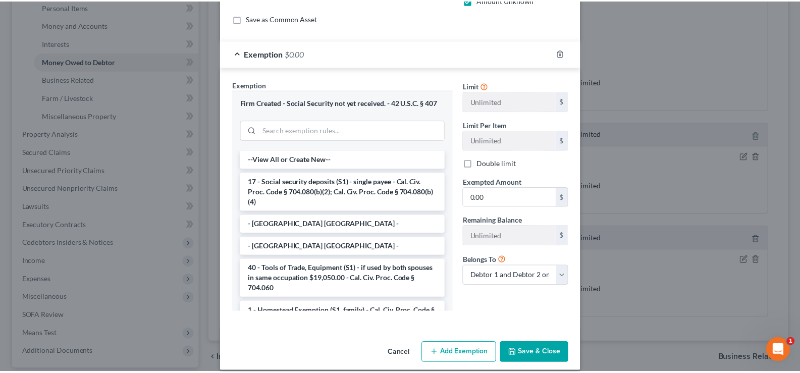
scroll to position [97, 0]
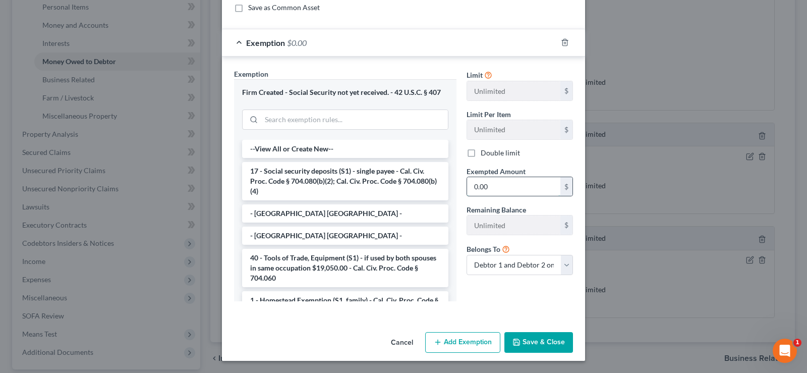
click at [488, 185] on input "0.00" at bounding box center [513, 186] width 93 height 19
type input "0.00"
click at [480, 207] on label "Remaining Balance" at bounding box center [497, 209] width 60 height 11
click at [531, 342] on button "Save & Close" at bounding box center [539, 342] width 69 height 21
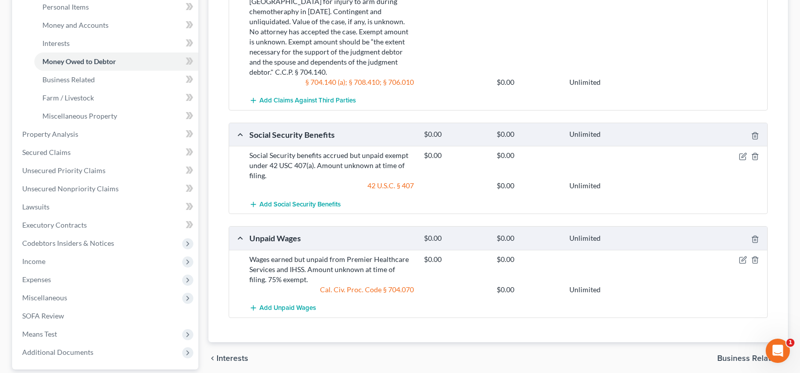
scroll to position [0, 0]
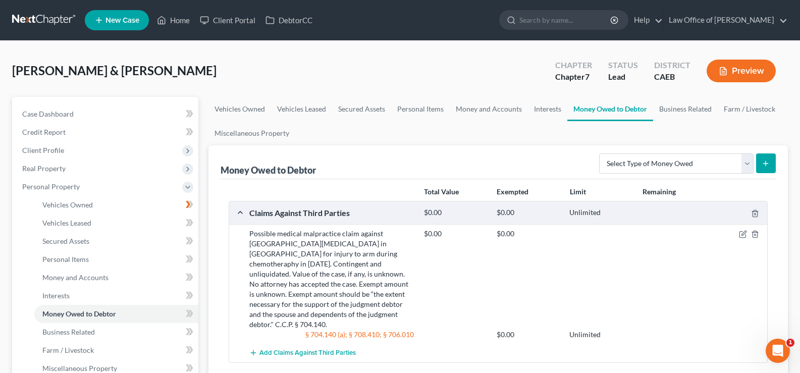
click at [740, 73] on button "Preview" at bounding box center [740, 71] width 69 height 23
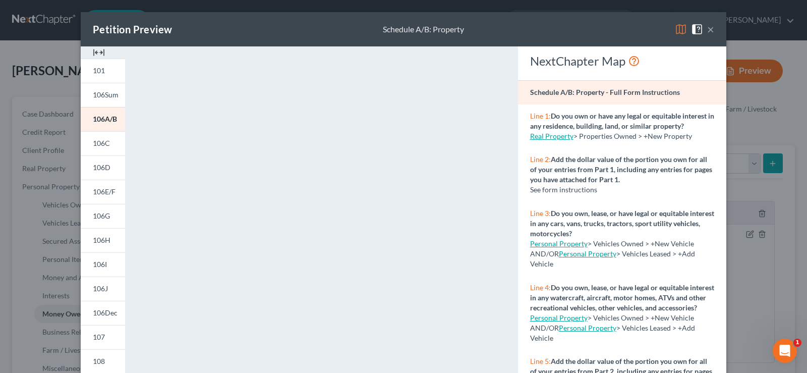
click at [707, 31] on button "×" at bounding box center [710, 29] width 7 height 12
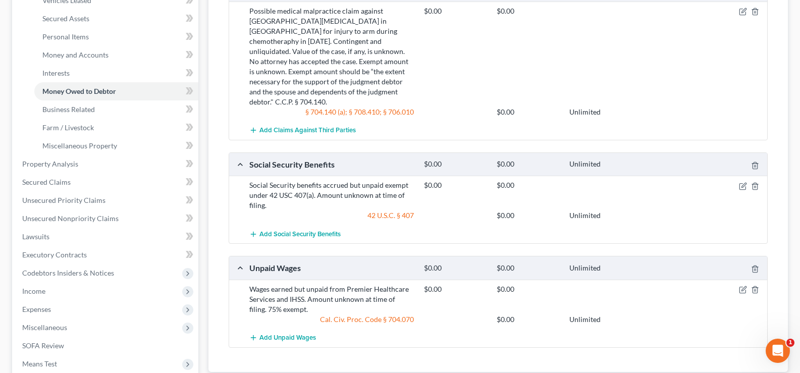
scroll to position [226, 0]
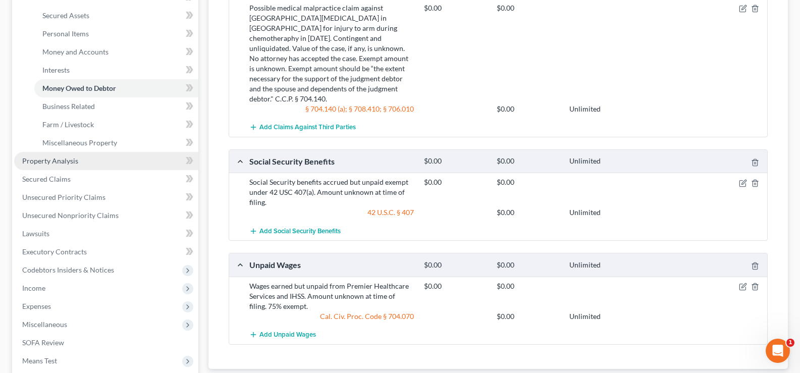
click at [65, 160] on span "Property Analysis" at bounding box center [50, 160] width 56 height 9
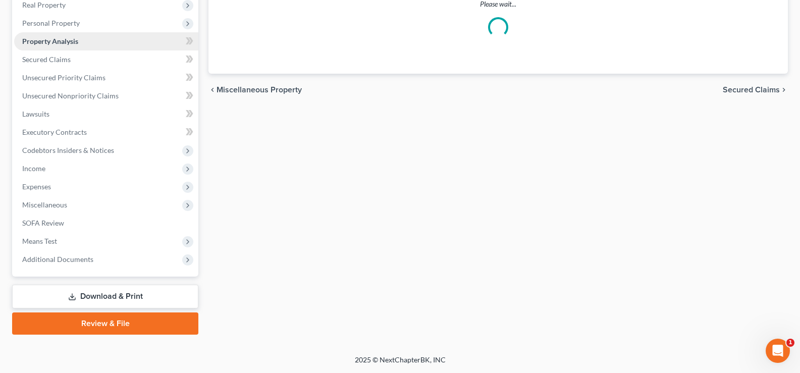
scroll to position [47, 0]
click at [65, 50] on link "Property Analysis" at bounding box center [106, 41] width 184 height 18
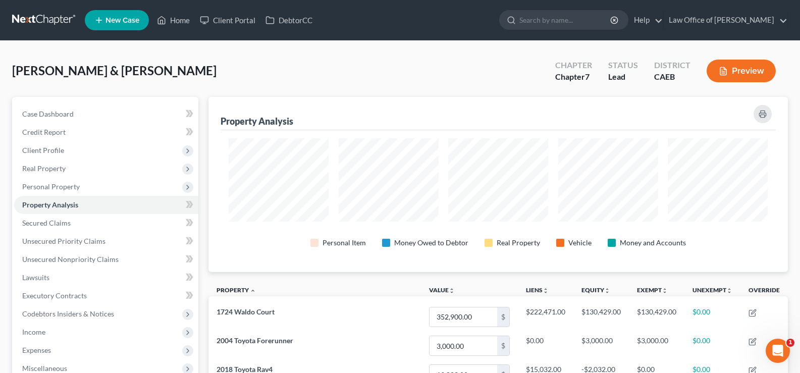
scroll to position [175, 579]
click at [730, 68] on button "Preview" at bounding box center [740, 71] width 69 height 23
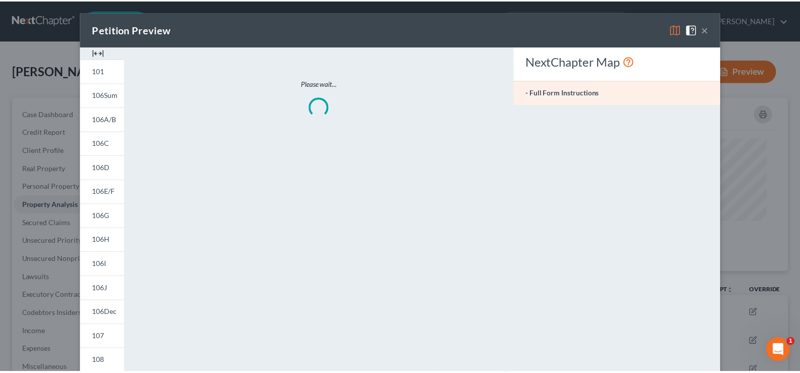
scroll to position [176, 585]
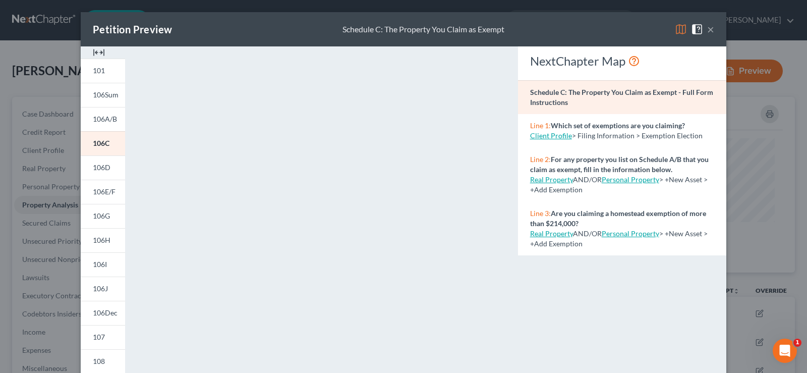
click at [707, 30] on button "×" at bounding box center [710, 29] width 7 height 12
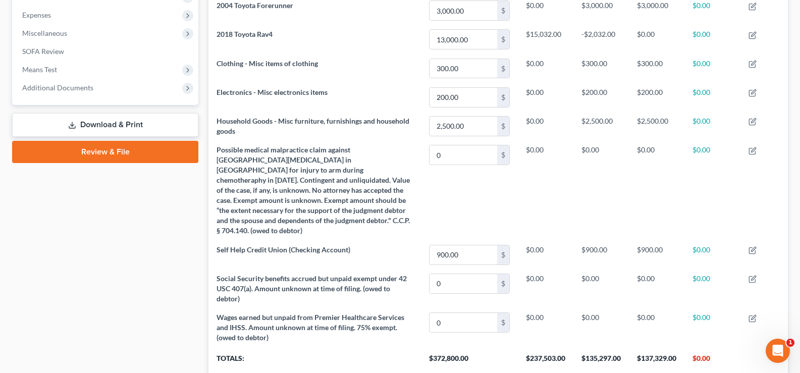
scroll to position [358, 0]
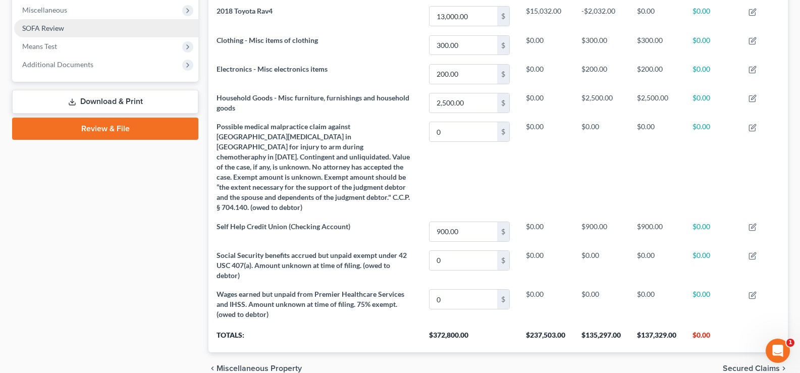
click at [46, 30] on span "SOFA Review" at bounding box center [43, 28] width 42 height 9
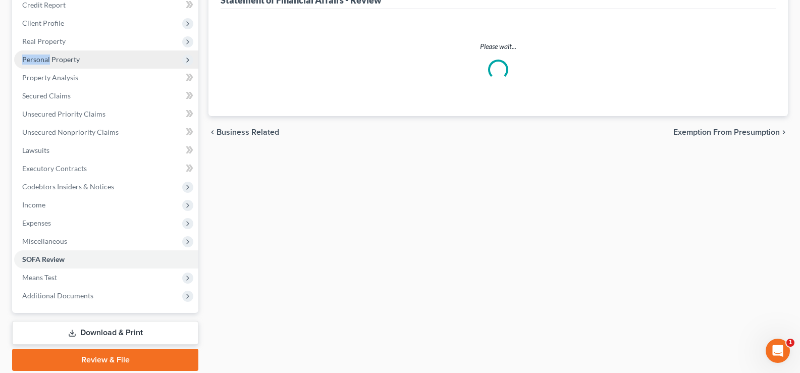
click at [47, 30] on ul "Case Dashboard Payments Invoices Payments Payments Credit Report Client Profile" at bounding box center [106, 141] width 184 height 327
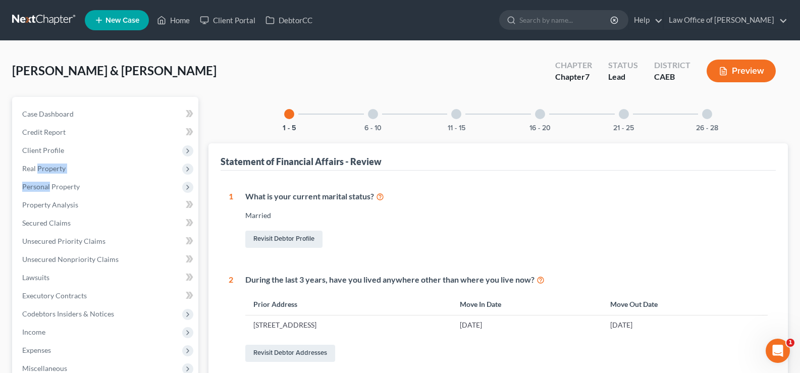
click at [738, 71] on button "Preview" at bounding box center [740, 71] width 69 height 23
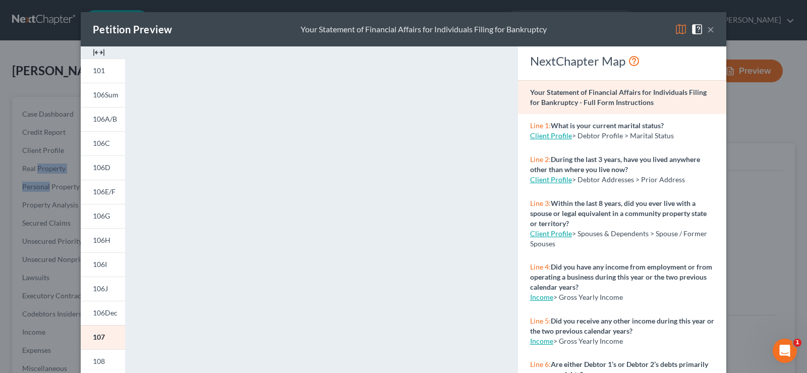
click at [708, 25] on button "×" at bounding box center [710, 29] width 7 height 12
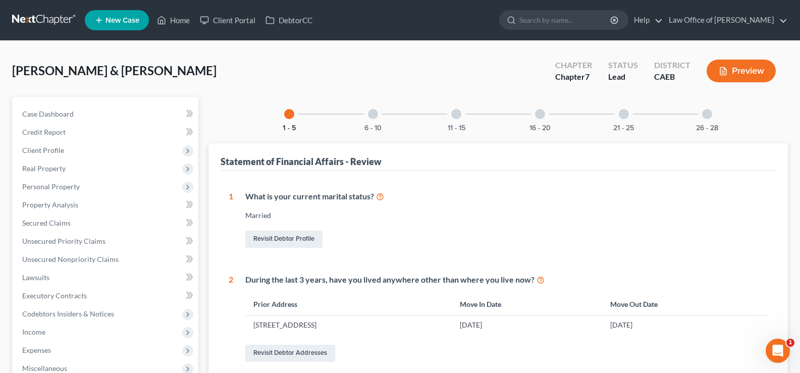
click at [285, 112] on div at bounding box center [289, 114] width 10 height 10
click at [306, 236] on link "Revisit Debtor Profile" at bounding box center [283, 239] width 77 height 17
select select "1"
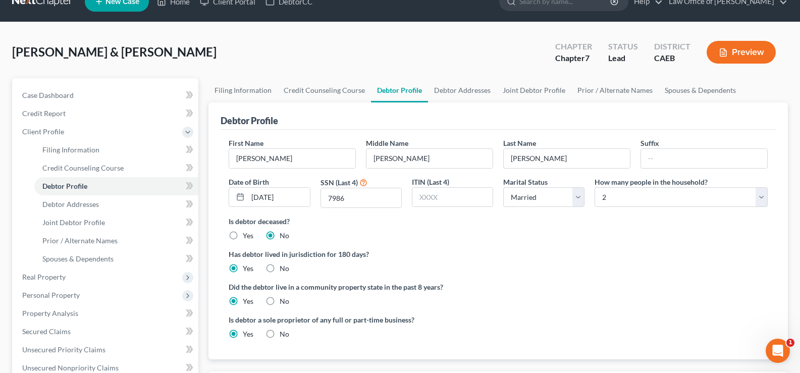
scroll to position [17, 0]
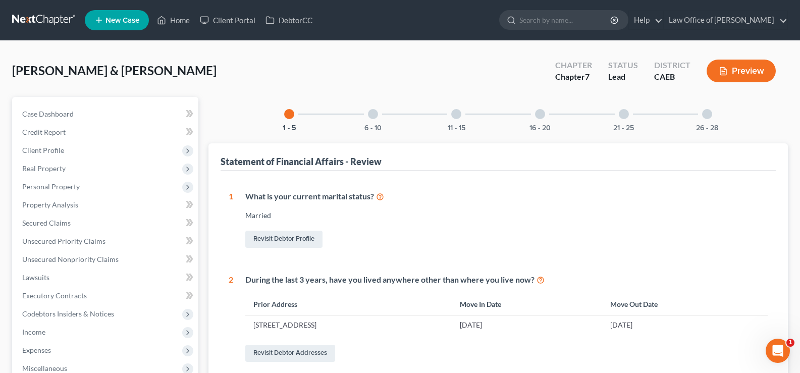
click at [372, 112] on div at bounding box center [373, 114] width 10 height 10
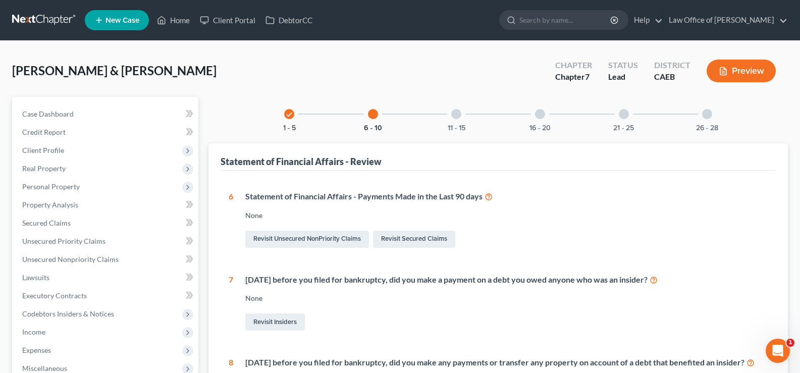
click at [287, 115] on icon "check" at bounding box center [289, 114] width 7 height 7
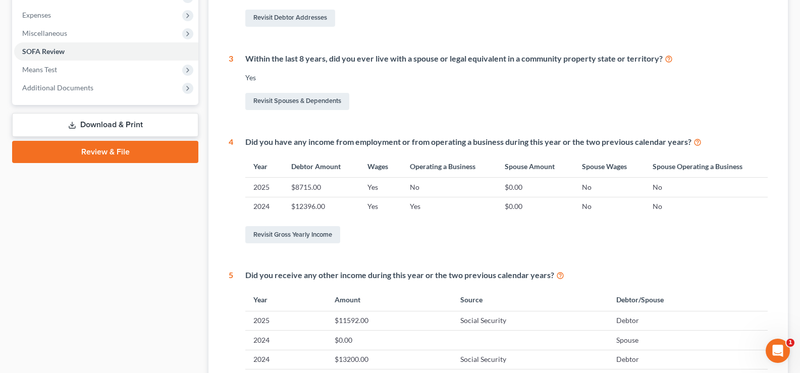
scroll to position [338, 0]
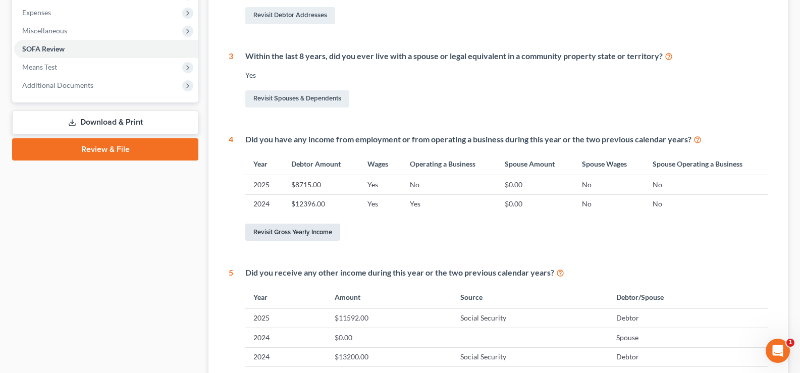
click at [318, 232] on link "Revisit Gross Yearly Income" at bounding box center [292, 232] width 95 height 17
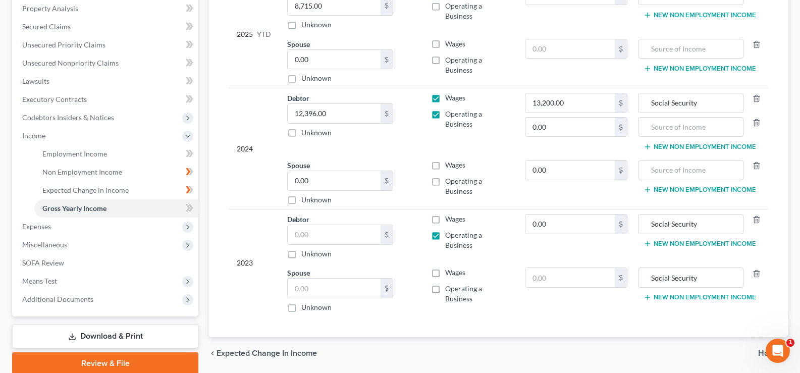
scroll to position [193, 0]
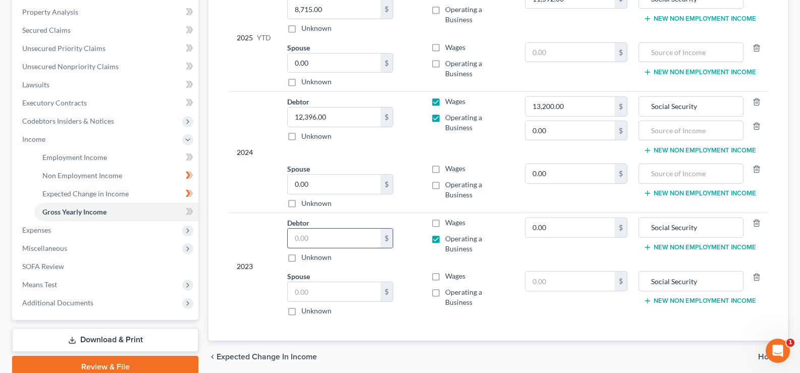
click at [312, 237] on input "text" at bounding box center [334, 238] width 93 height 19
type input "00.00"
click at [326, 226] on div "Debtor 00.00 $ Unknown Balance Undetermined 00.00 $ Unknown" at bounding box center [351, 239] width 128 height 45
click at [445, 223] on label "Wages" at bounding box center [455, 222] width 20 height 10
click at [449, 223] on input "Wages" at bounding box center [452, 220] width 7 height 7
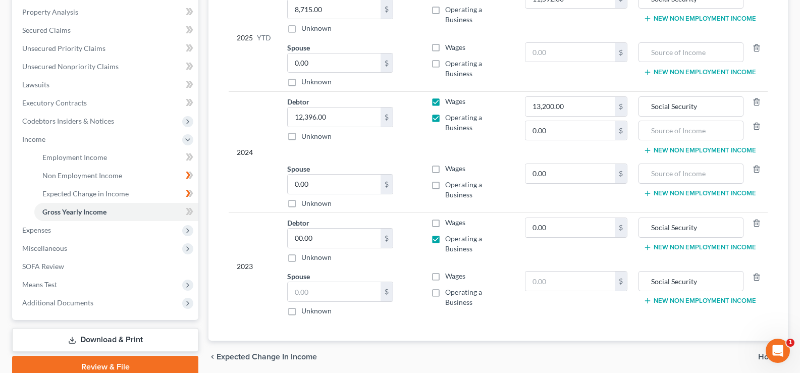
checkbox input "true"
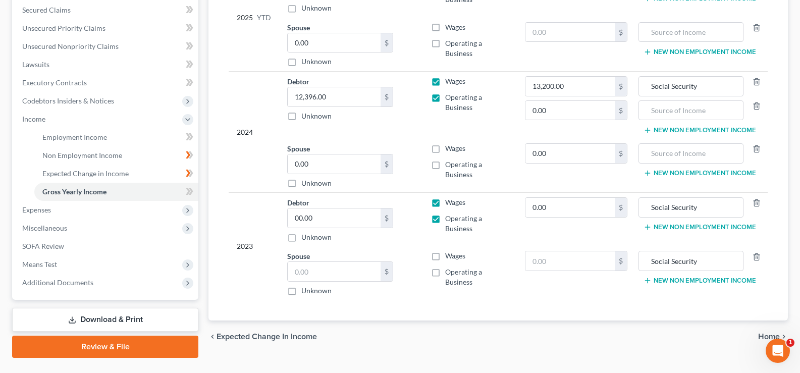
scroll to position [219, 0]
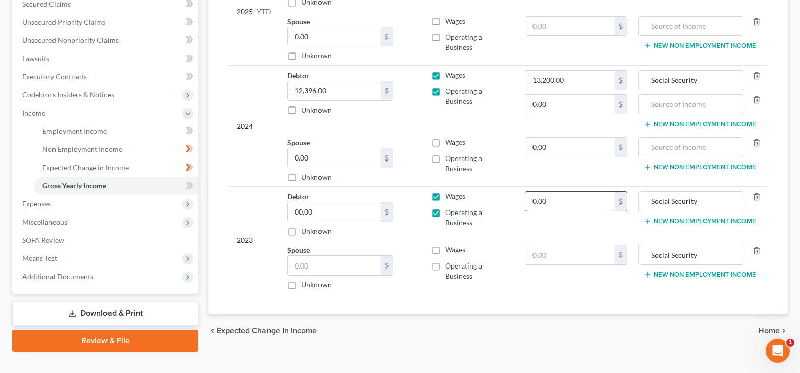
click at [566, 200] on input "0.00" at bounding box center [569, 201] width 89 height 19
type input "000"
drag, startPoint x: 701, startPoint y: 201, endPoint x: 534, endPoint y: 221, distance: 168.2
click at [534, 221] on tr "2023 Debtor 00.00 $ Unknown Balance Undetermined 00.00 $ Unknown Wages Operatin…" at bounding box center [498, 214] width 539 height 54
click at [578, 143] on input "0.00" at bounding box center [569, 147] width 89 height 19
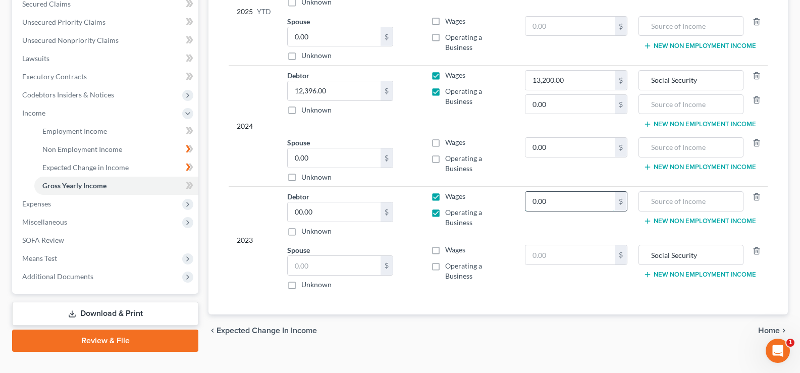
click at [571, 201] on input "0.00" at bounding box center [569, 201] width 89 height 19
click at [357, 208] on input "00.00" at bounding box center [334, 211] width 93 height 19
click at [534, 200] on input "0.00" at bounding box center [569, 201] width 89 height 19
type input "00.00"
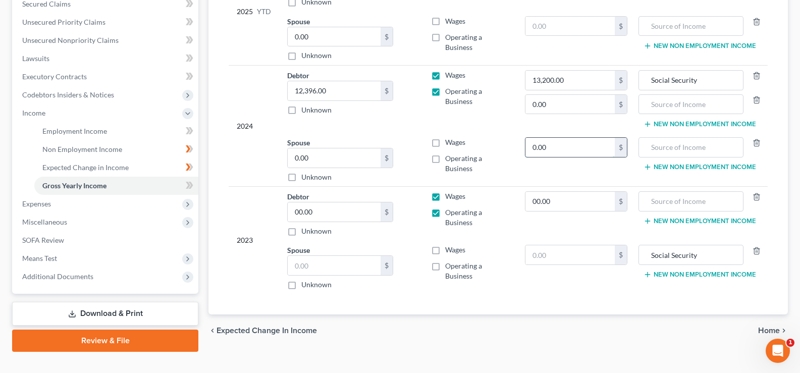
click at [535, 143] on input "0.00" at bounding box center [569, 147] width 89 height 19
click at [567, 148] on input "0.00" at bounding box center [569, 147] width 89 height 19
click at [478, 151] on tr "Spouse 0.00 $ Unknown Balance Undetermined 0.00 $ Unknown Wages Operating a Bus…" at bounding box center [498, 160] width 539 height 54
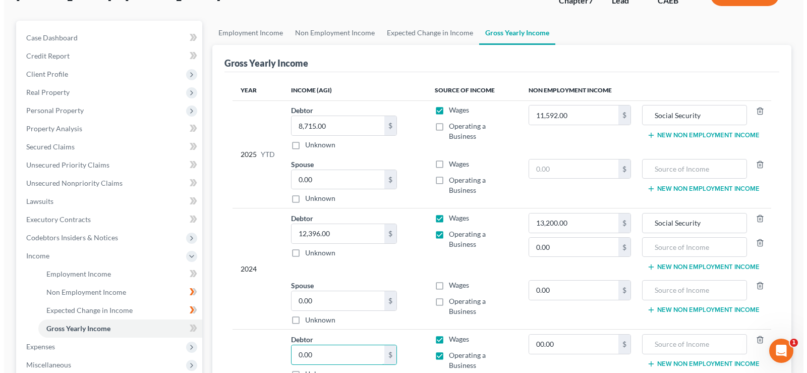
scroll to position [42, 0]
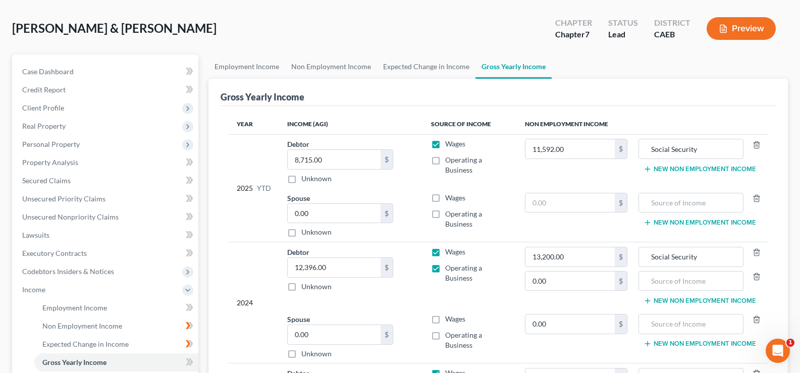
type input "0.00"
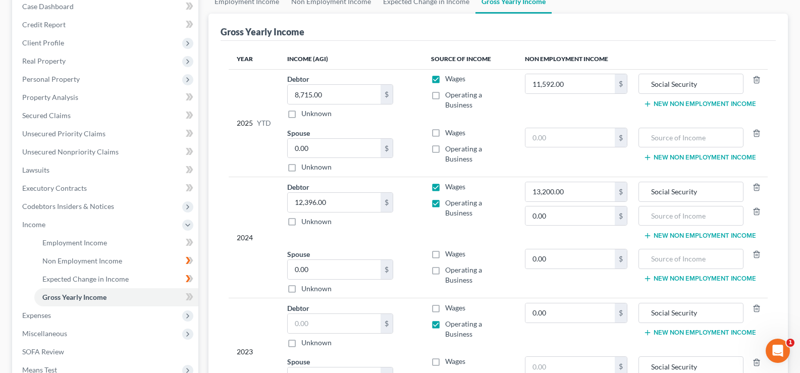
scroll to position [145, 0]
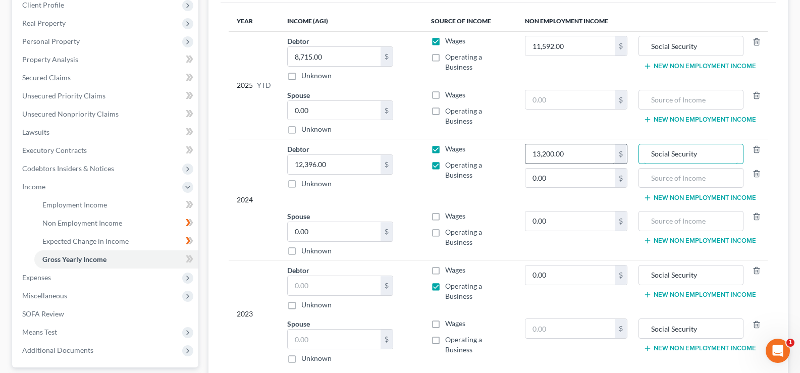
drag, startPoint x: 713, startPoint y: 157, endPoint x: 600, endPoint y: 148, distance: 112.9
click at [600, 148] on tr "2024 Debtor 12,396.00 $ Unknown Balance Undetermined 12,396.00 $ Unknown Wages …" at bounding box center [498, 172] width 539 height 67
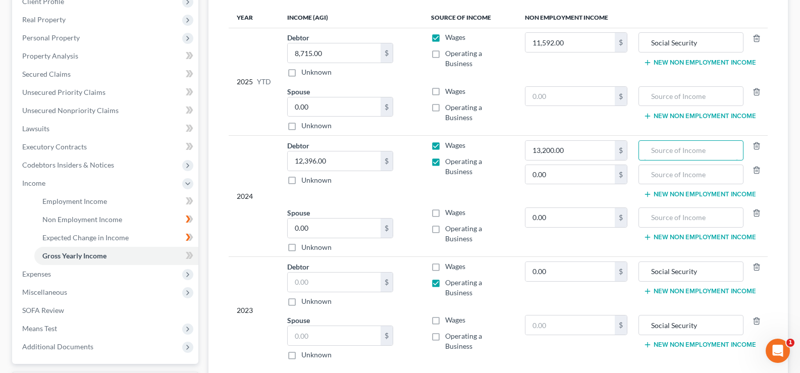
scroll to position [160, 0]
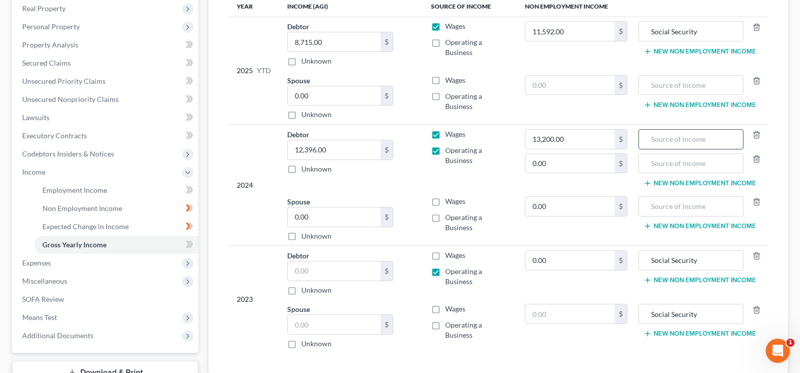
click at [674, 140] on input "text" at bounding box center [691, 139] width 94 height 19
type input "Social Security"
click at [681, 166] on input "text" at bounding box center [691, 163] width 94 height 19
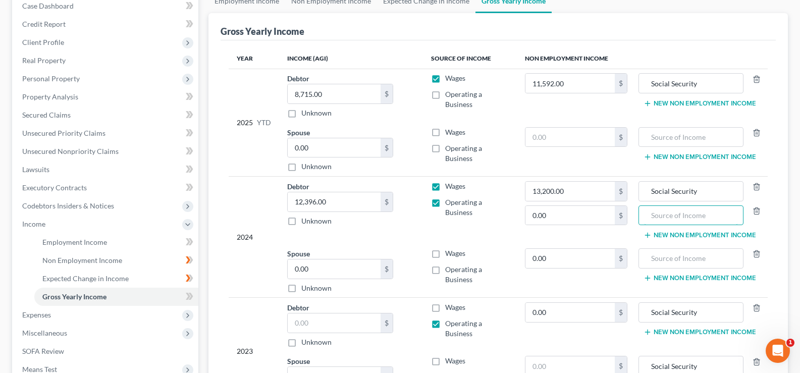
scroll to position [0, 0]
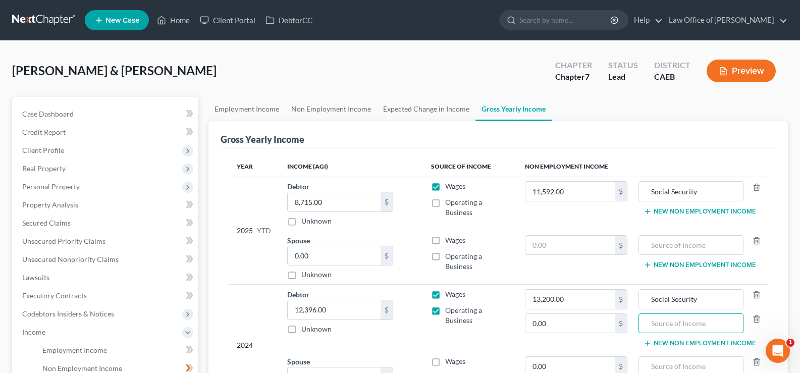
click at [732, 75] on button "Preview" at bounding box center [740, 71] width 69 height 23
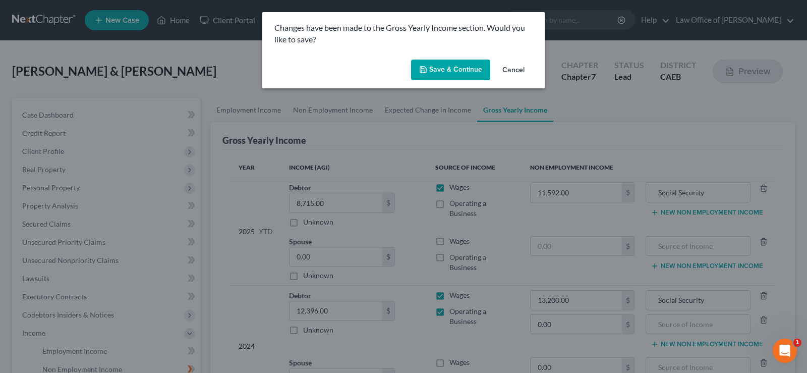
click at [456, 68] on button "Save & Continue" at bounding box center [450, 70] width 79 height 21
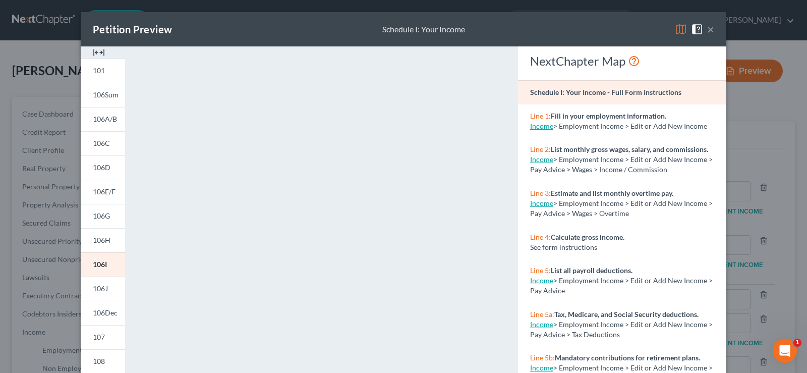
click at [707, 30] on button "×" at bounding box center [710, 29] width 7 height 12
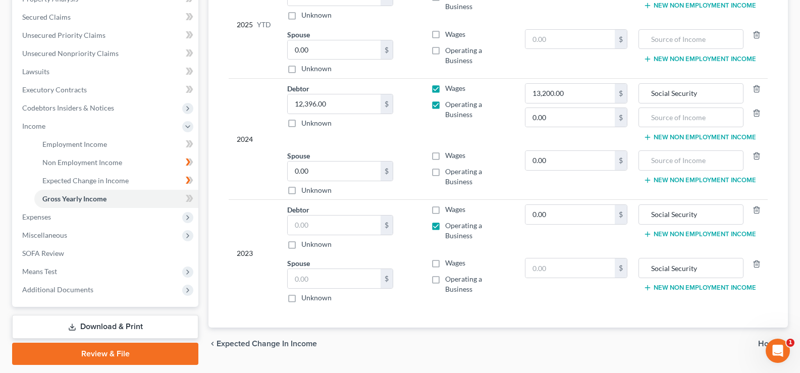
scroll to position [219, 0]
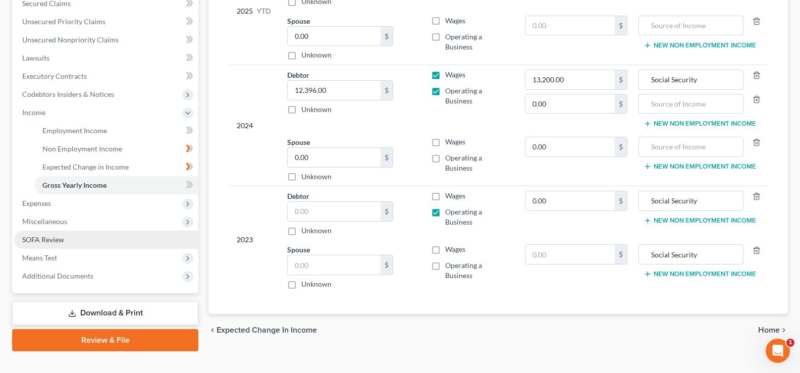
click at [55, 242] on span "SOFA Review" at bounding box center [43, 239] width 42 height 9
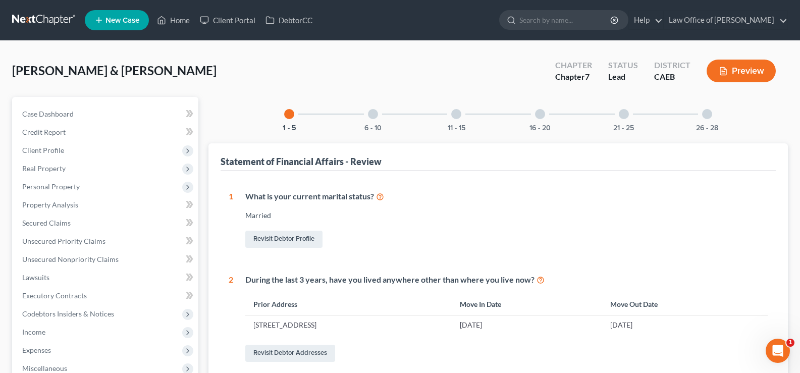
click at [736, 72] on button "Preview" at bounding box center [740, 71] width 69 height 23
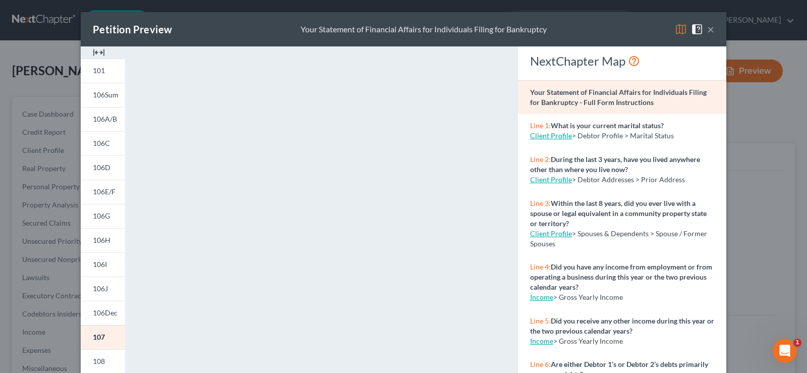
click at [707, 28] on button "×" at bounding box center [710, 29] width 7 height 12
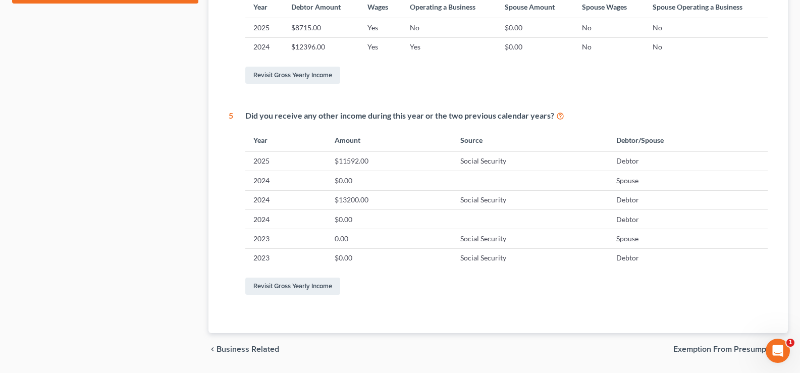
scroll to position [525, 0]
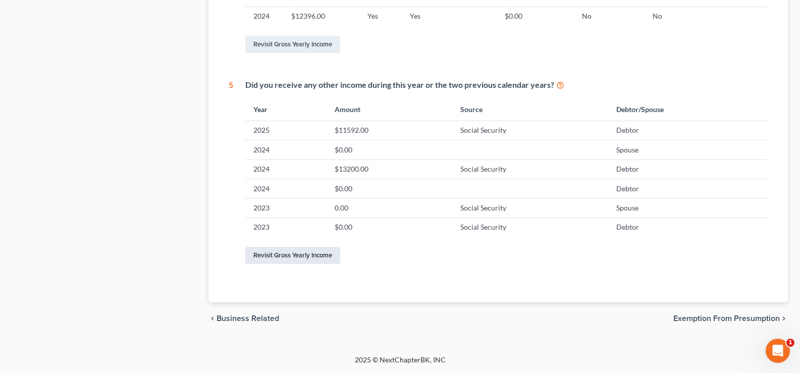
click at [277, 259] on link "Revisit Gross Yearly Income" at bounding box center [292, 255] width 95 height 17
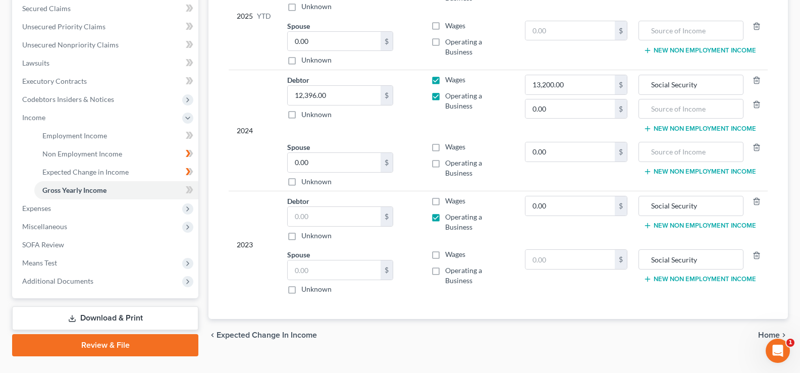
scroll to position [236, 0]
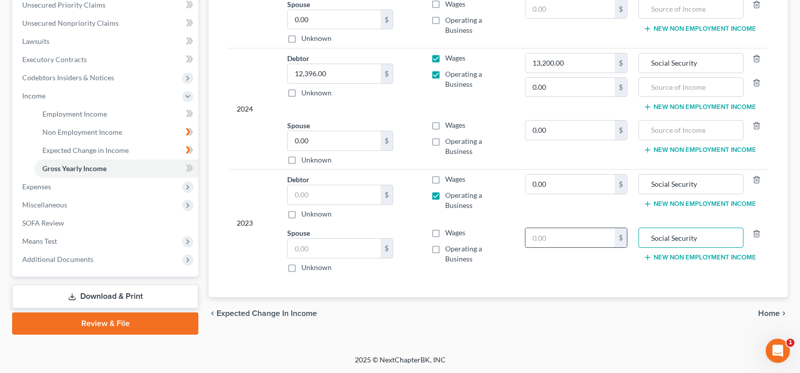
drag, startPoint x: 663, startPoint y: 240, endPoint x: 614, endPoint y: 244, distance: 49.1
click at [619, 245] on tr "Spouse $ Unknown Balance Undetermined $ Unknown Wages Operating a Business $ So…" at bounding box center [498, 249] width 539 height 53
click at [598, 211] on td "0.00 $" at bounding box center [576, 197] width 119 height 54
click at [317, 249] on input "text" at bounding box center [334, 248] width 93 height 19
type input "0.00"
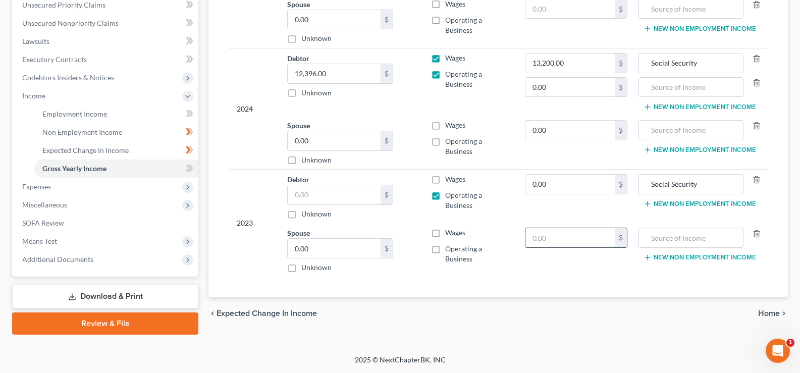
click at [542, 234] on input "text" at bounding box center [569, 237] width 89 height 19
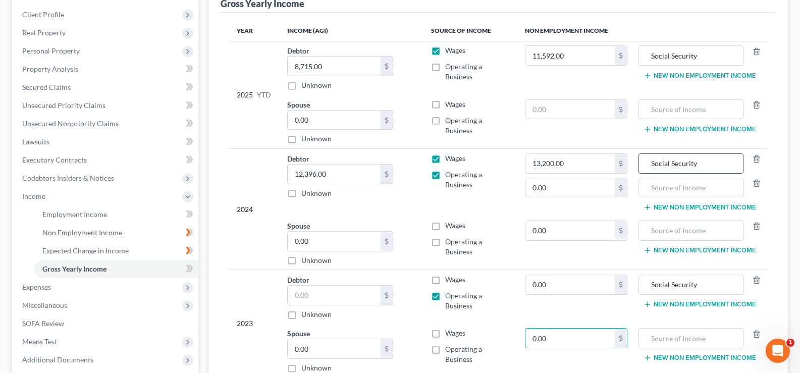
scroll to position [135, 0]
type input "0.00"
click at [559, 110] on input "text" at bounding box center [569, 110] width 89 height 19
click at [559, 110] on input "0.00" at bounding box center [569, 110] width 89 height 19
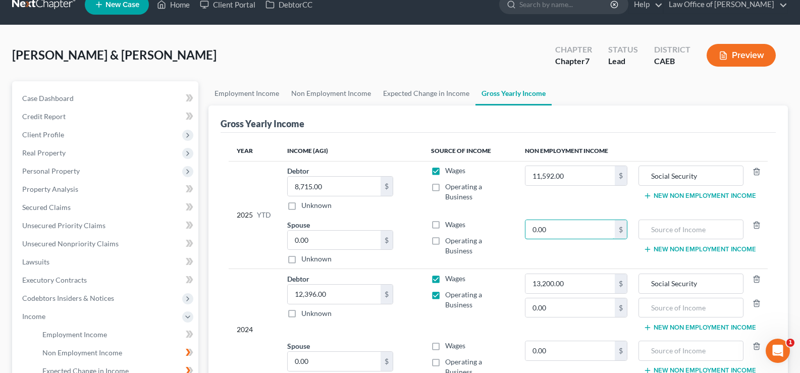
scroll to position [11, 0]
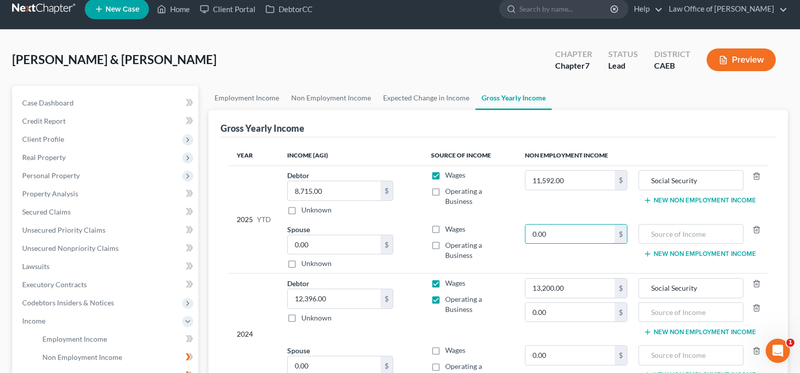
type input "0.00"
click at [736, 63] on button "Preview" at bounding box center [740, 59] width 69 height 23
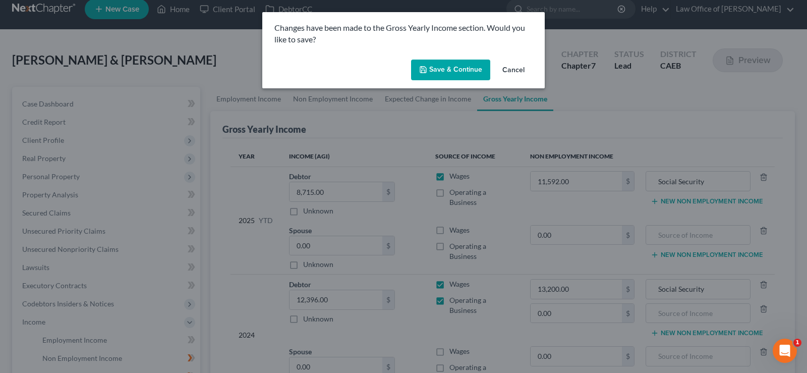
click at [451, 71] on button "Save & Continue" at bounding box center [450, 70] width 79 height 21
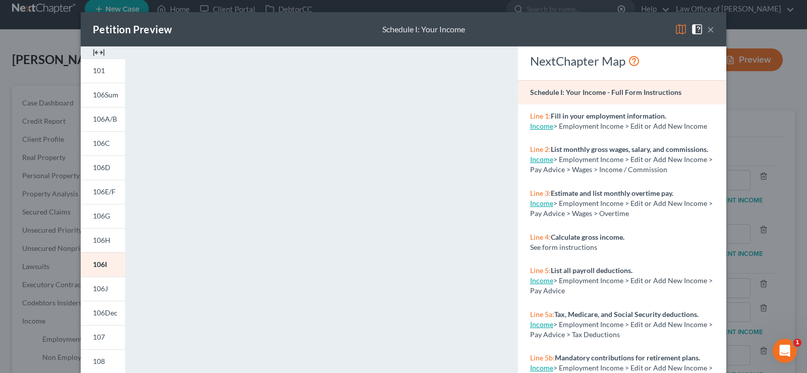
click at [707, 30] on button "×" at bounding box center [710, 29] width 7 height 12
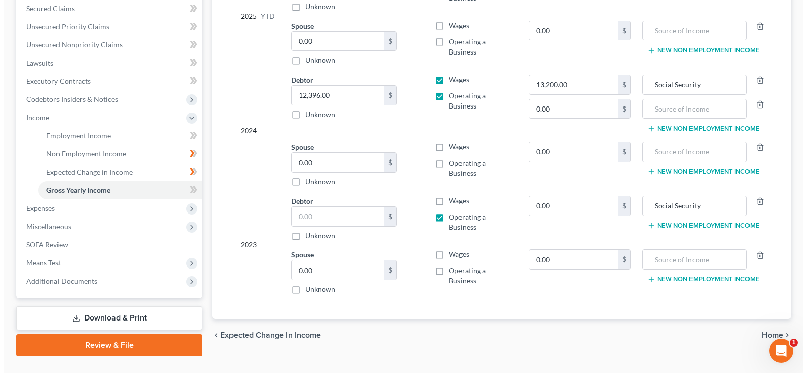
scroll to position [236, 0]
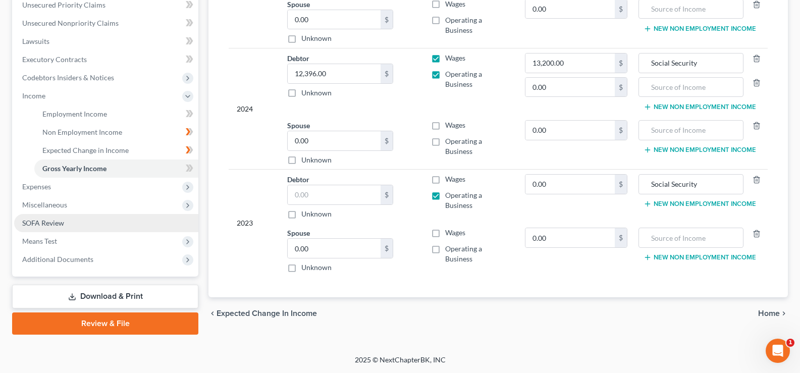
click at [49, 225] on span "SOFA Review" at bounding box center [43, 222] width 42 height 9
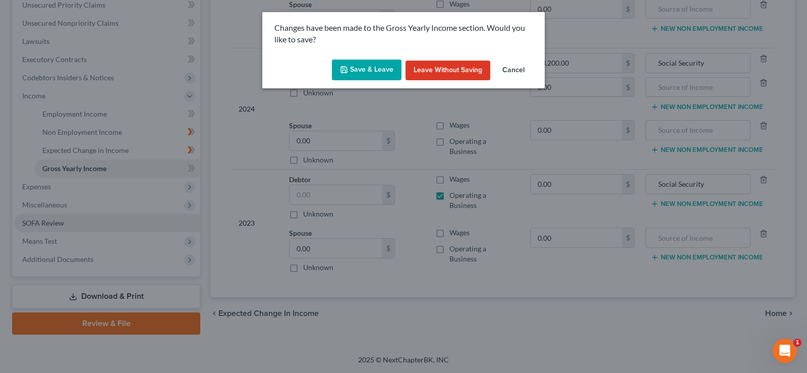
click at [49, 225] on div "Changes have been made to the Gross Yearly Income section. Would you like to sa…" at bounding box center [403, 186] width 807 height 373
click at [372, 70] on button "Save & Leave" at bounding box center [367, 70] width 70 height 21
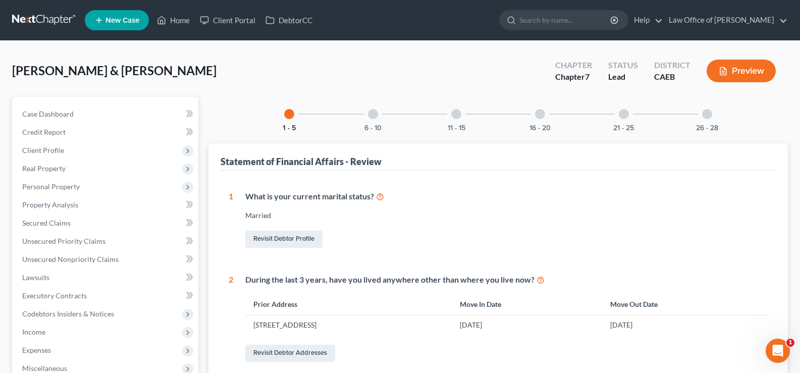
click at [752, 71] on button "Preview" at bounding box center [740, 71] width 69 height 23
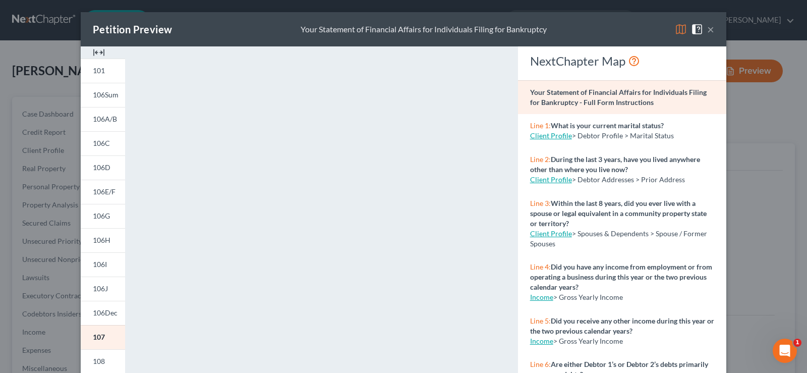
click at [707, 29] on button "×" at bounding box center [710, 29] width 7 height 12
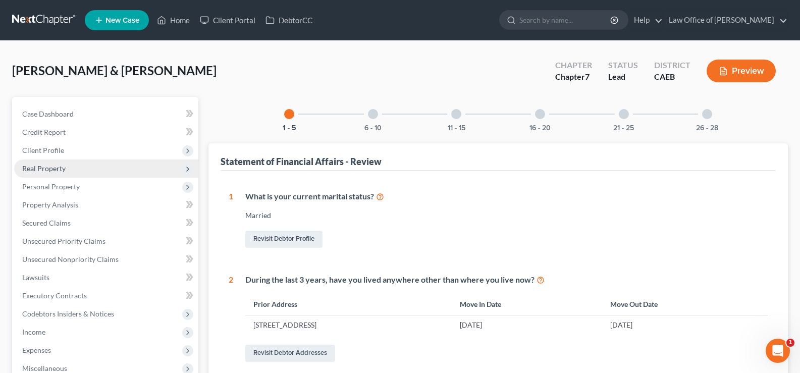
click at [57, 166] on span "Real Property" at bounding box center [43, 168] width 43 height 9
click at [57, 167] on span "Real Property" at bounding box center [43, 168] width 43 height 9
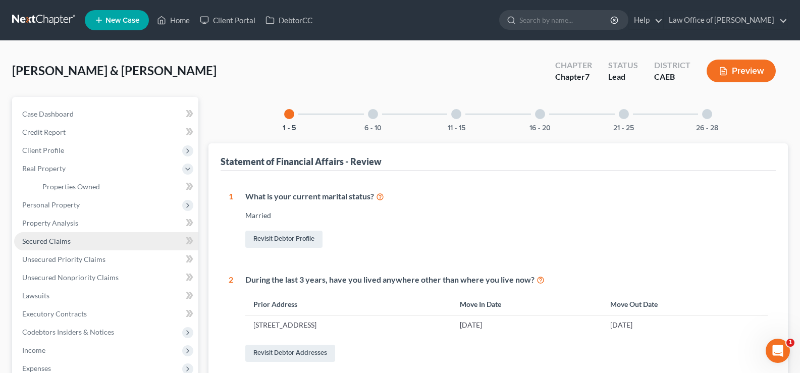
click at [47, 240] on span "Secured Claims" at bounding box center [46, 241] width 48 height 9
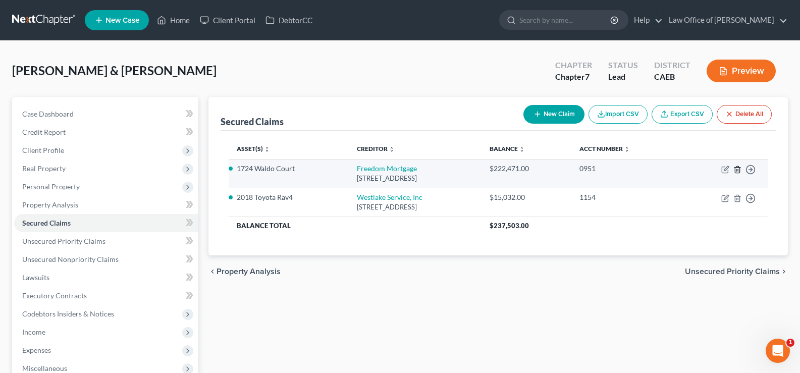
click at [735, 170] on icon "button" at bounding box center [737, 169] width 5 height 7
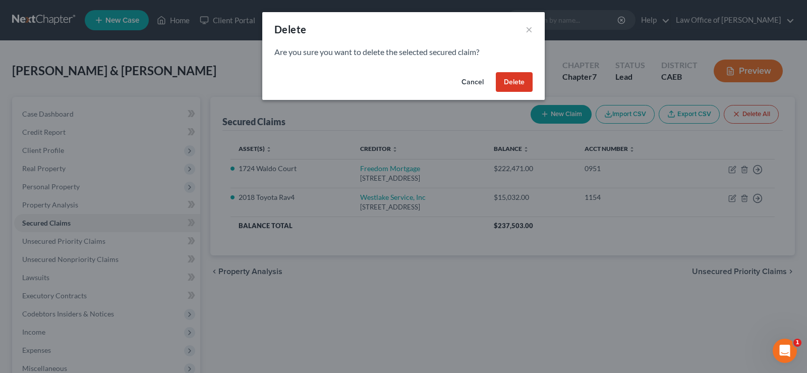
click at [472, 81] on button "Cancel" at bounding box center [473, 82] width 38 height 20
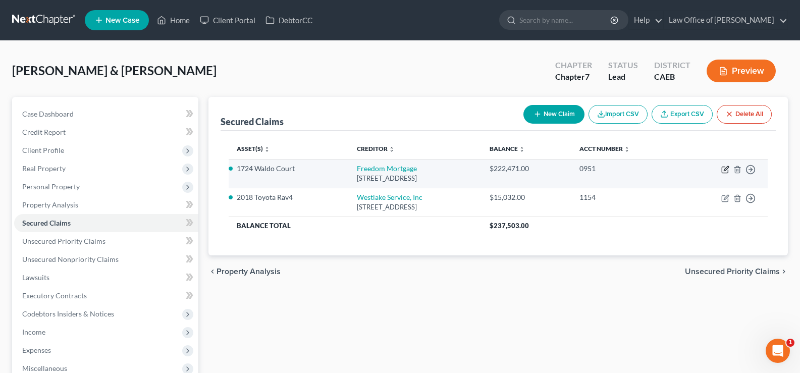
click at [723, 170] on icon "button" at bounding box center [725, 169] width 8 height 8
select select "15"
select select "2"
select select "4"
select select "0"
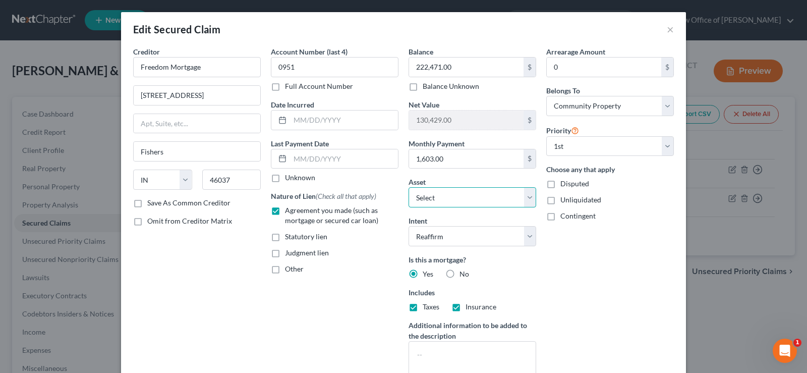
click at [411, 194] on select "Select Other Multiple Assets Electronics - Misc electronics items - $200.0 Clot…" at bounding box center [473, 197] width 128 height 20
click at [518, 197] on select "Select Other Multiple Assets Electronics - Misc electronics items - $200.0 Clot…" at bounding box center [473, 197] width 128 height 20
click at [511, 197] on select "Select Other Multiple Assets Electronics - Misc electronics items - $200.0 Clot…" at bounding box center [473, 197] width 128 height 20
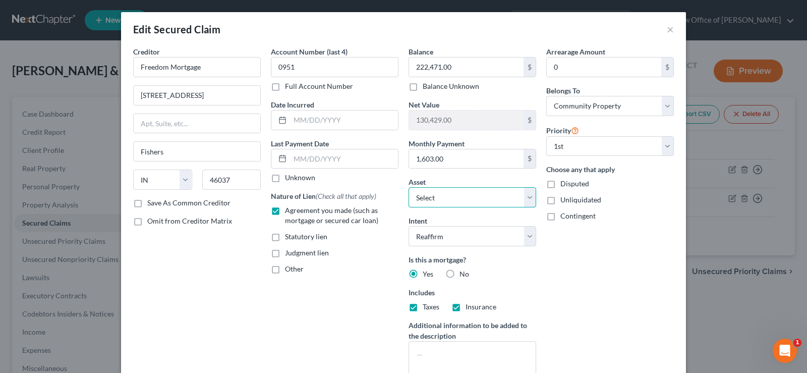
click at [511, 197] on select "Select Other Multiple Assets Electronics - Misc electronics items - $200.0 Clot…" at bounding box center [473, 197] width 128 height 20
click at [499, 196] on select "Select Other Multiple Assets Electronics - Misc electronics items - $200.0 Clot…" at bounding box center [473, 197] width 128 height 20
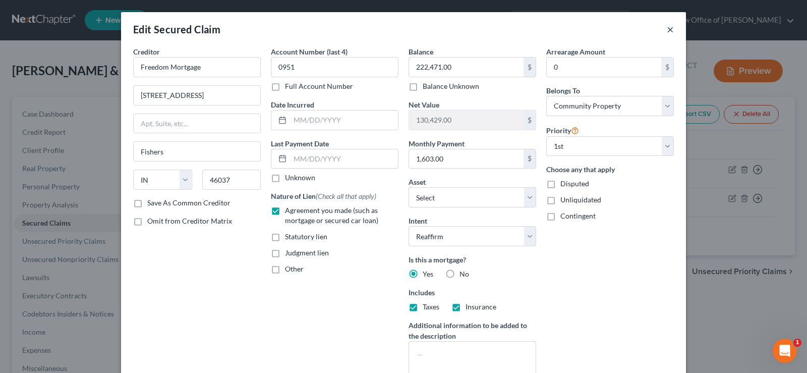
click at [667, 29] on button "×" at bounding box center [670, 29] width 7 height 12
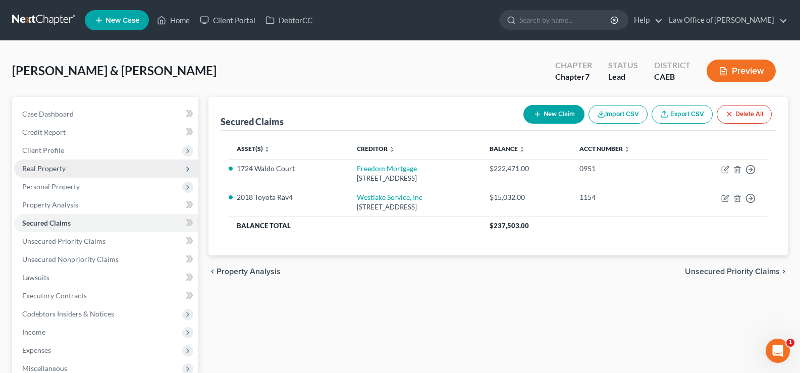
click at [65, 171] on span "Real Property" at bounding box center [43, 168] width 43 height 9
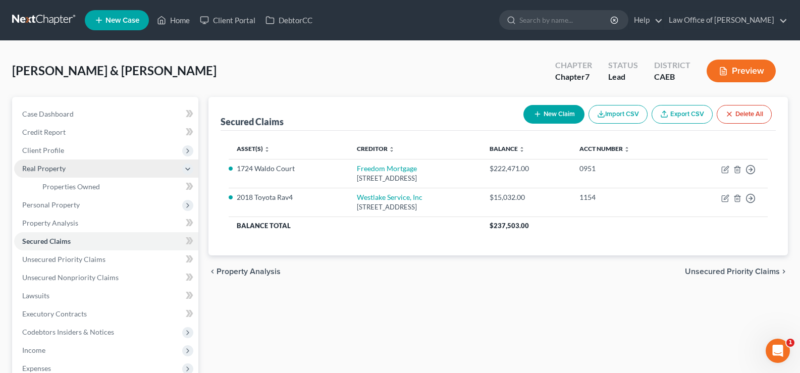
click at [65, 171] on span "Real Property" at bounding box center [43, 168] width 43 height 9
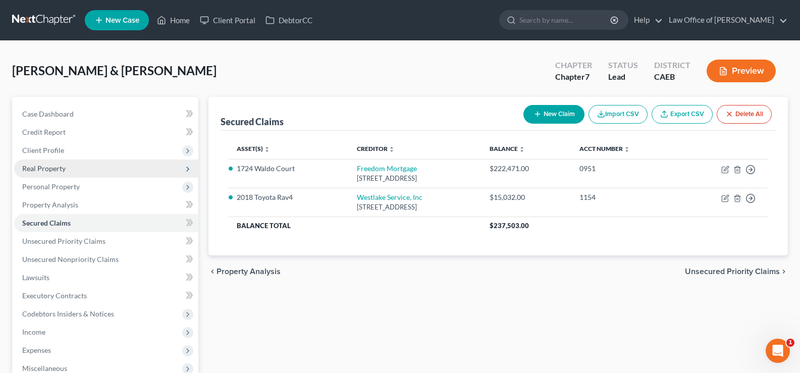
click at [65, 171] on span "Real Property" at bounding box center [43, 168] width 43 height 9
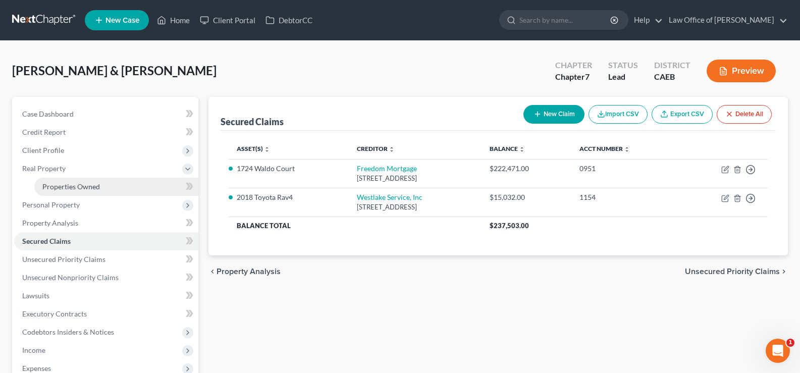
click at [64, 185] on span "Properties Owned" at bounding box center [71, 186] width 58 height 9
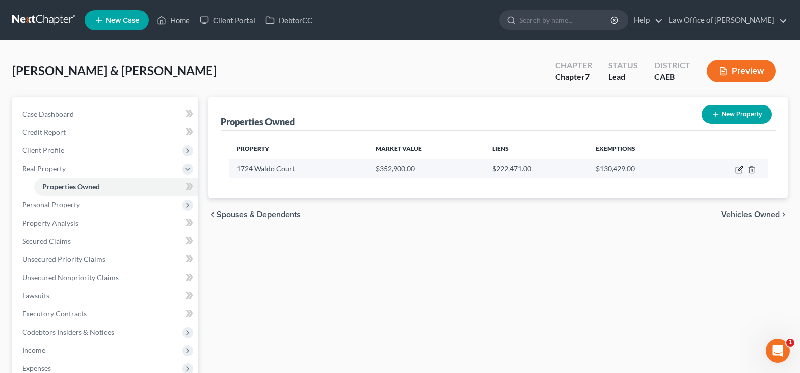
click at [736, 169] on icon "button" at bounding box center [739, 170] width 6 height 6
select select "4"
select select "0"
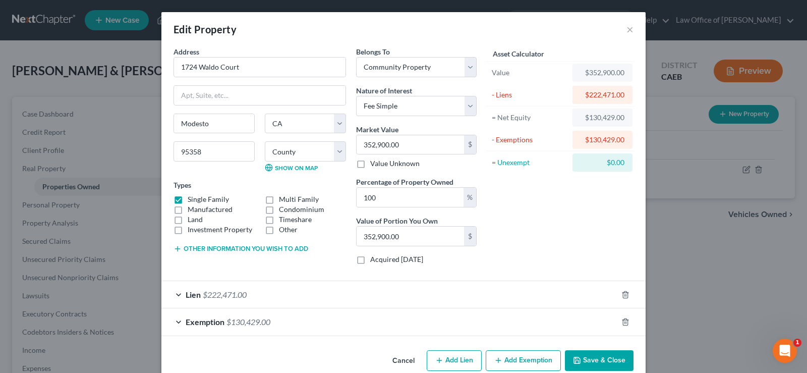
click at [586, 358] on button "Save & Close" at bounding box center [599, 360] width 69 height 21
